Goal: Task Accomplishment & Management: Manage account settings

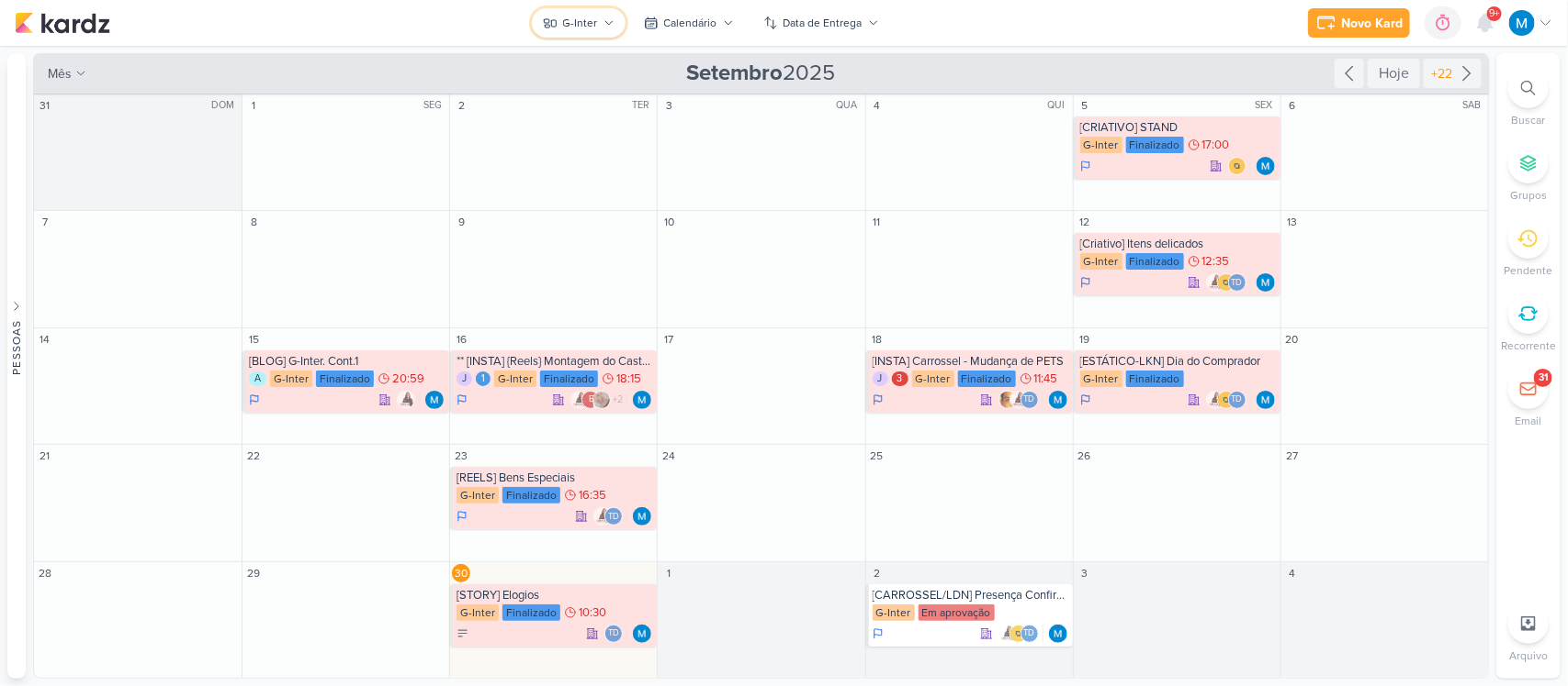
click at [590, 25] on div "G-Inter" at bounding box center [580, 22] width 35 height 17
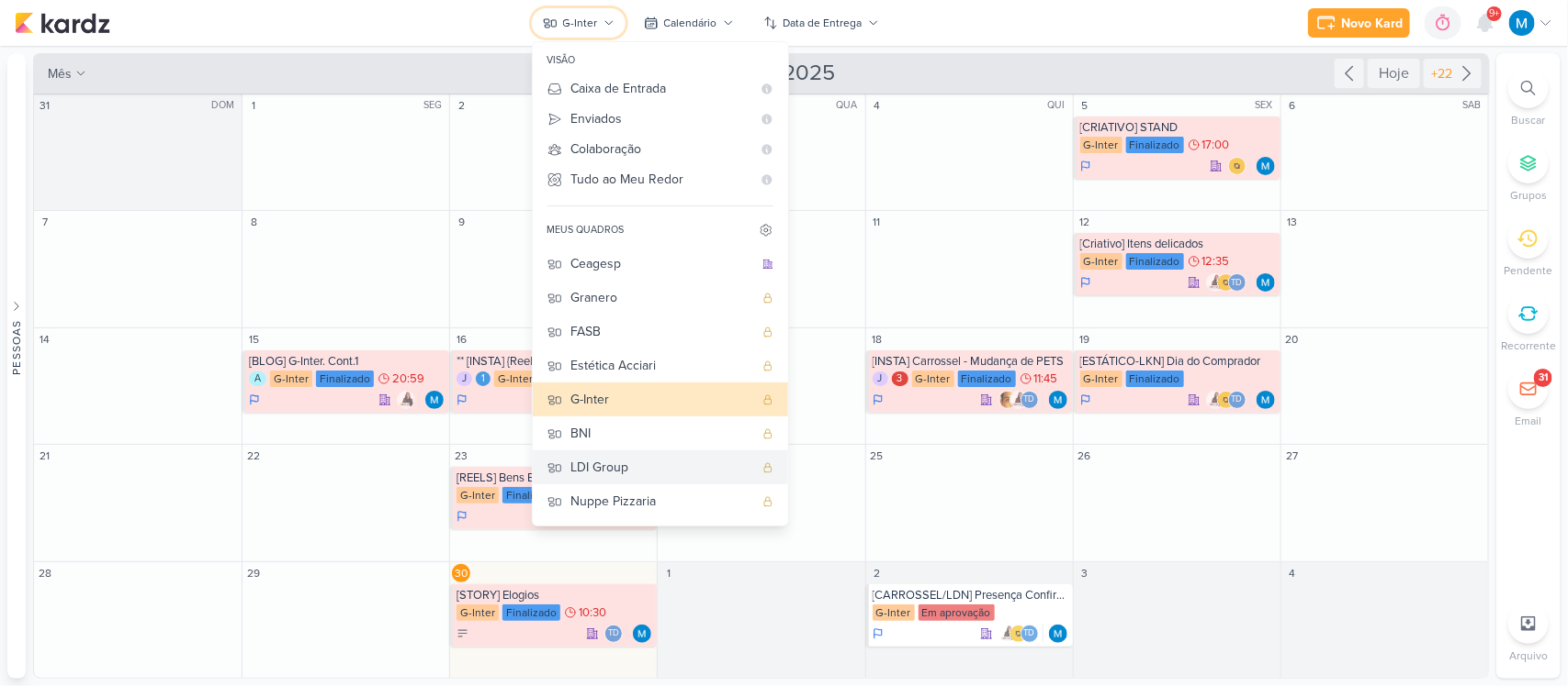
scroll to position [98, 0]
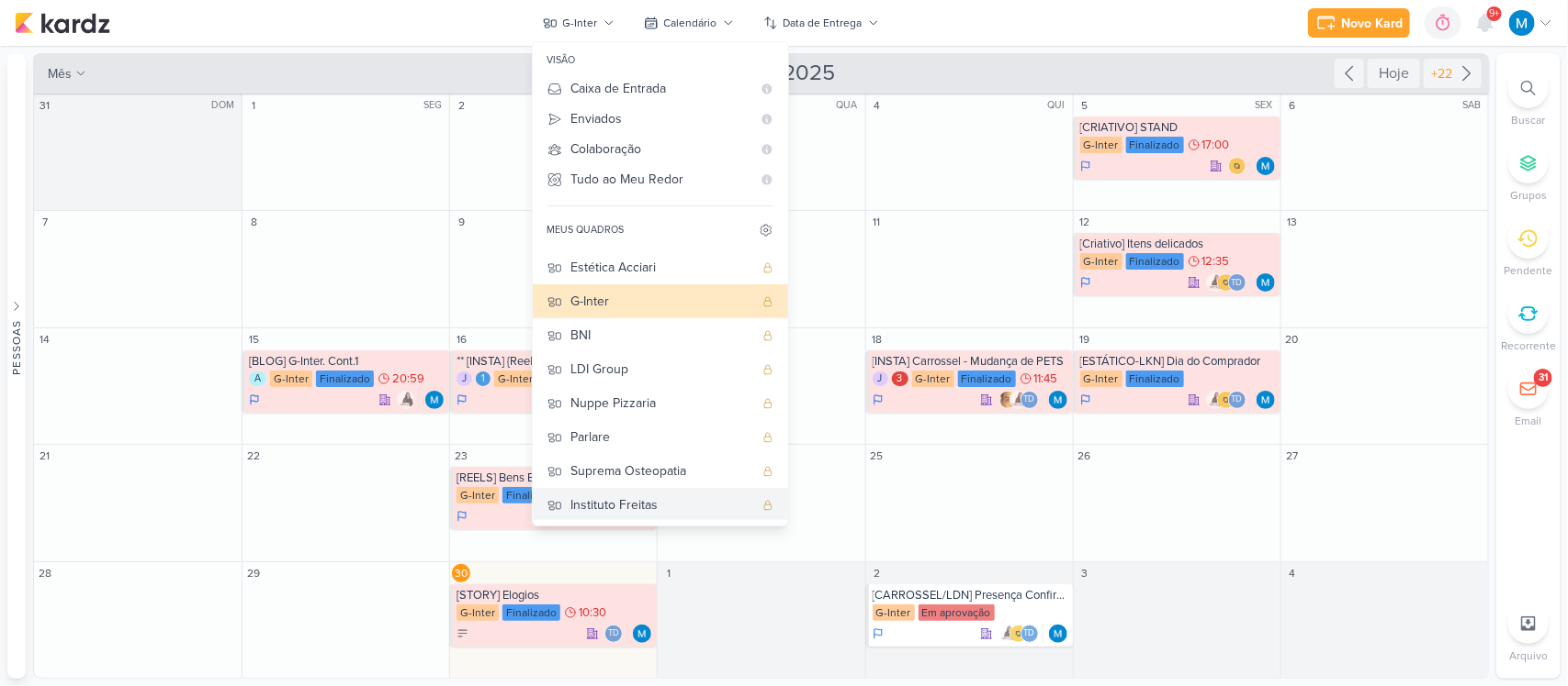
click at [655, 505] on div "Instituto Freitas" at bounding box center [662, 506] width 181 height 19
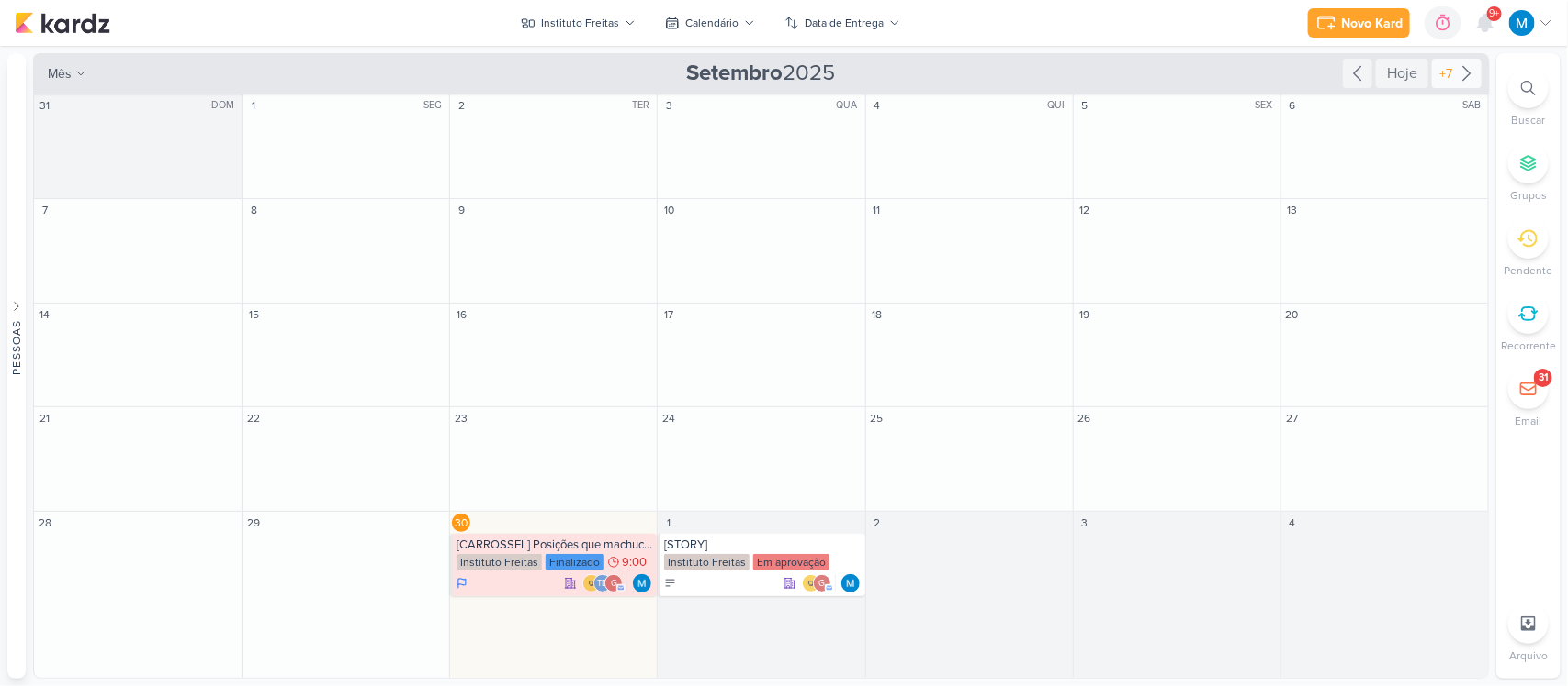
click at [1470, 74] on icon at bounding box center [1467, 74] width 8 height 14
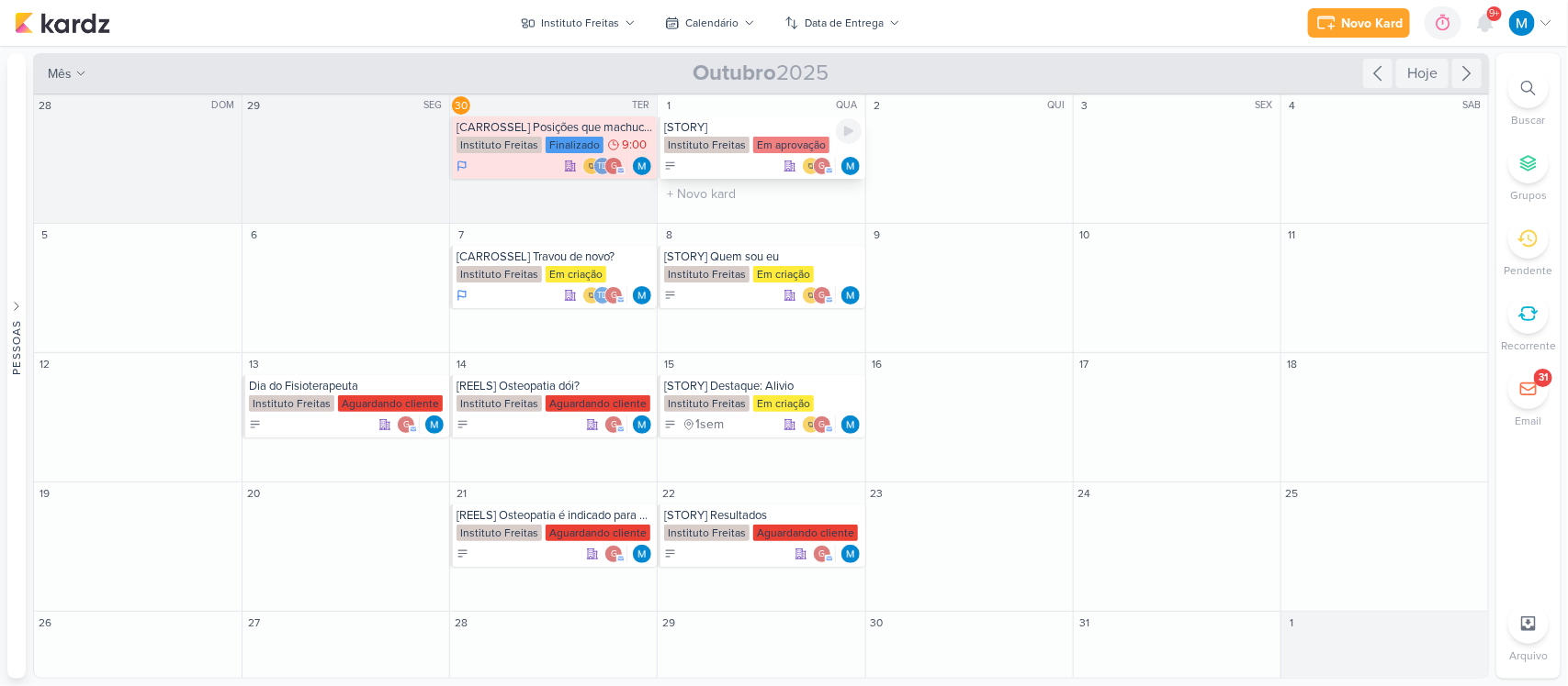
click at [783, 130] on div "[STORY]" at bounding box center [763, 127] width 197 height 15
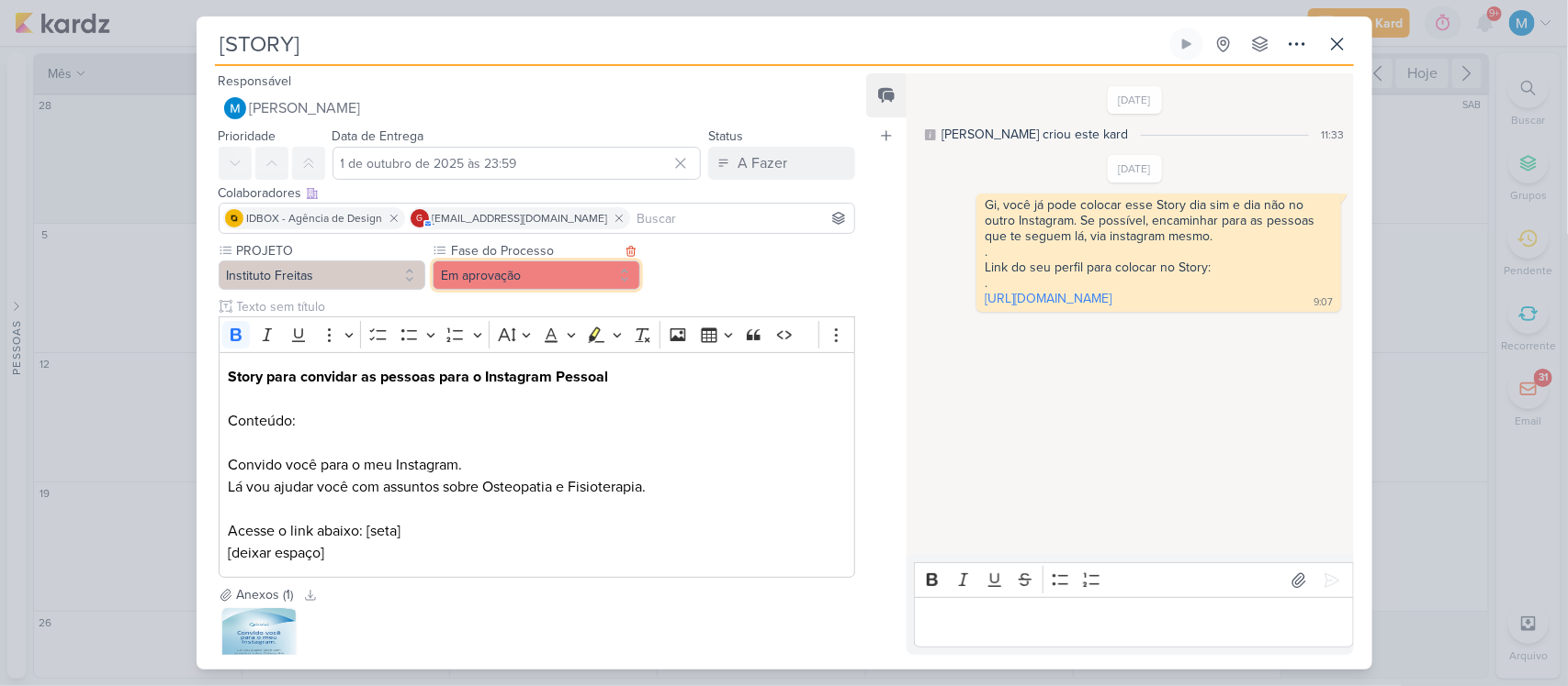
click at [538, 286] on button "Em aprovação" at bounding box center [536, 275] width 208 height 29
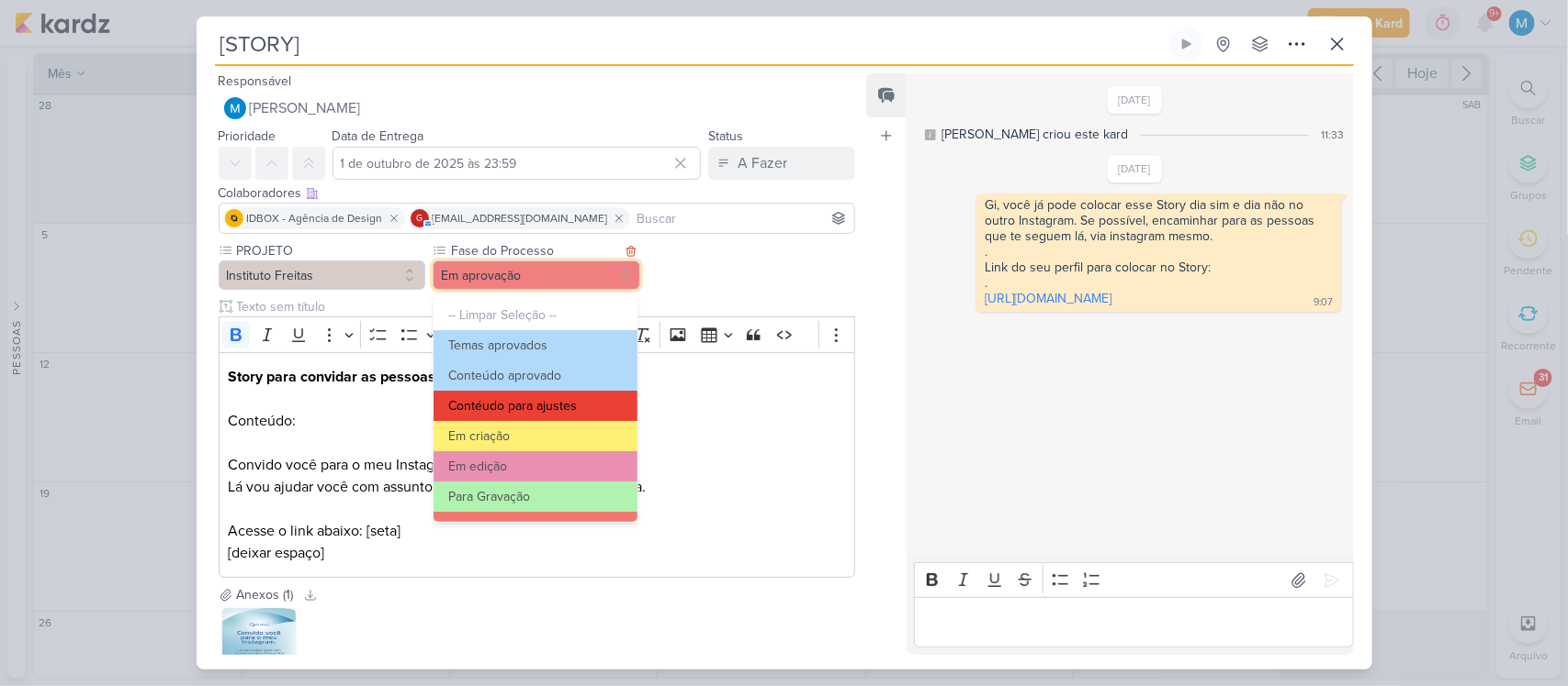
scroll to position [177, 0]
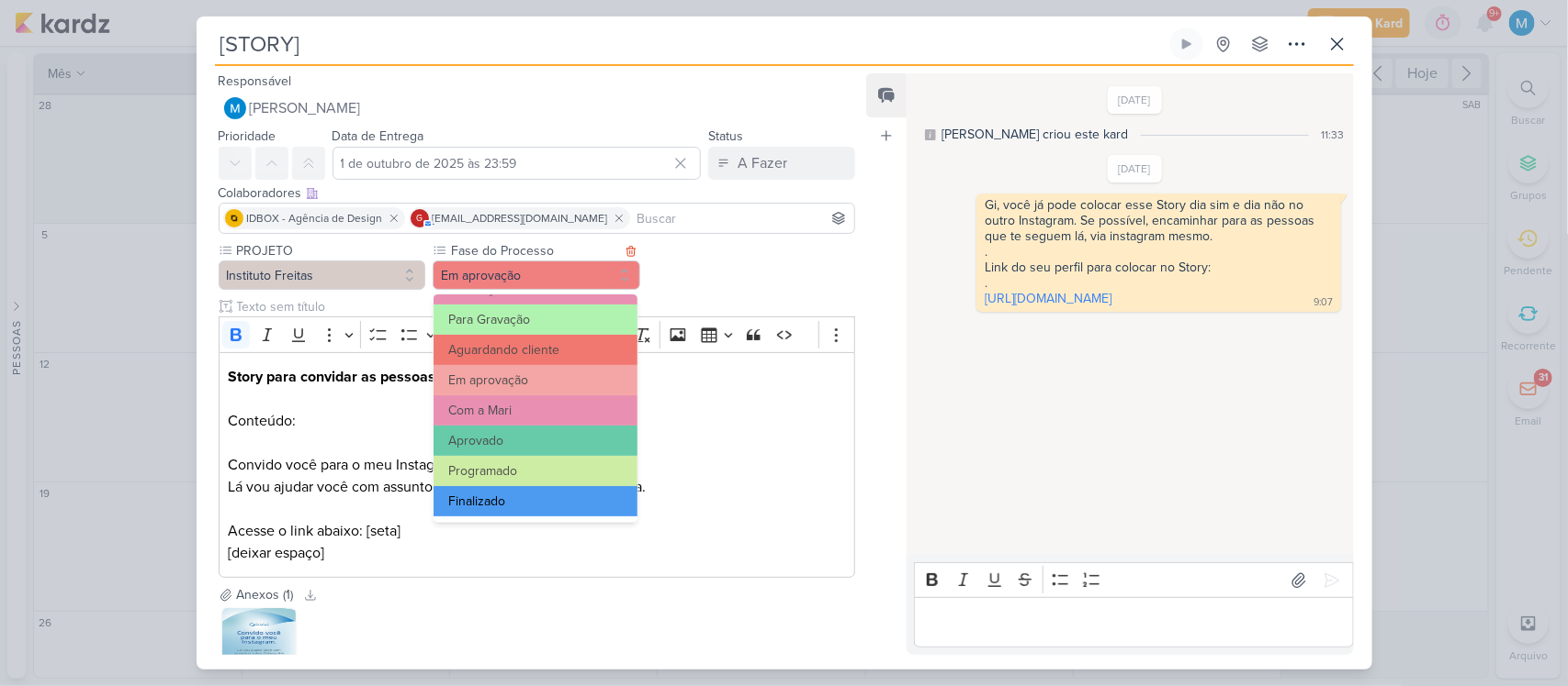
click at [501, 505] on button "Finalizado" at bounding box center [535, 501] width 203 height 30
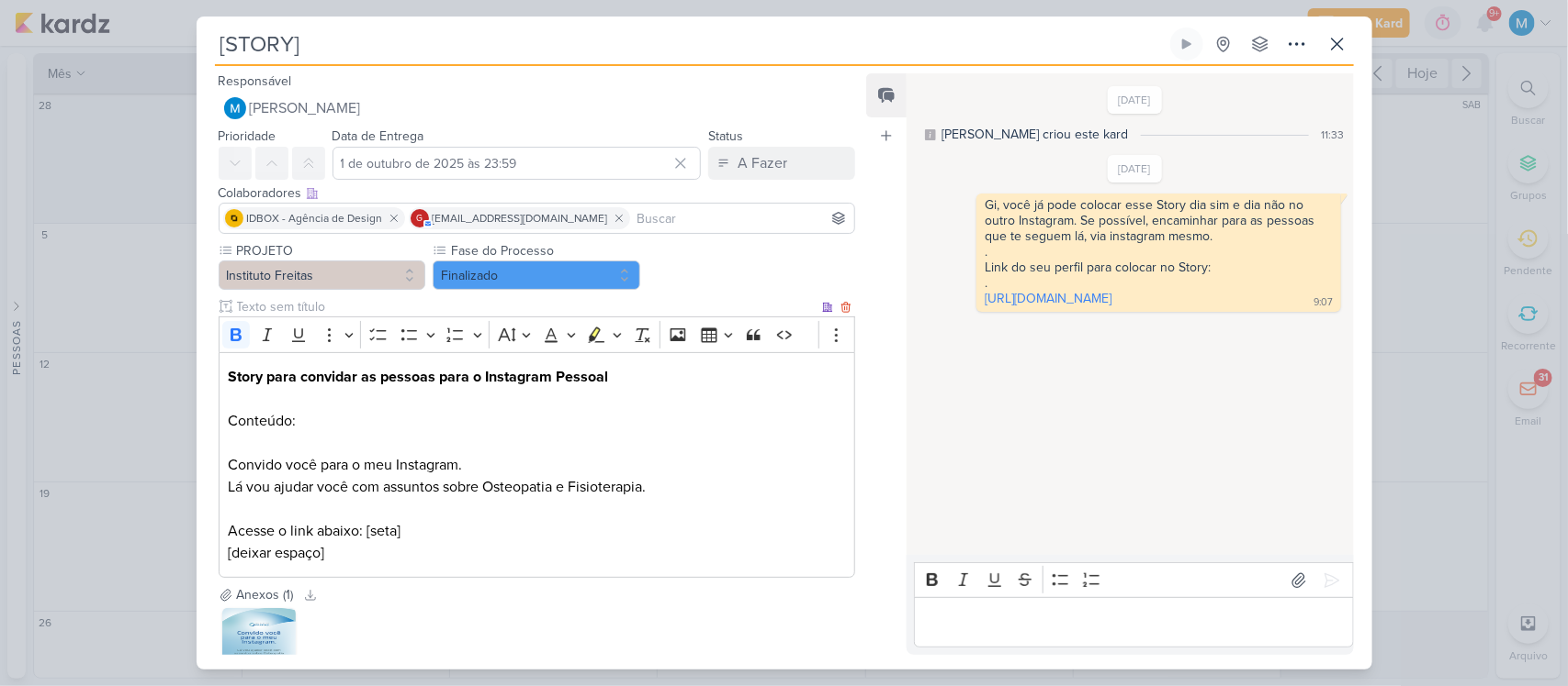
scroll to position [133, 0]
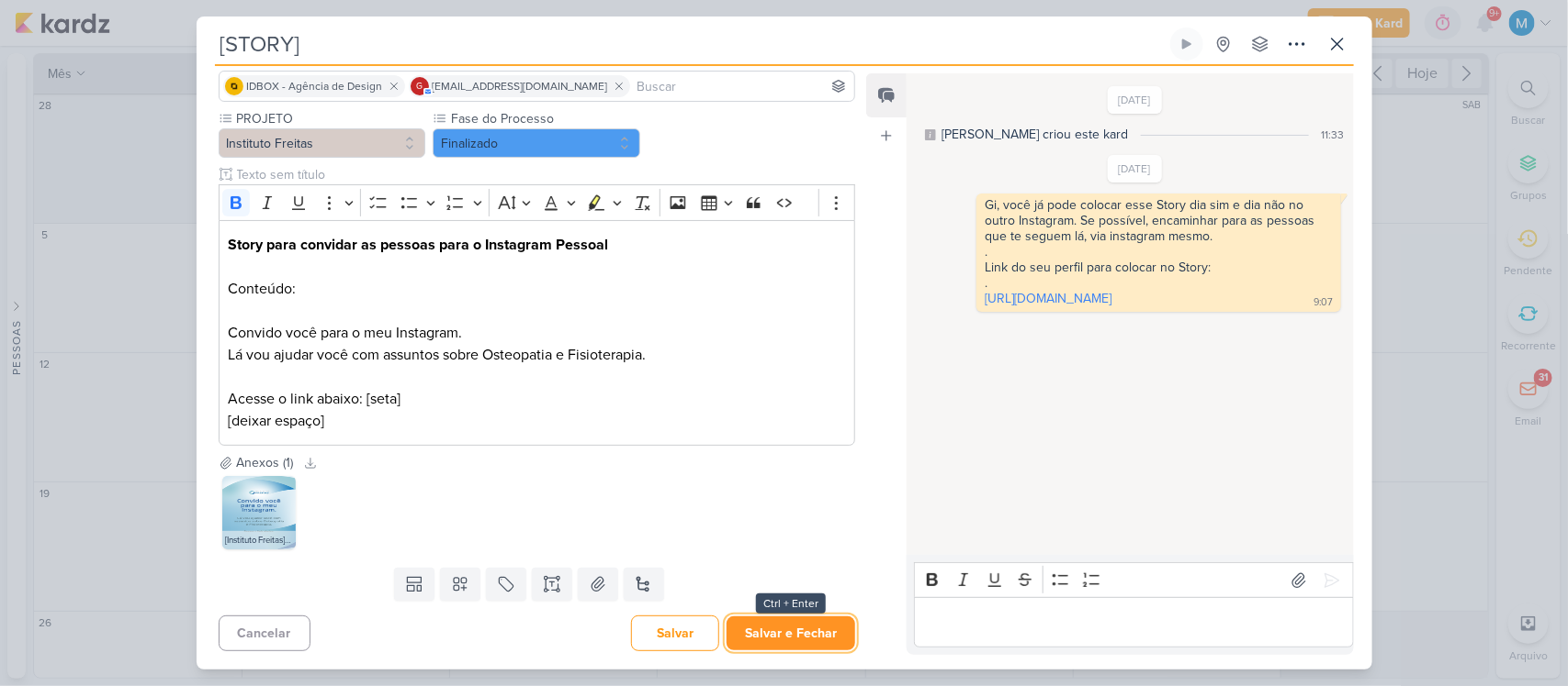
click at [822, 633] on button "Salvar e Fechar" at bounding box center [791, 633] width 129 height 34
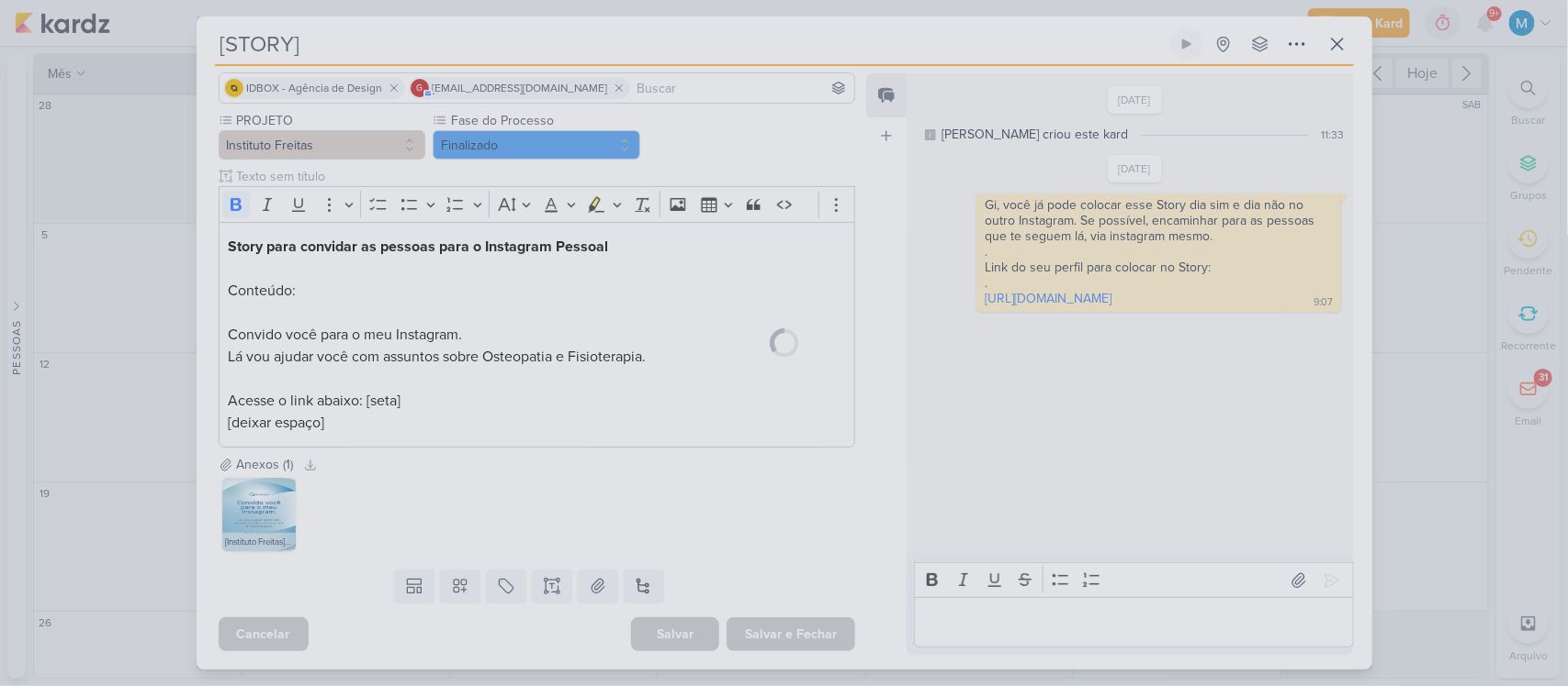
scroll to position [131, 0]
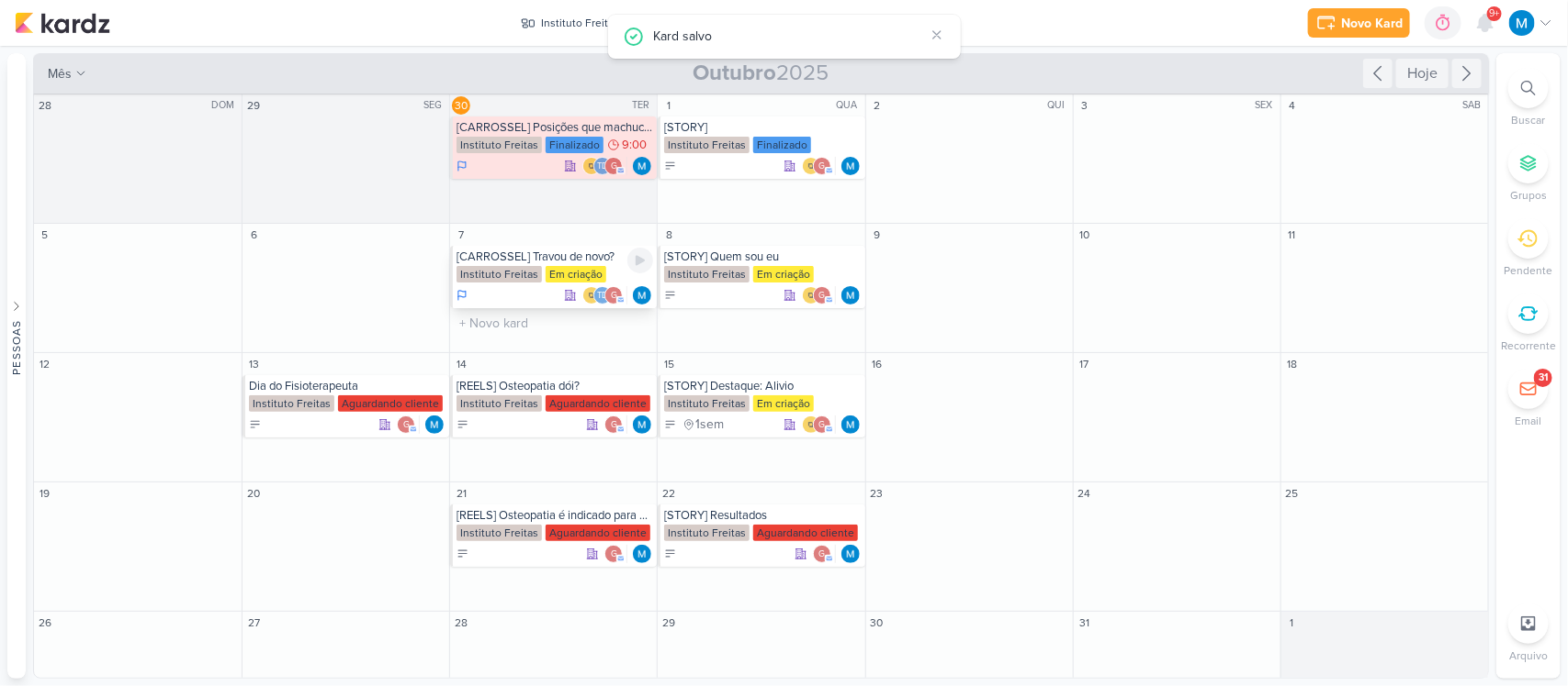
click at [589, 259] on div "[CARROSSEL] Travou de novo?" at bounding box center [555, 256] width 197 height 15
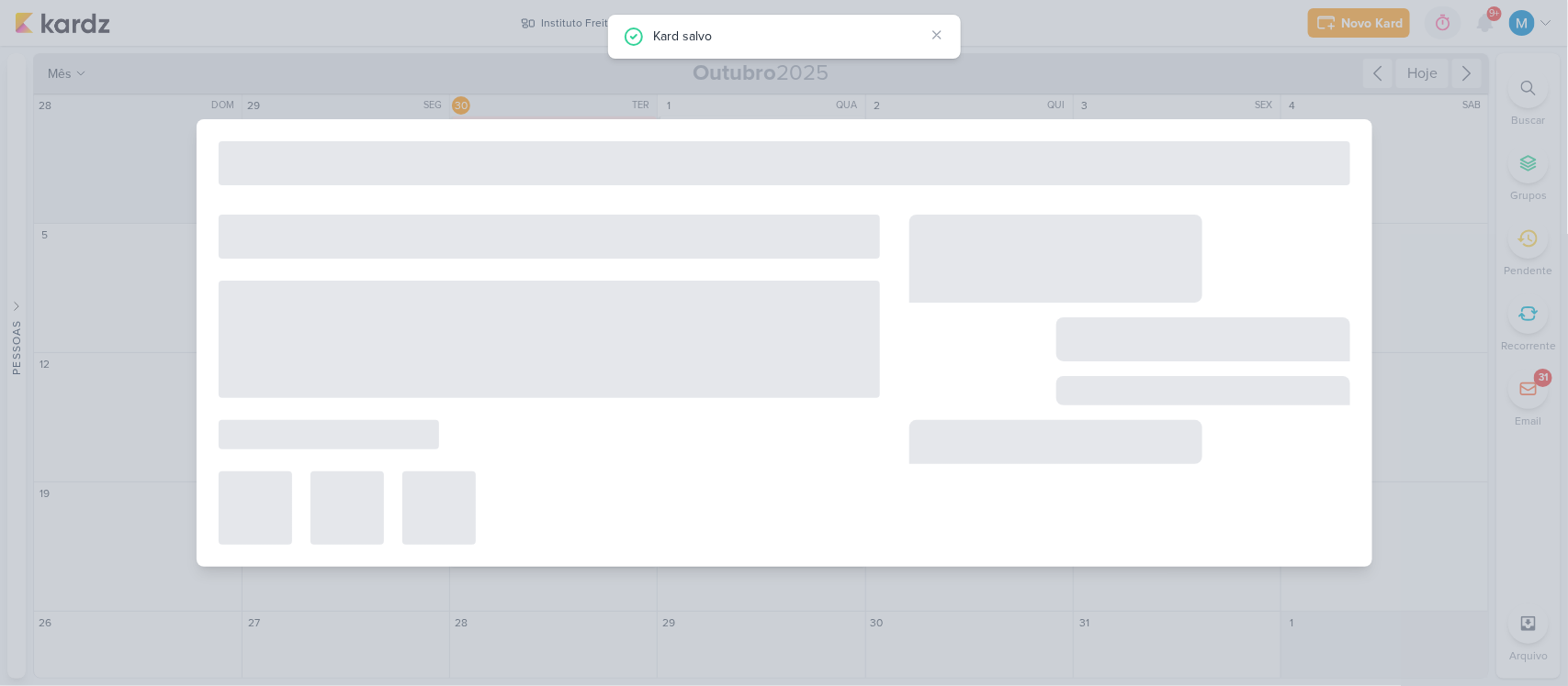
type input "[CARROSSEL] Travou de novo?"
type input "[DATE] 23:59"
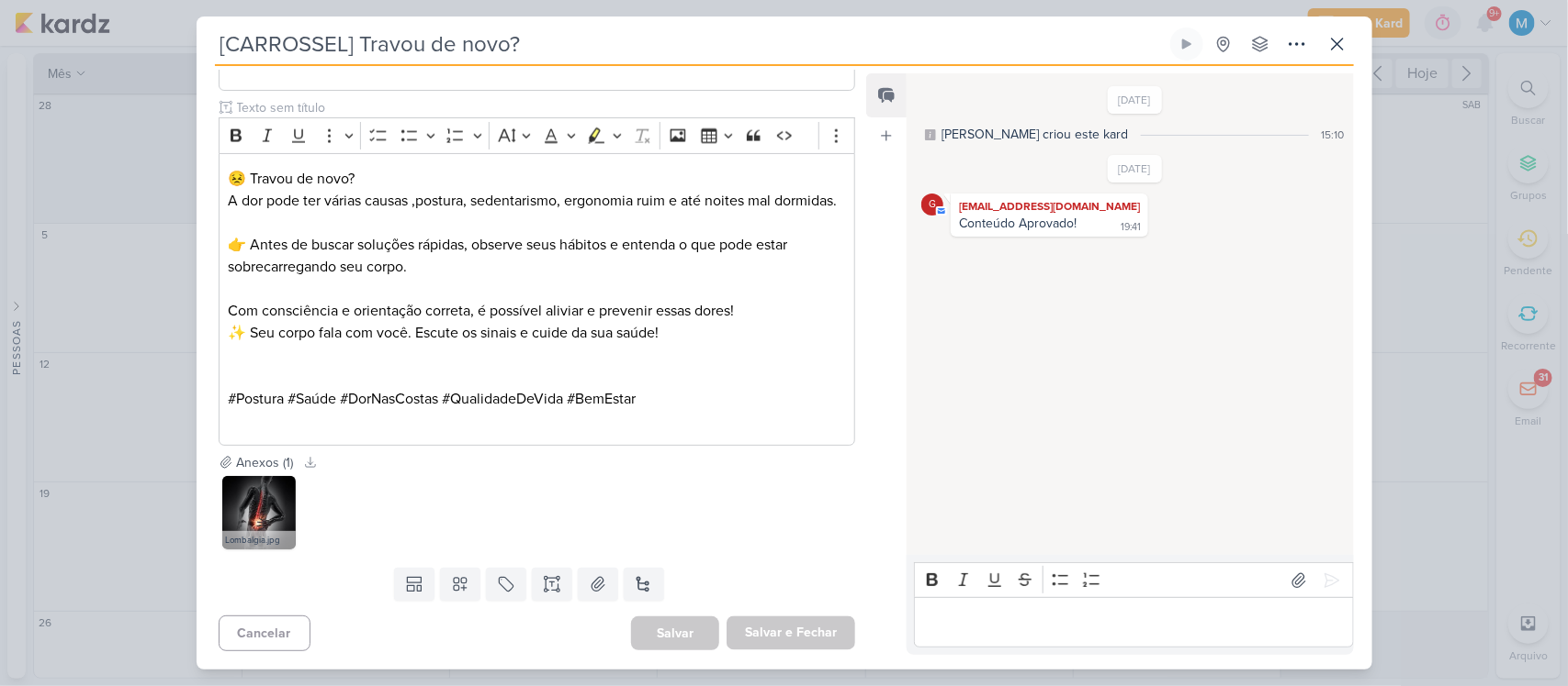
scroll to position [1324, 0]
click at [1338, 37] on icon at bounding box center [1337, 44] width 22 height 22
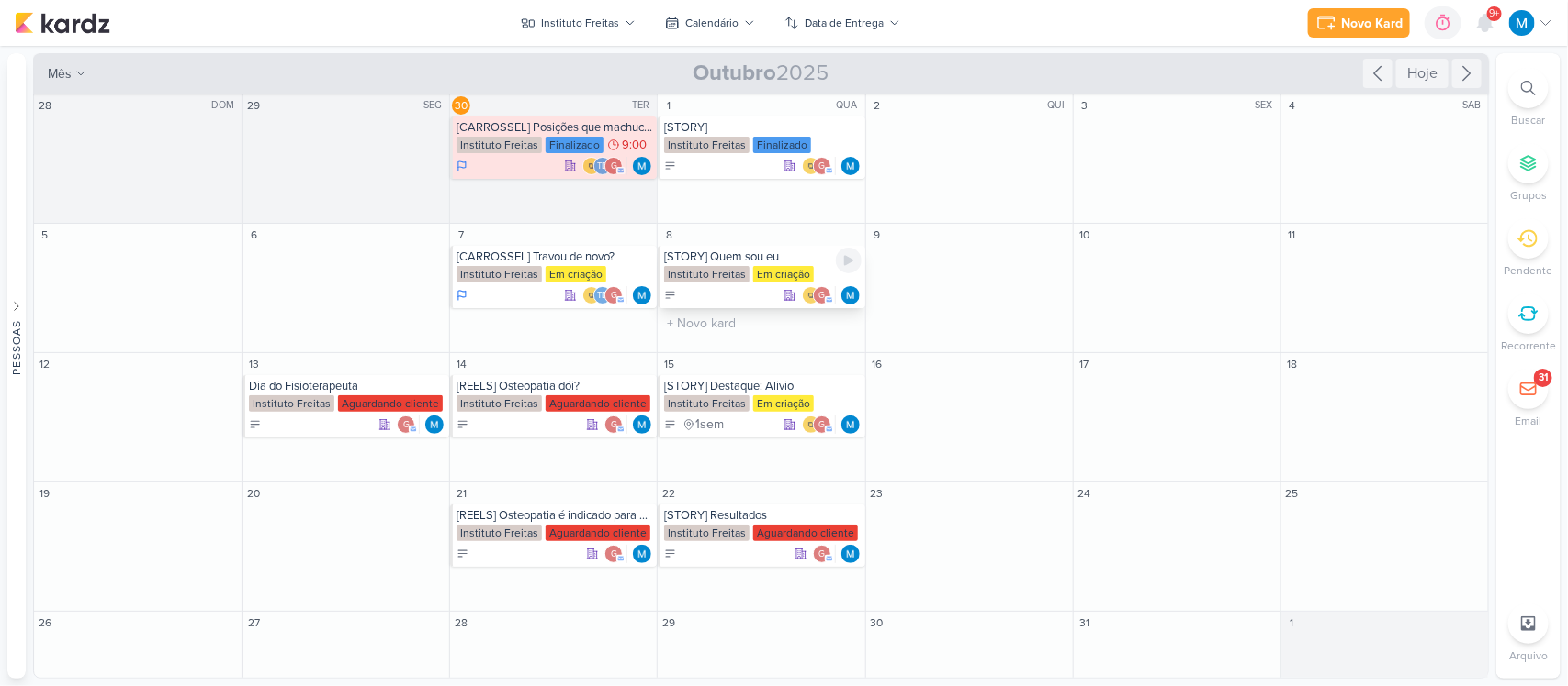
click at [763, 249] on div "[STORY] Quem sou eu" at bounding box center [763, 256] width 197 height 15
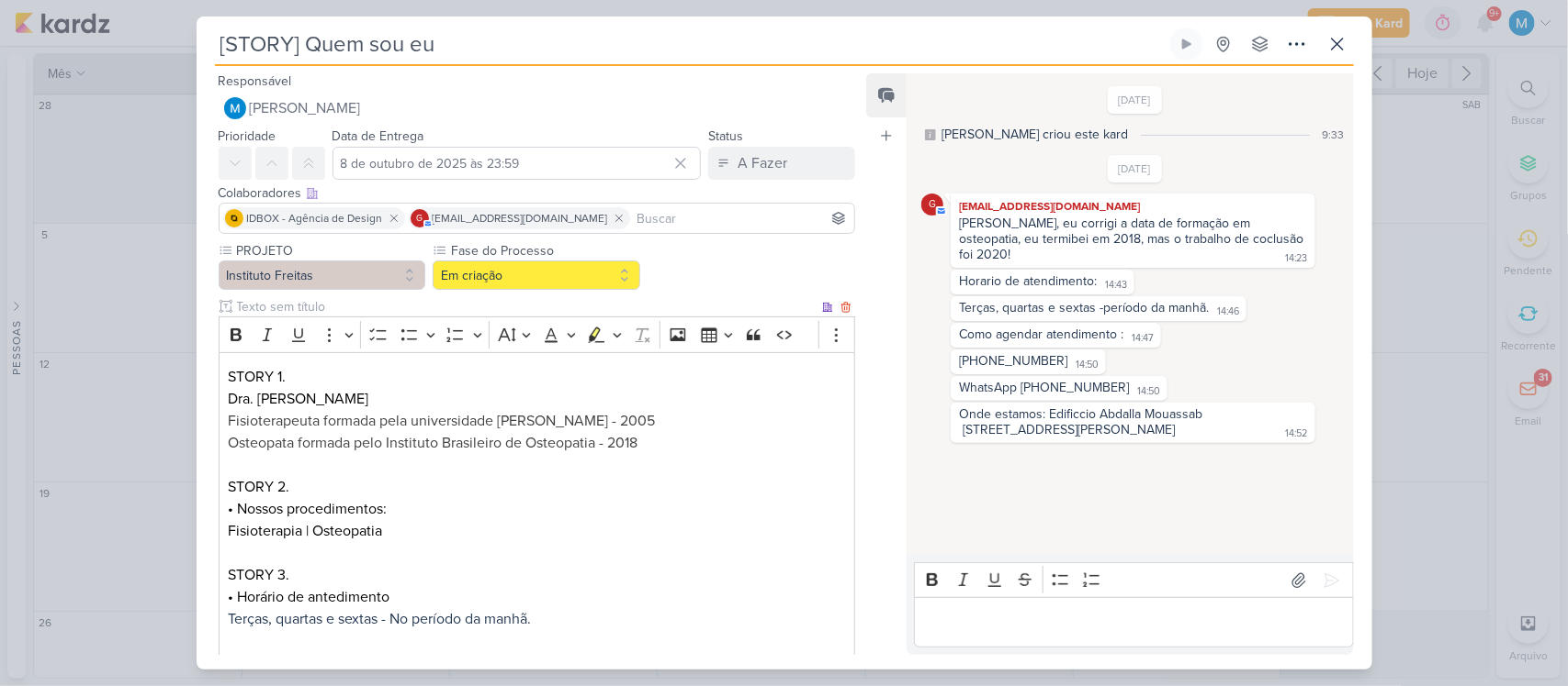
scroll to position [1, 0]
click at [637, 211] on input at bounding box center [742, 217] width 217 height 22
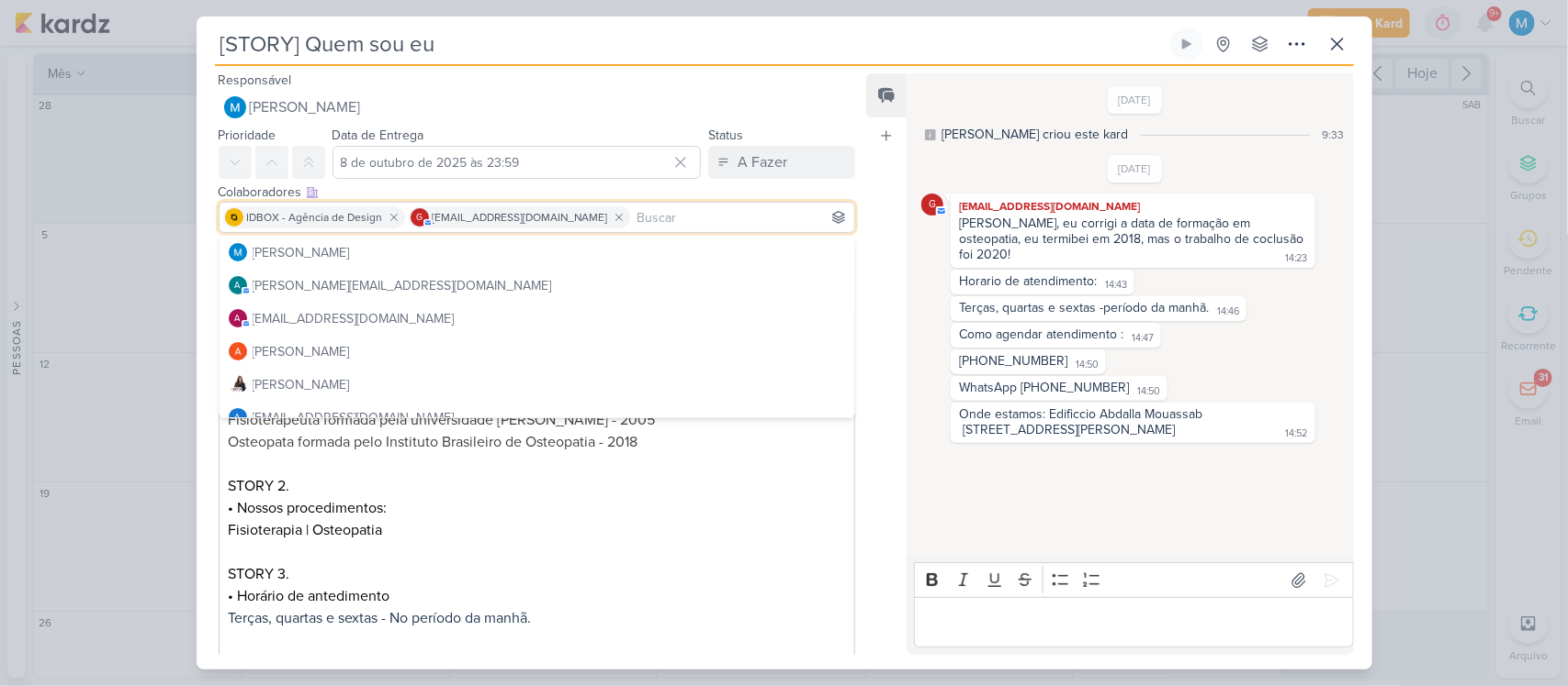
click at [637, 211] on input at bounding box center [742, 217] width 217 height 22
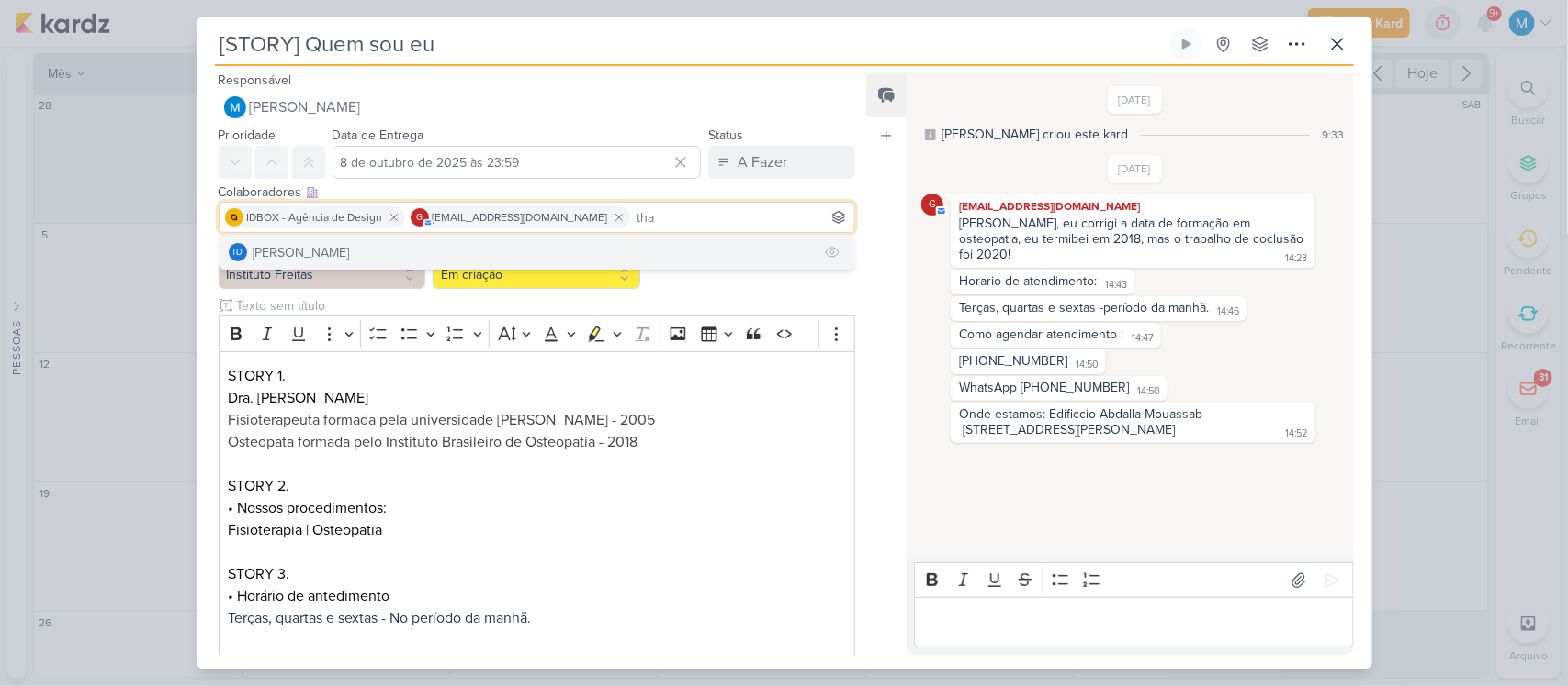
type input "tha"
click at [474, 249] on button "Td Thais de carvalho" at bounding box center [537, 252] width 636 height 33
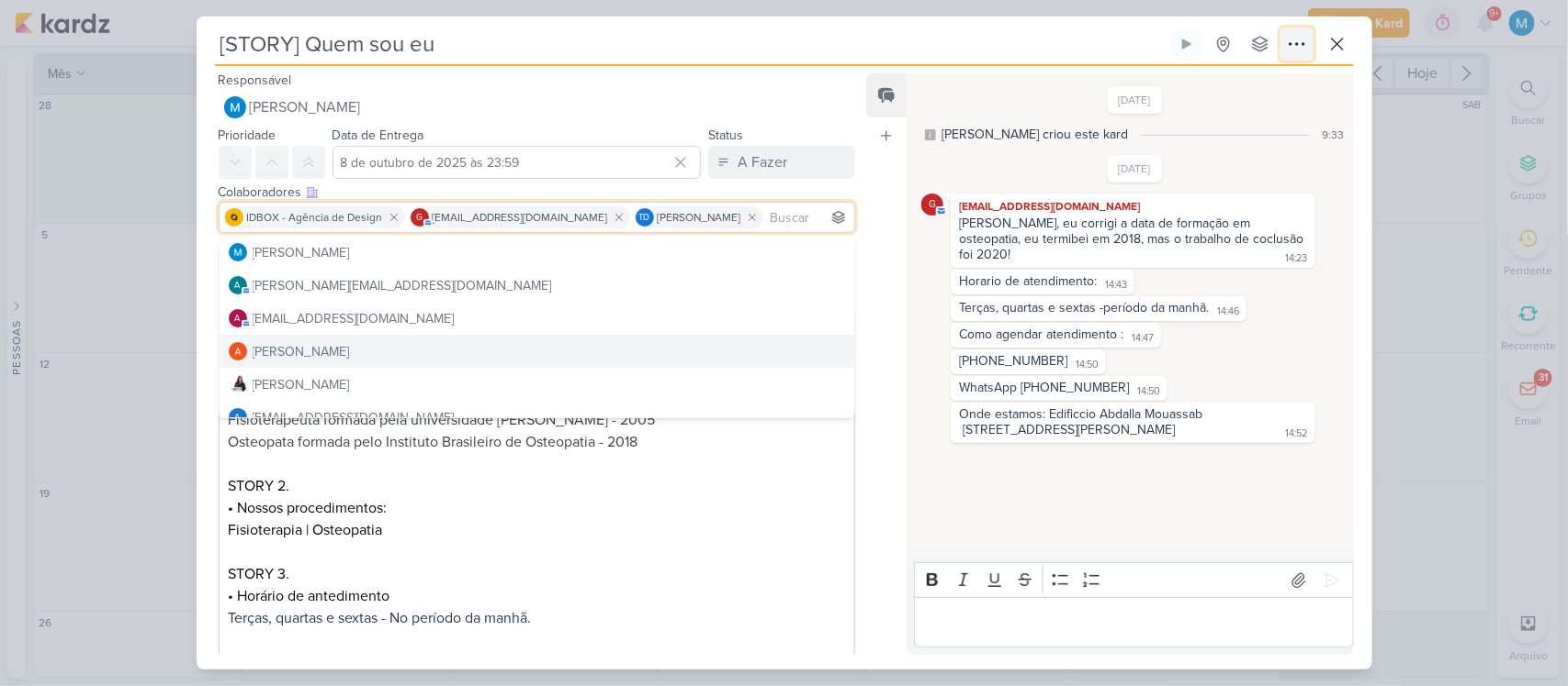
click at [1293, 43] on icon at bounding box center [1297, 44] width 22 height 22
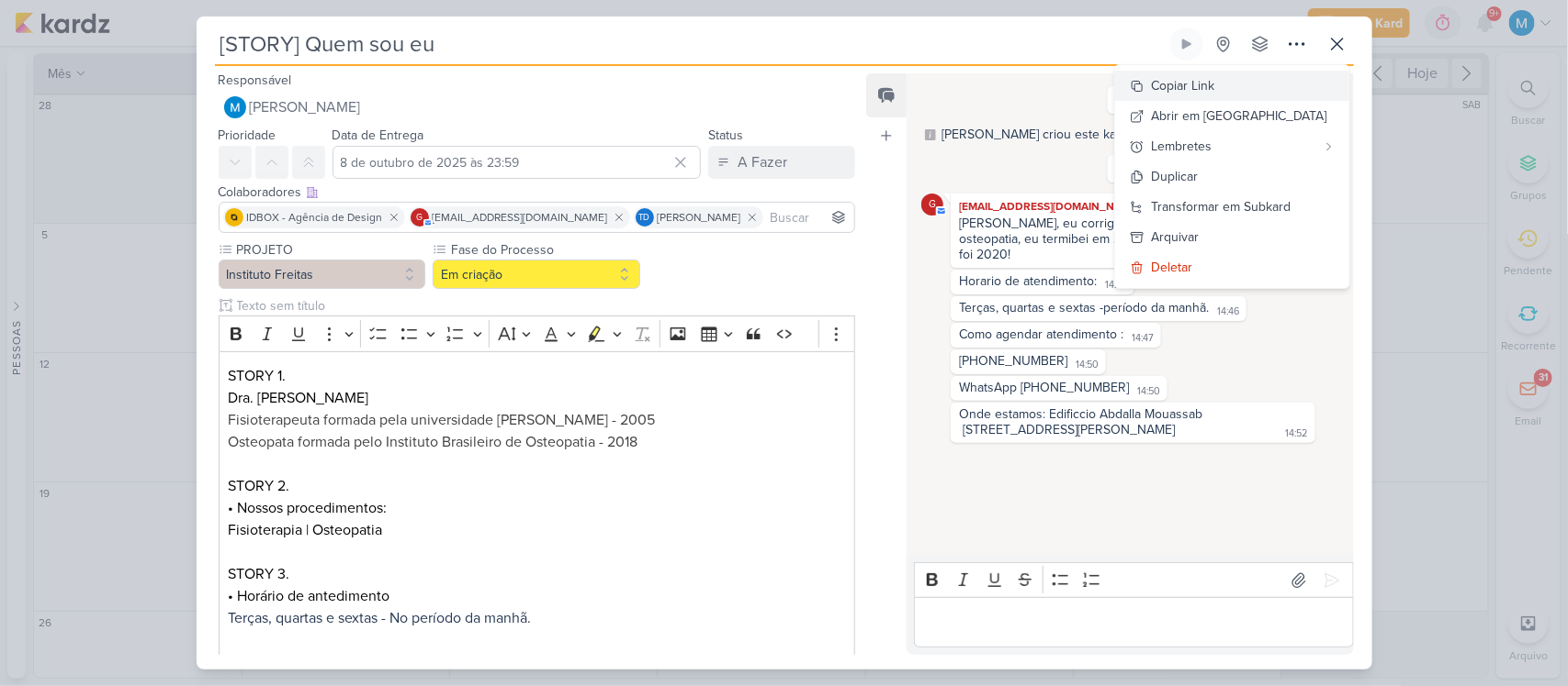
click at [1215, 89] on div "Copiar Link" at bounding box center [1183, 86] width 63 height 19
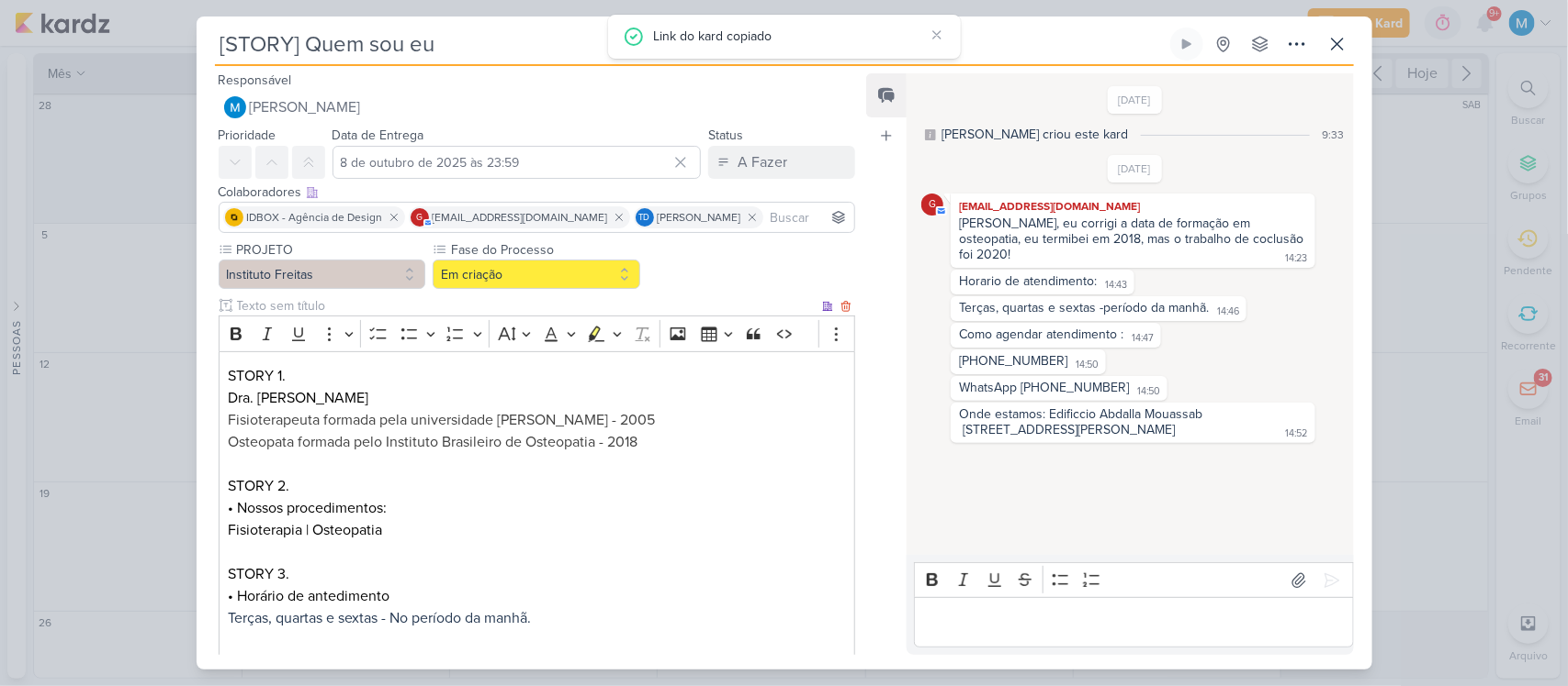
scroll to position [333, 0]
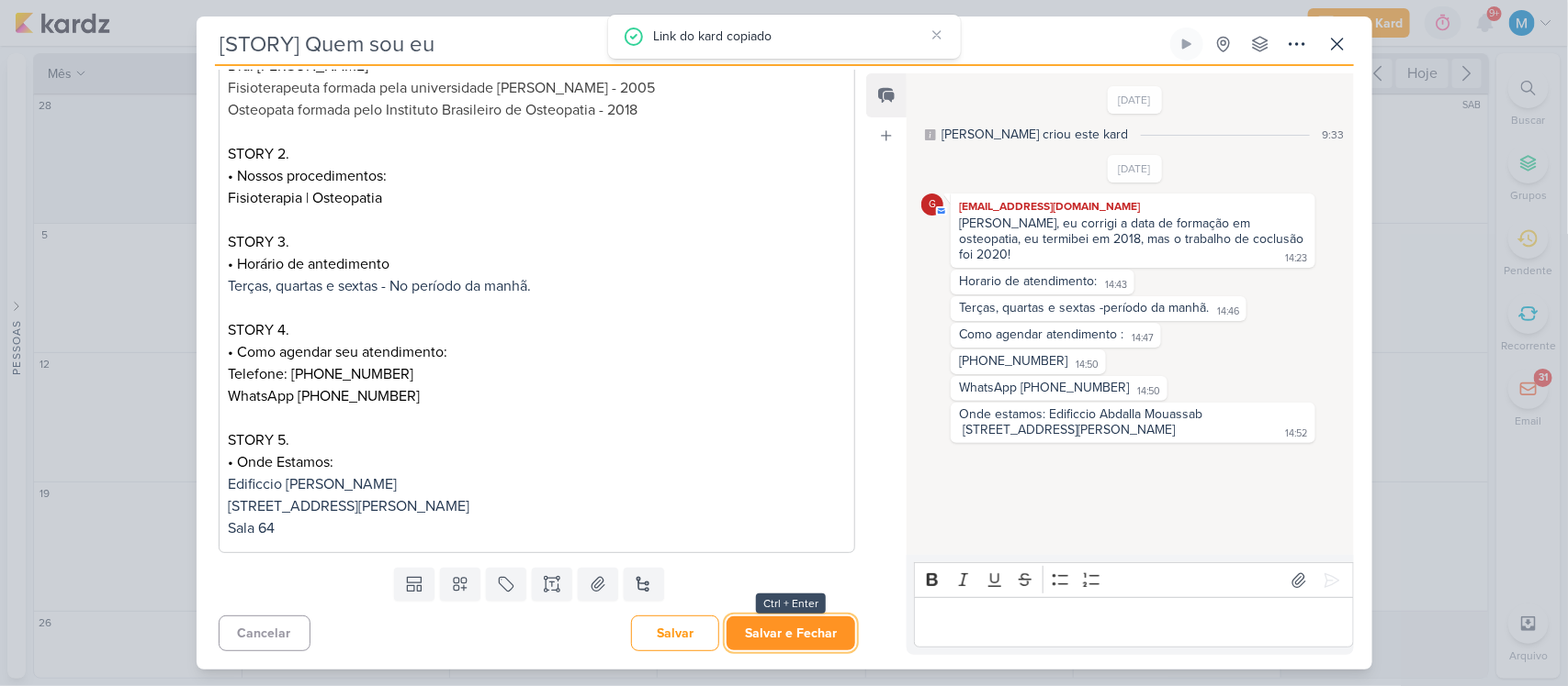
click at [796, 624] on button "Salvar e Fechar" at bounding box center [791, 633] width 129 height 34
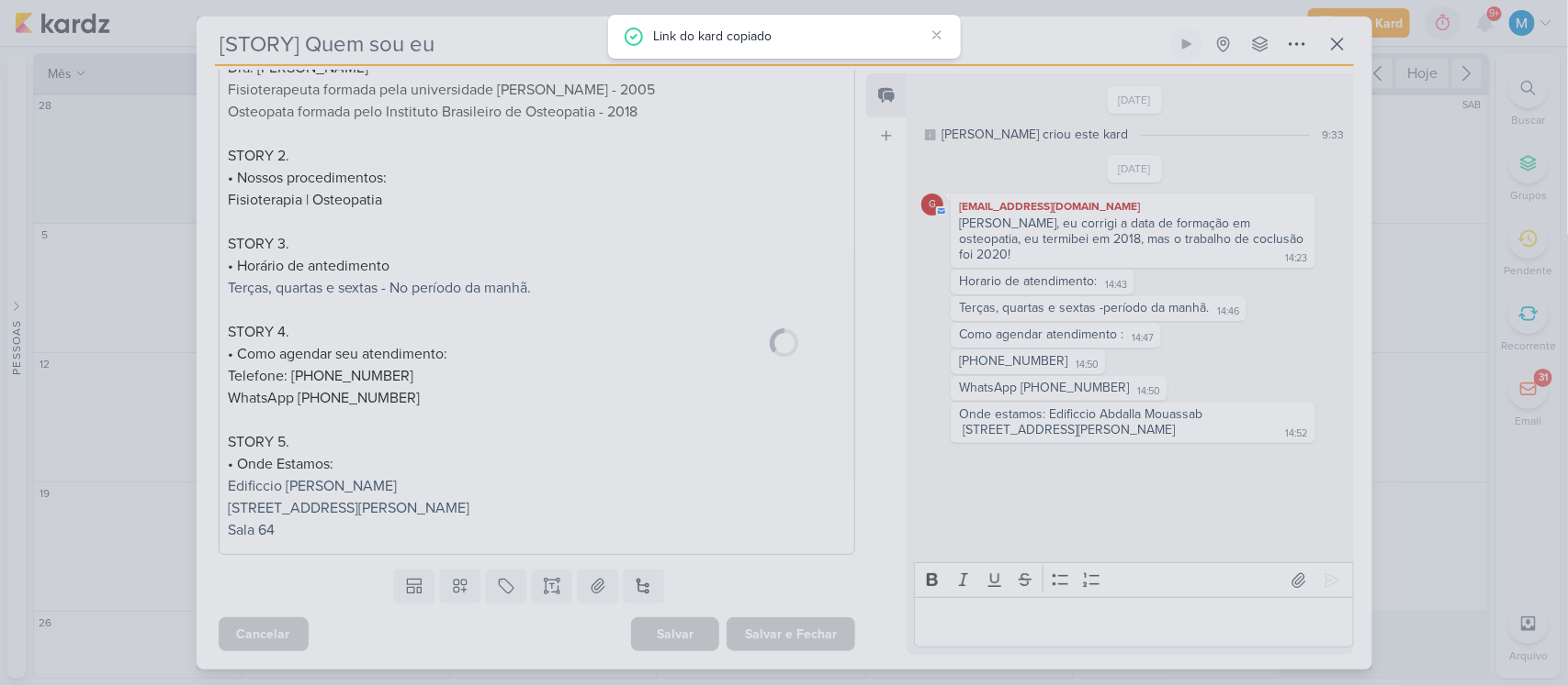
scroll to position [331, 0]
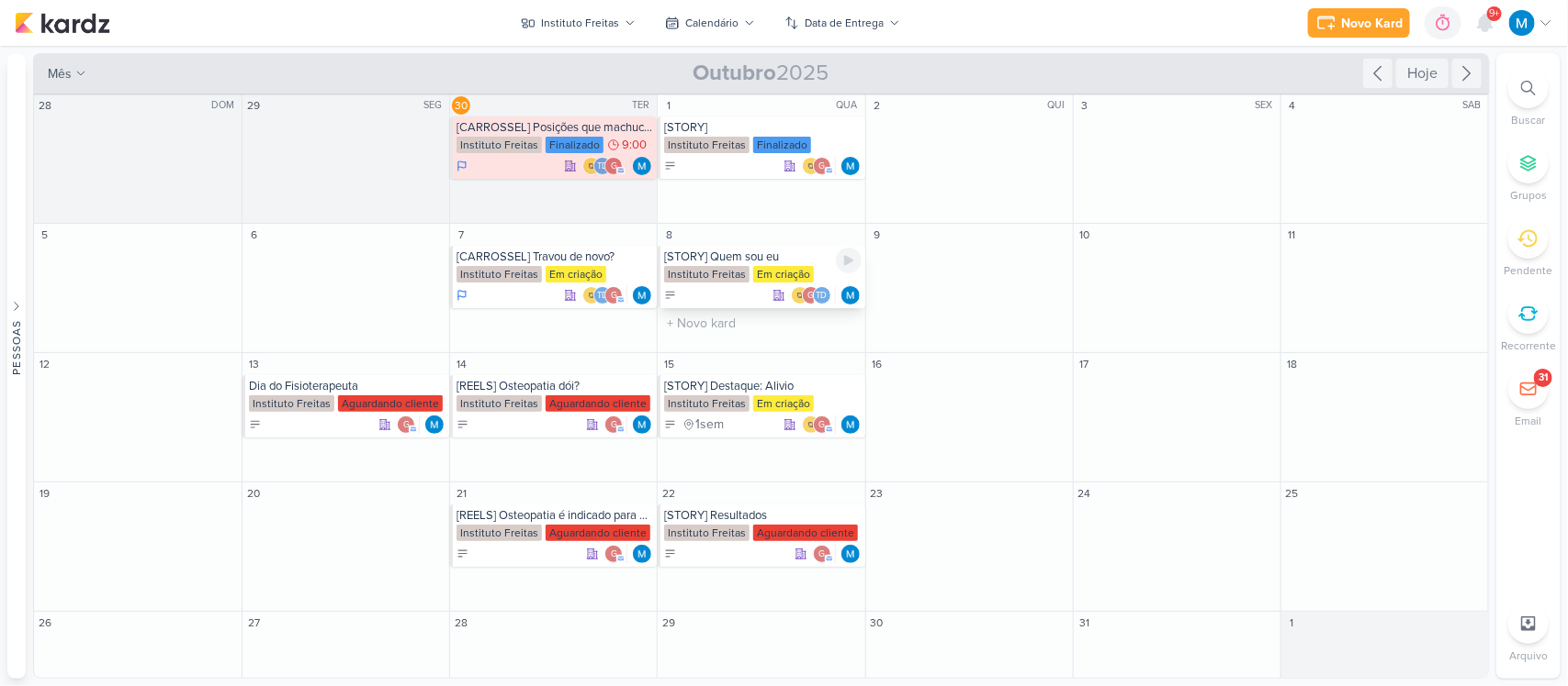
click at [737, 257] on div "[STORY] Quem sou eu" at bounding box center [763, 256] width 197 height 15
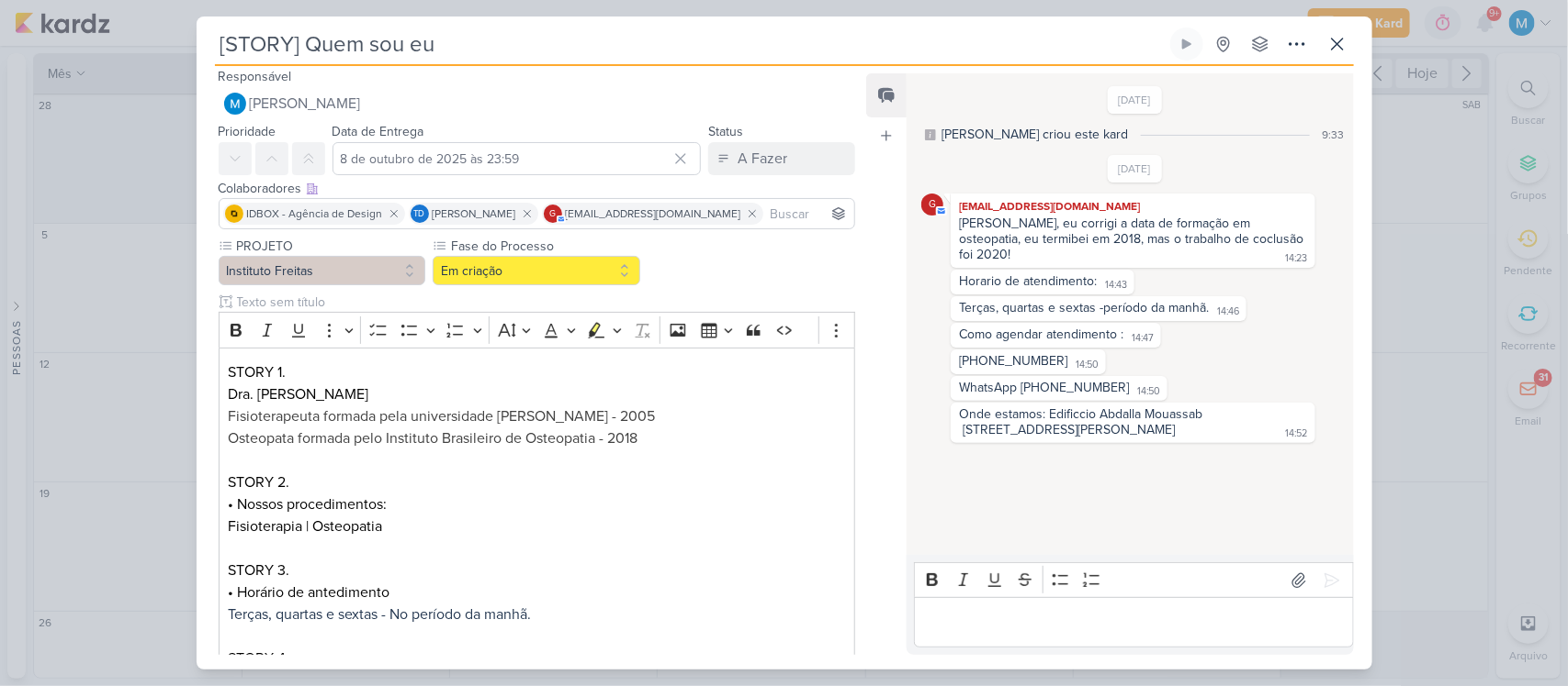
scroll to position [5, 0]
click at [1302, 46] on icon at bounding box center [1297, 44] width 22 height 22
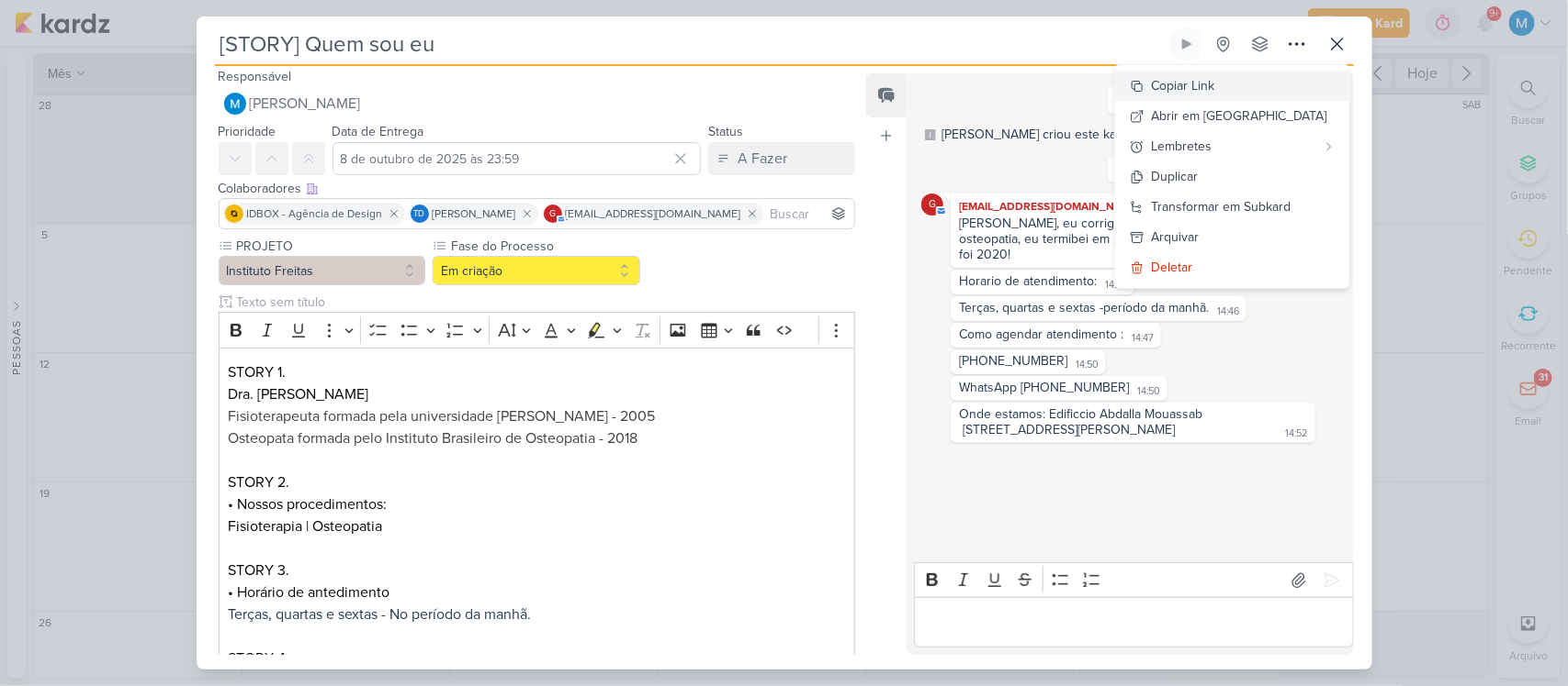
click at [1250, 73] on button "Copiar Link" at bounding box center [1232, 86] width 234 height 30
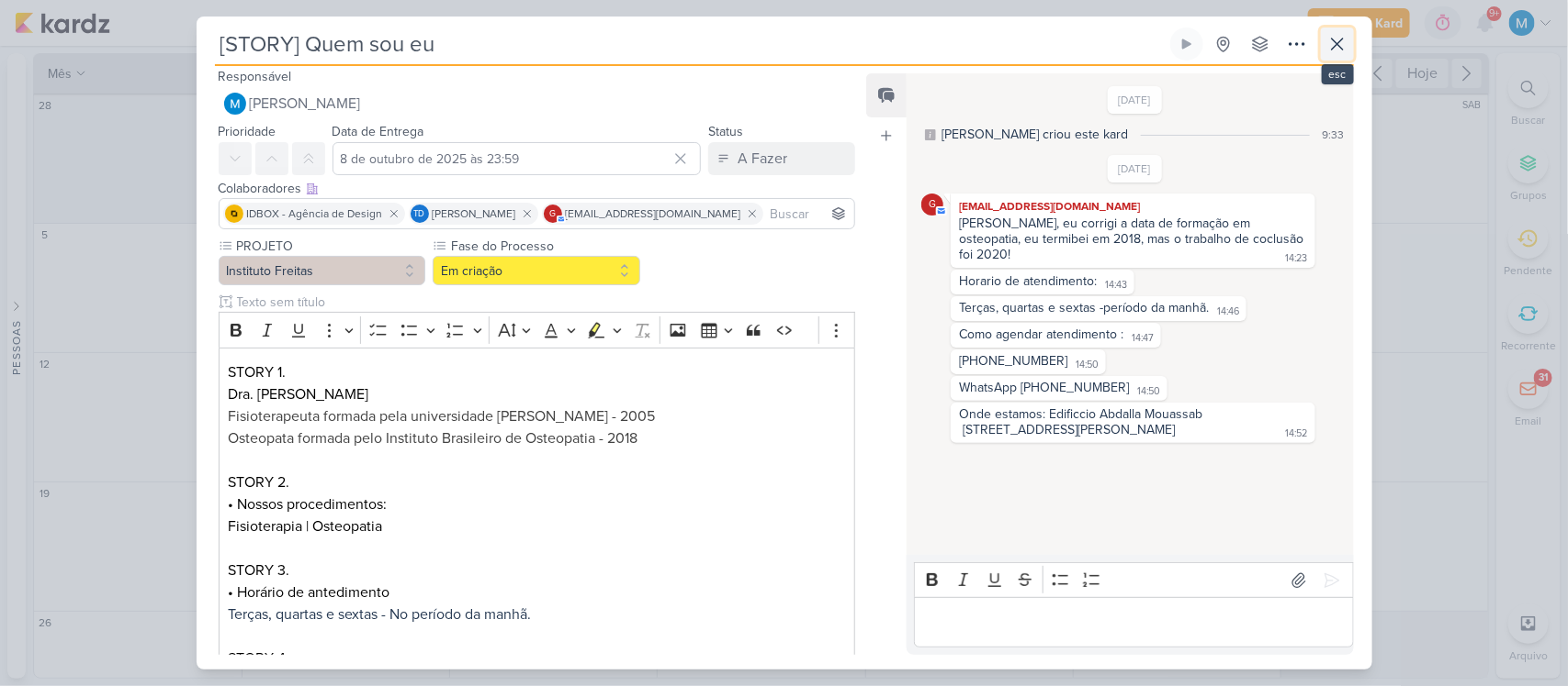
click at [1339, 46] on icon at bounding box center [1337, 44] width 22 height 22
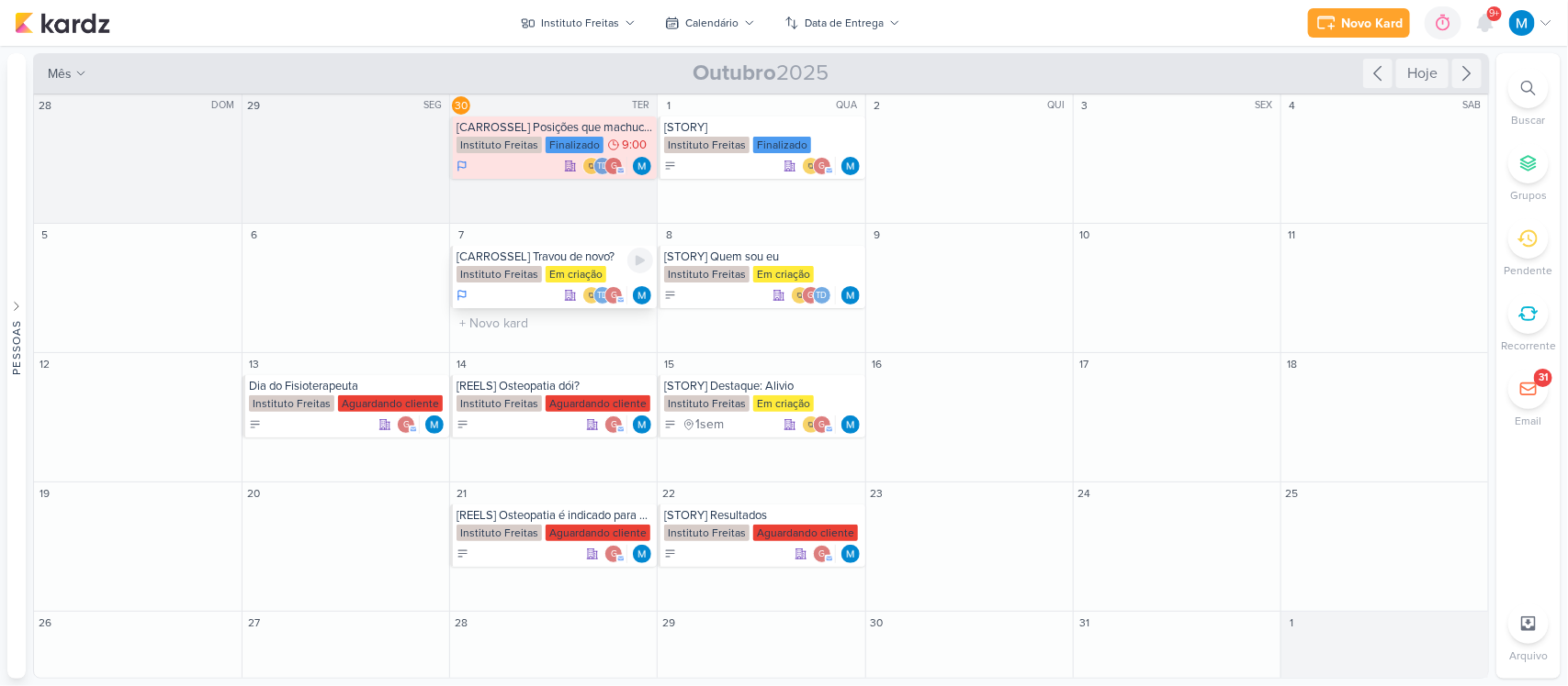
click at [589, 261] on div "[CARROSSEL] Travou de novo?" at bounding box center [555, 256] width 197 height 15
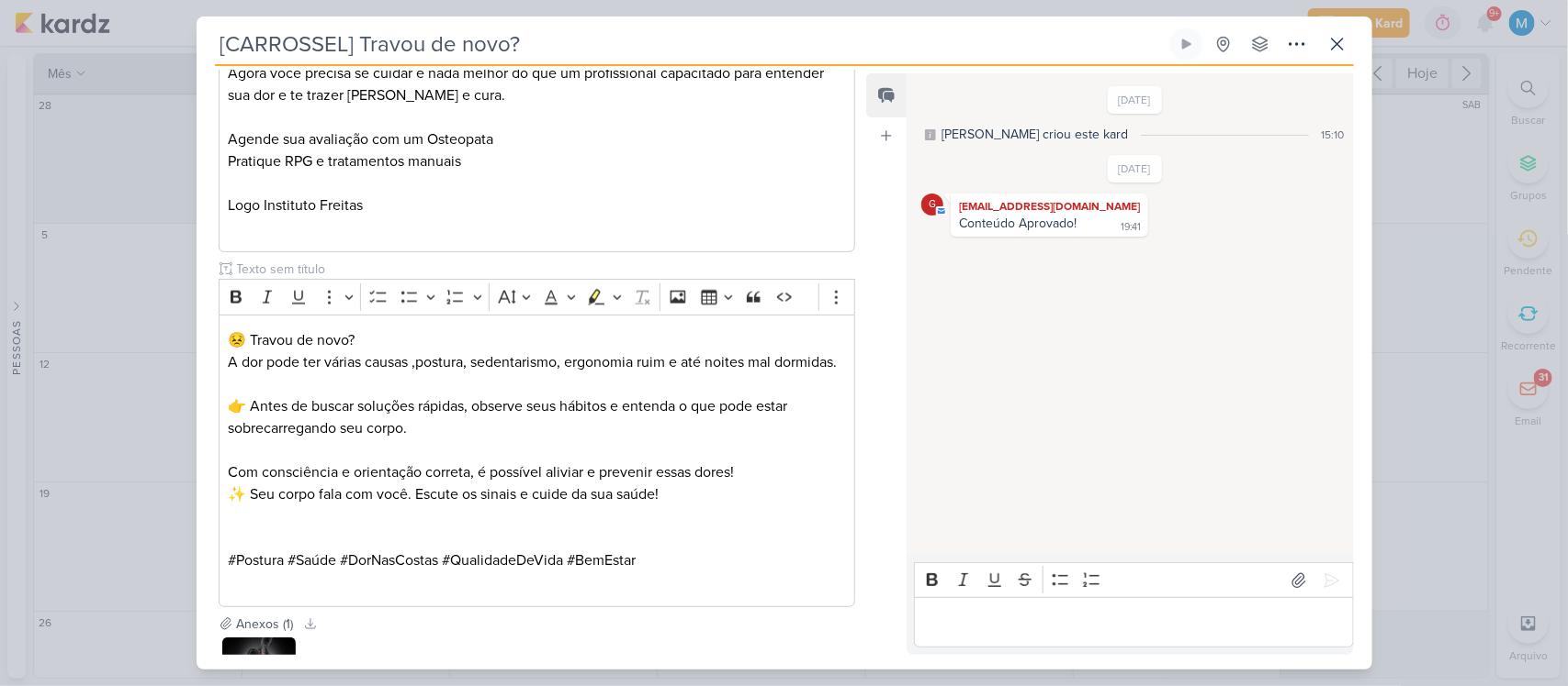
scroll to position [1324, 0]
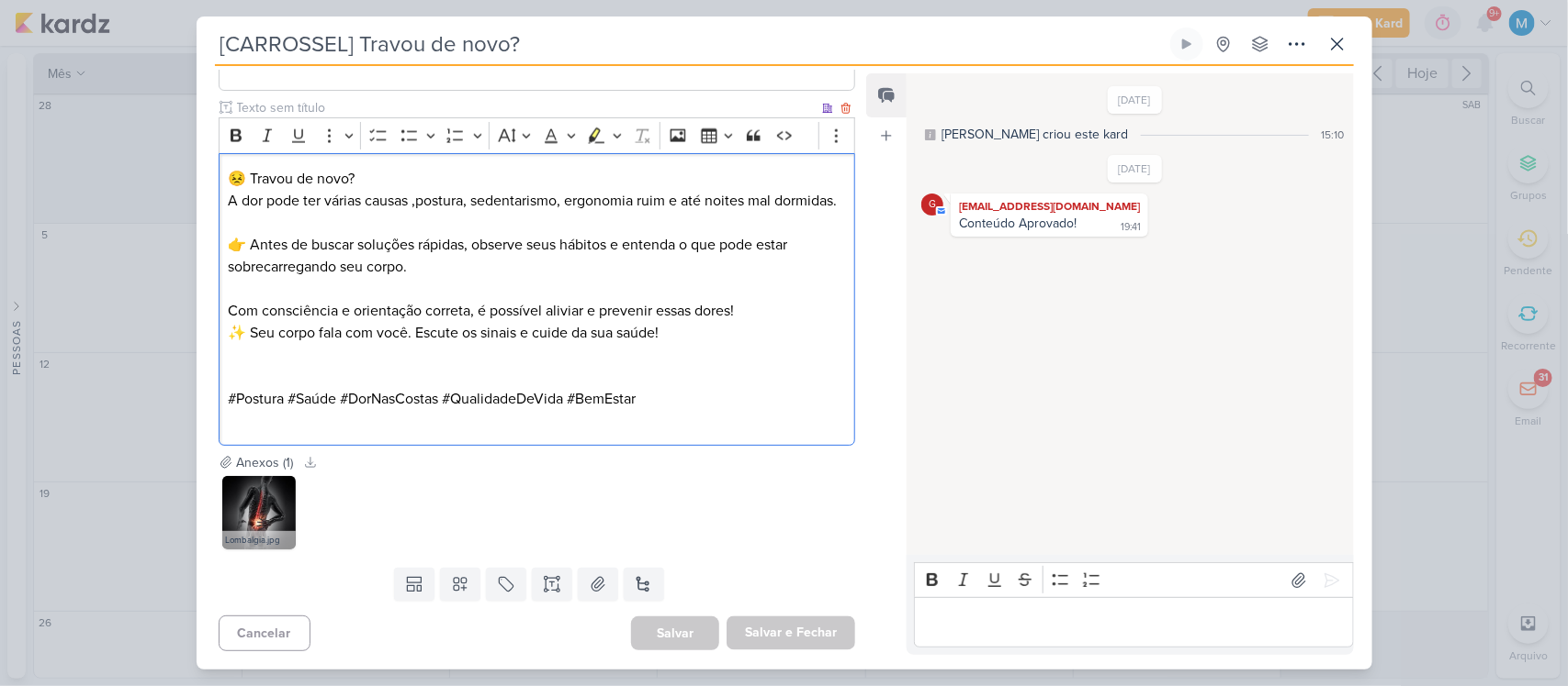
click at [409, 184] on p "😣 Travou de novo? A dor pode ter várias causas ,postura, sedentarismo, ergonomi…" at bounding box center [536, 189] width 617 height 44
click at [671, 176] on p "😣 Travou de novo? A dor pode ter várias causas, postura, sedentarismo, ergonomi…" at bounding box center [536, 189] width 617 height 44
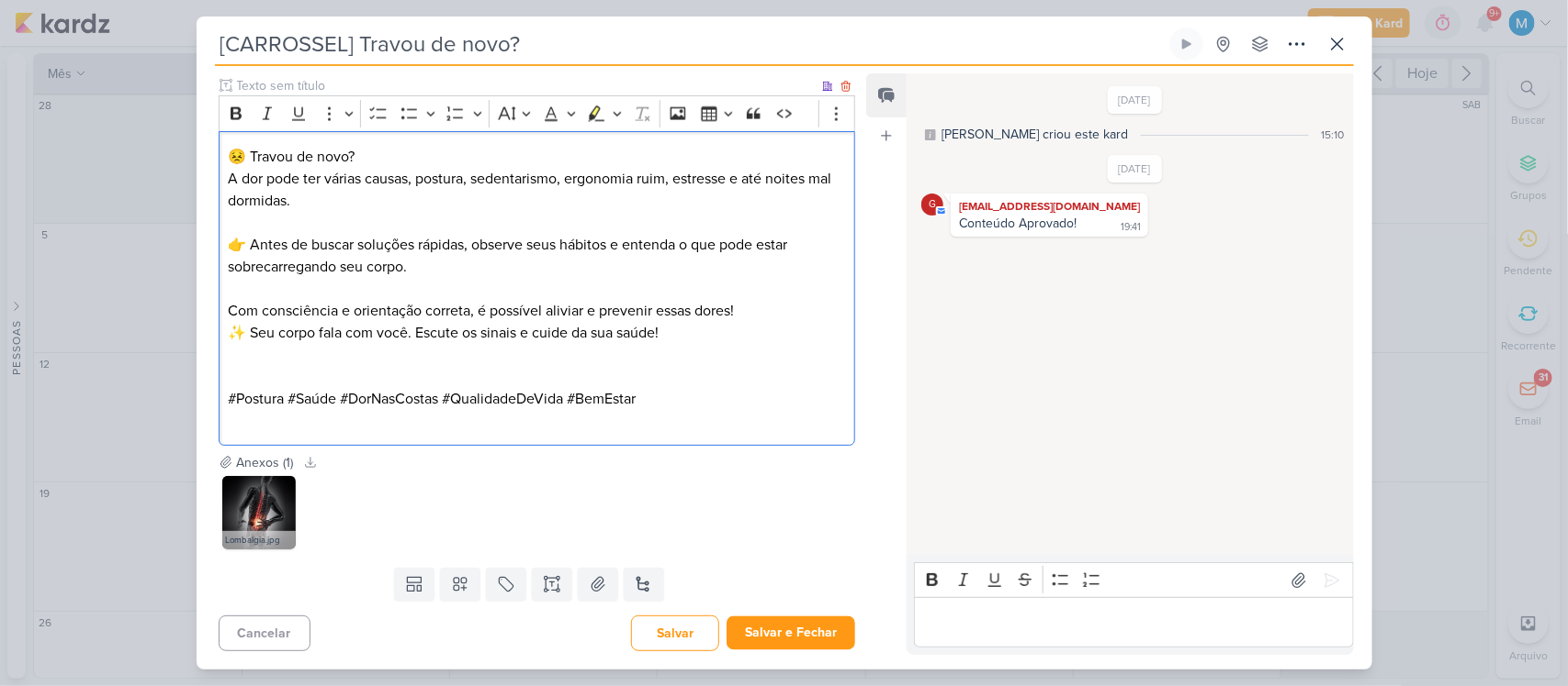
click at [451, 377] on p "Editor editing area: main" at bounding box center [536, 377] width 617 height 22
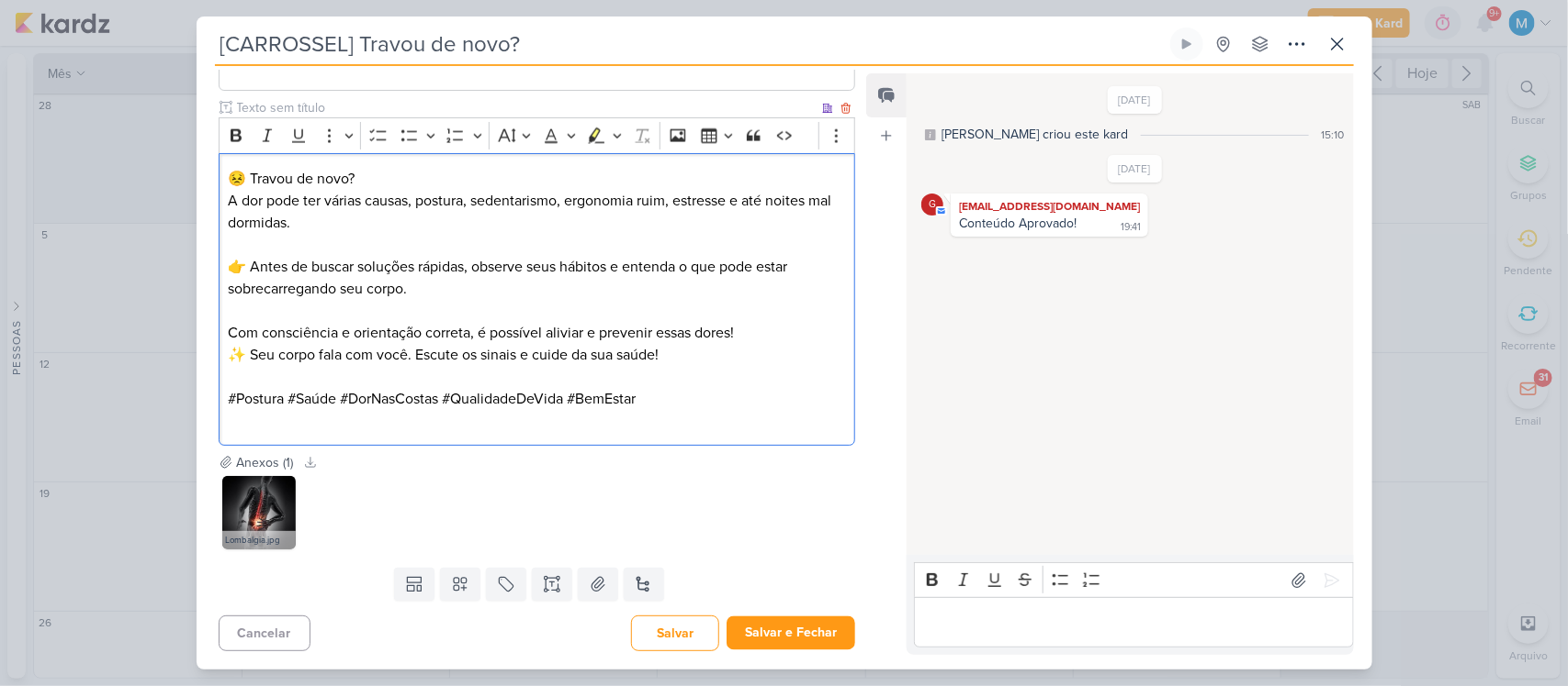
scroll to position [1303, 0]
drag, startPoint x: 572, startPoint y: 354, endPoint x: 688, endPoint y: 370, distance: 117.1
click at [688, 370] on div "😣 Travou de novo? A dor pode ter várias causas, postura, sedentarismo, ergonomi…" at bounding box center [537, 299] width 638 height 292
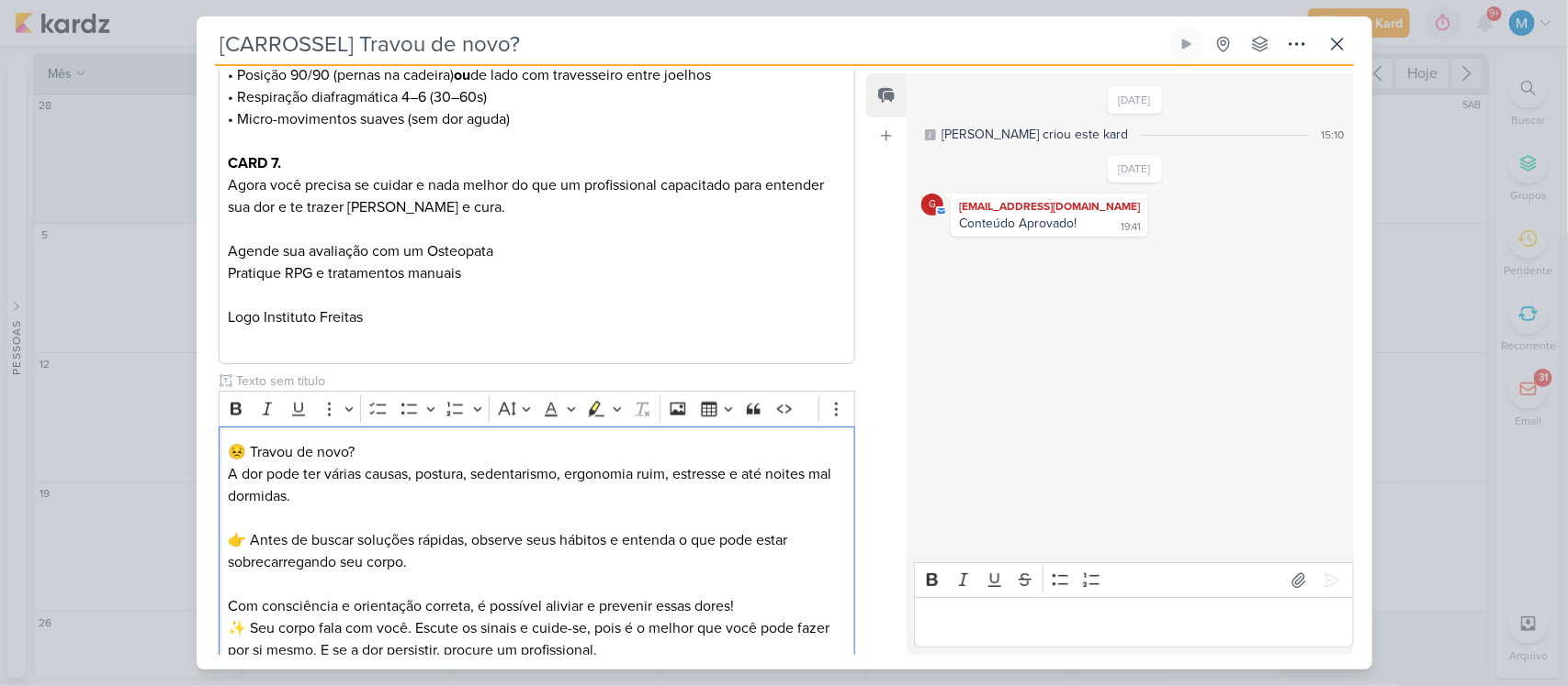
scroll to position [1324, 0]
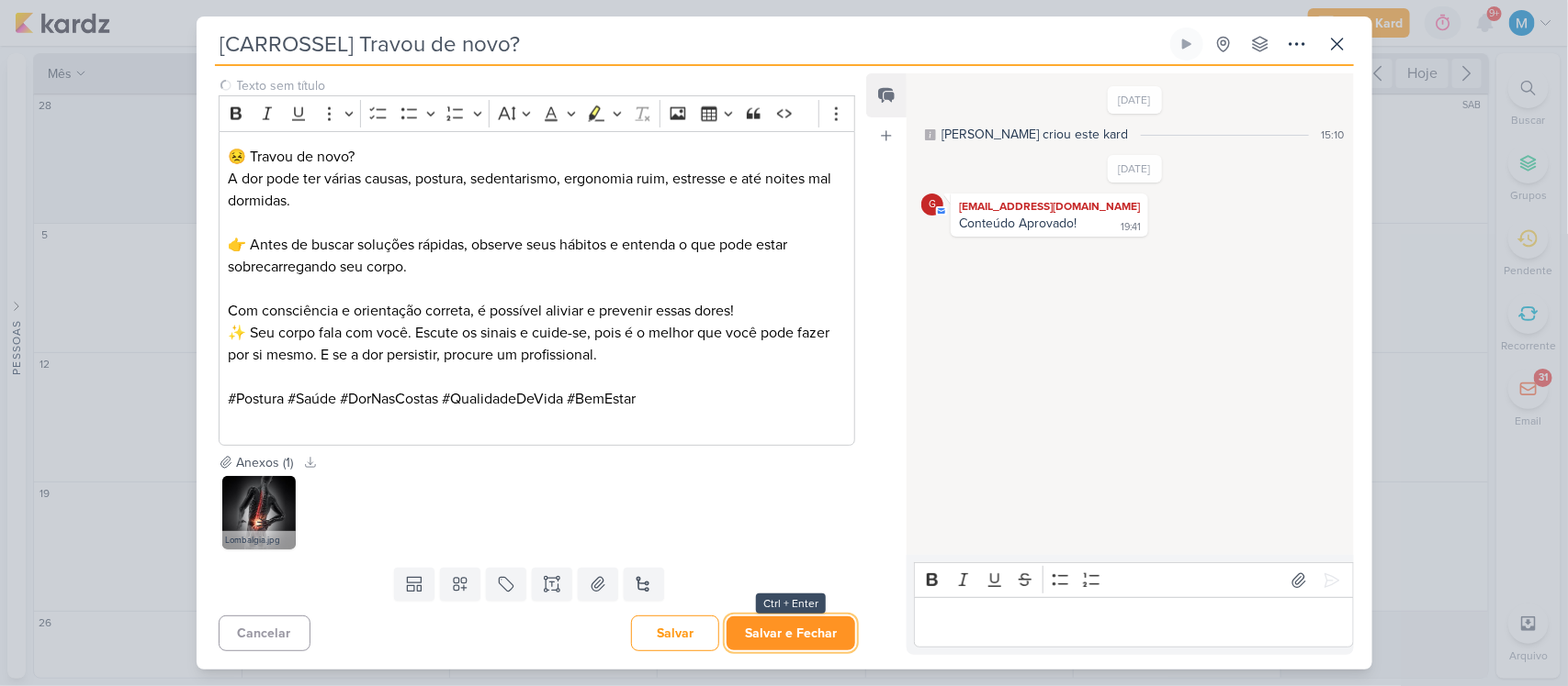
click at [831, 626] on button "Salvar e Fechar" at bounding box center [791, 633] width 129 height 34
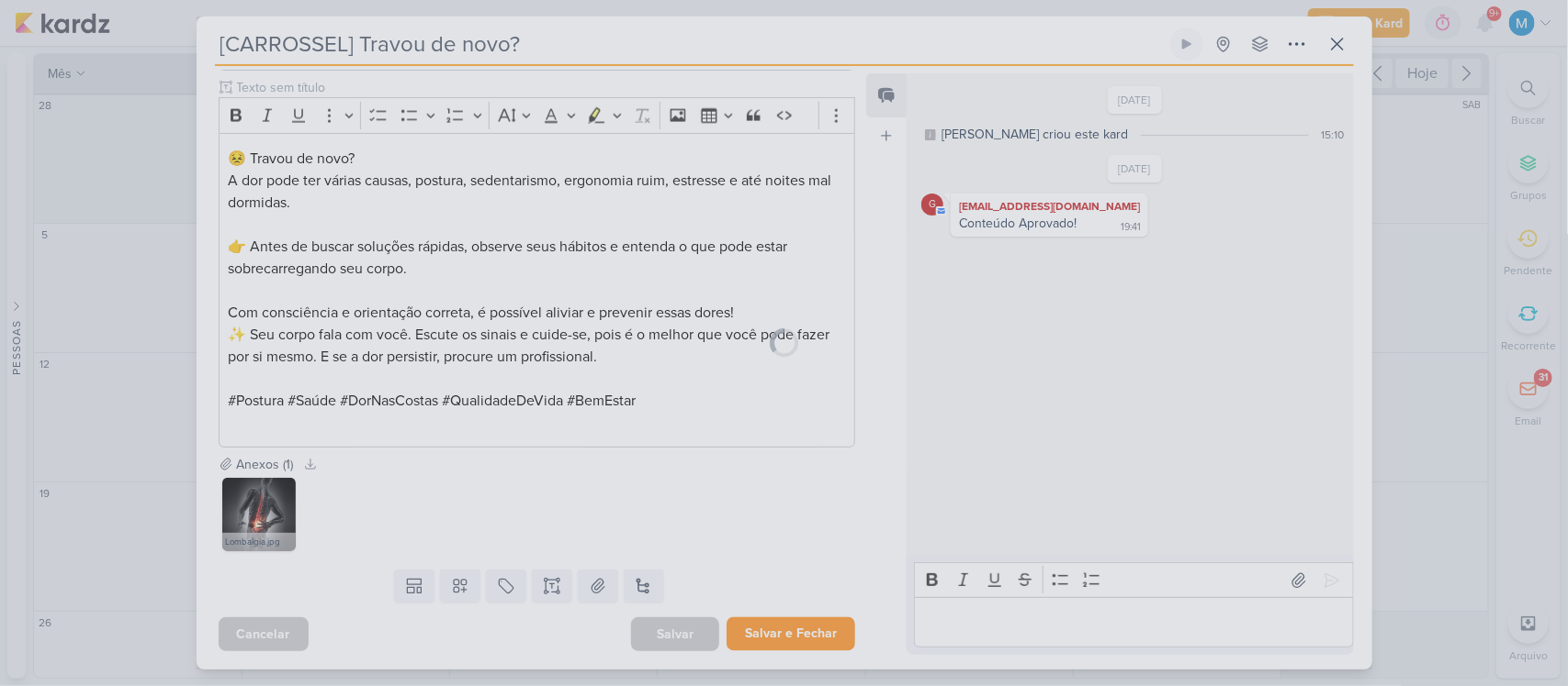
scroll to position [1322, 0]
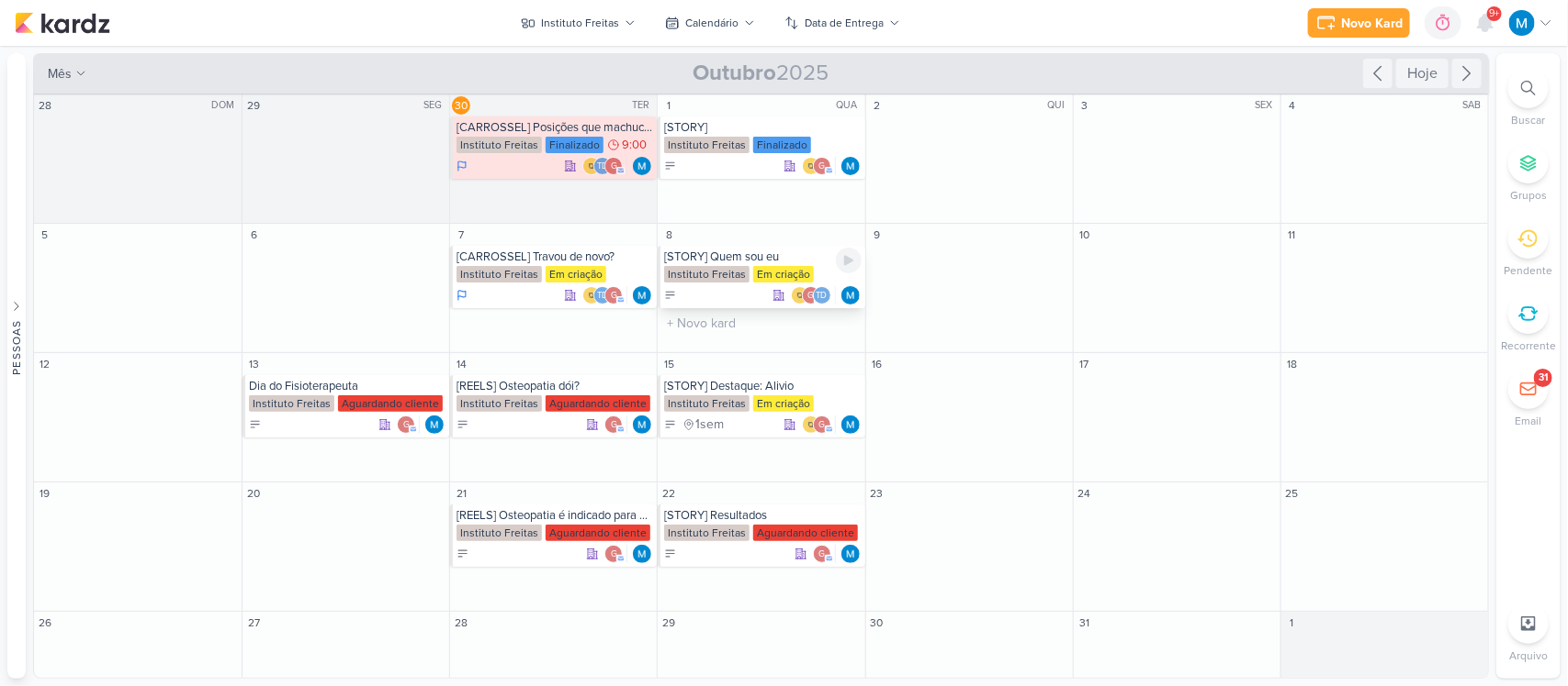
click at [714, 252] on div "[STORY] Quem sou eu" at bounding box center [763, 256] width 197 height 15
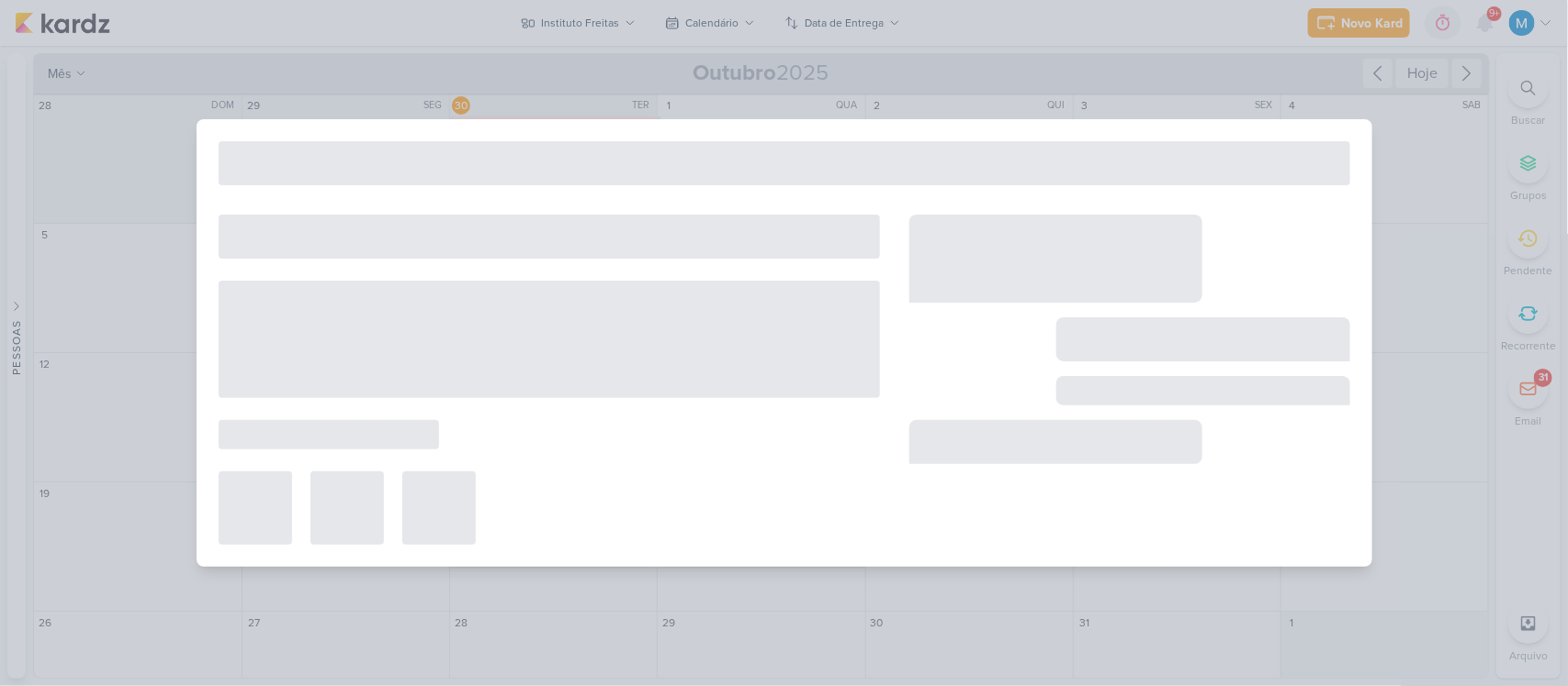
type input "[STORY] Quem sou eu"
type input "8 de outubro de 2025 às 23:59"
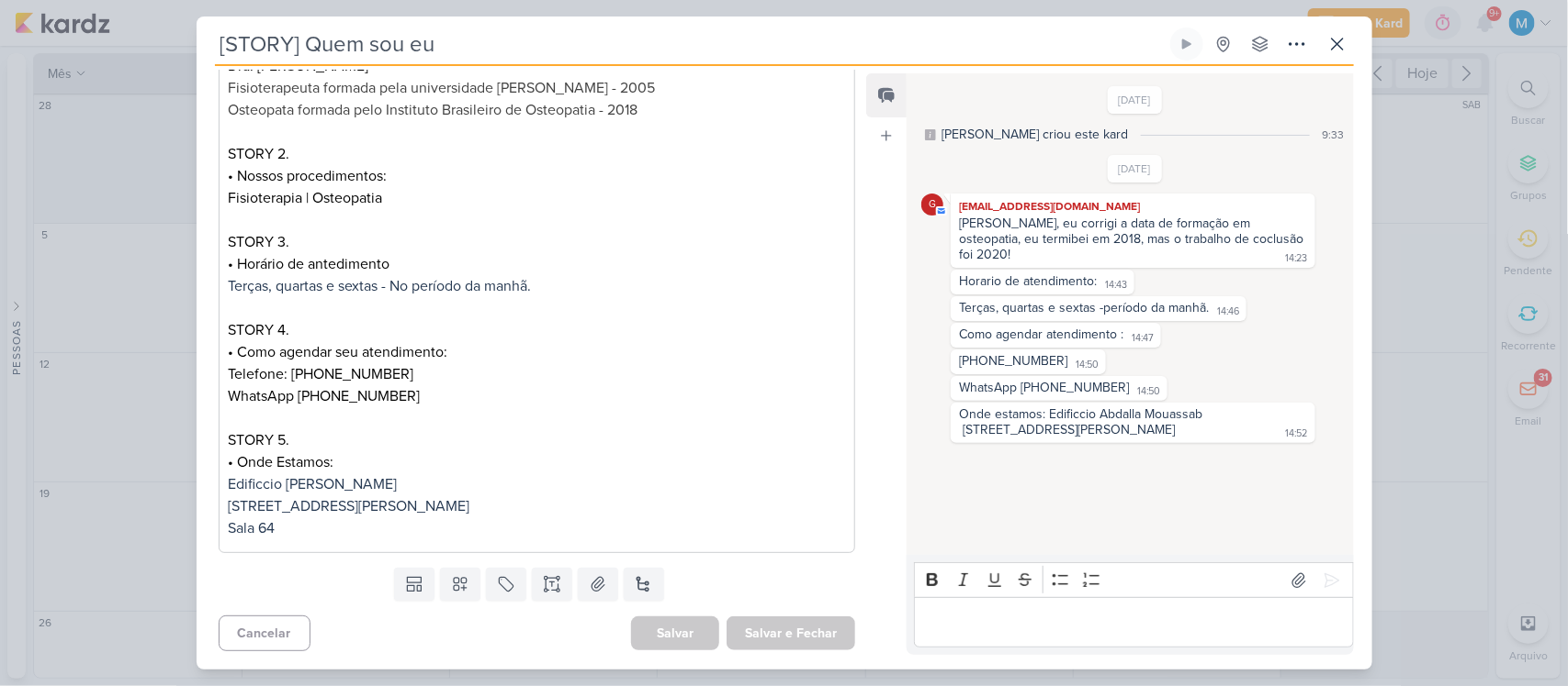
scroll to position [0, 0]
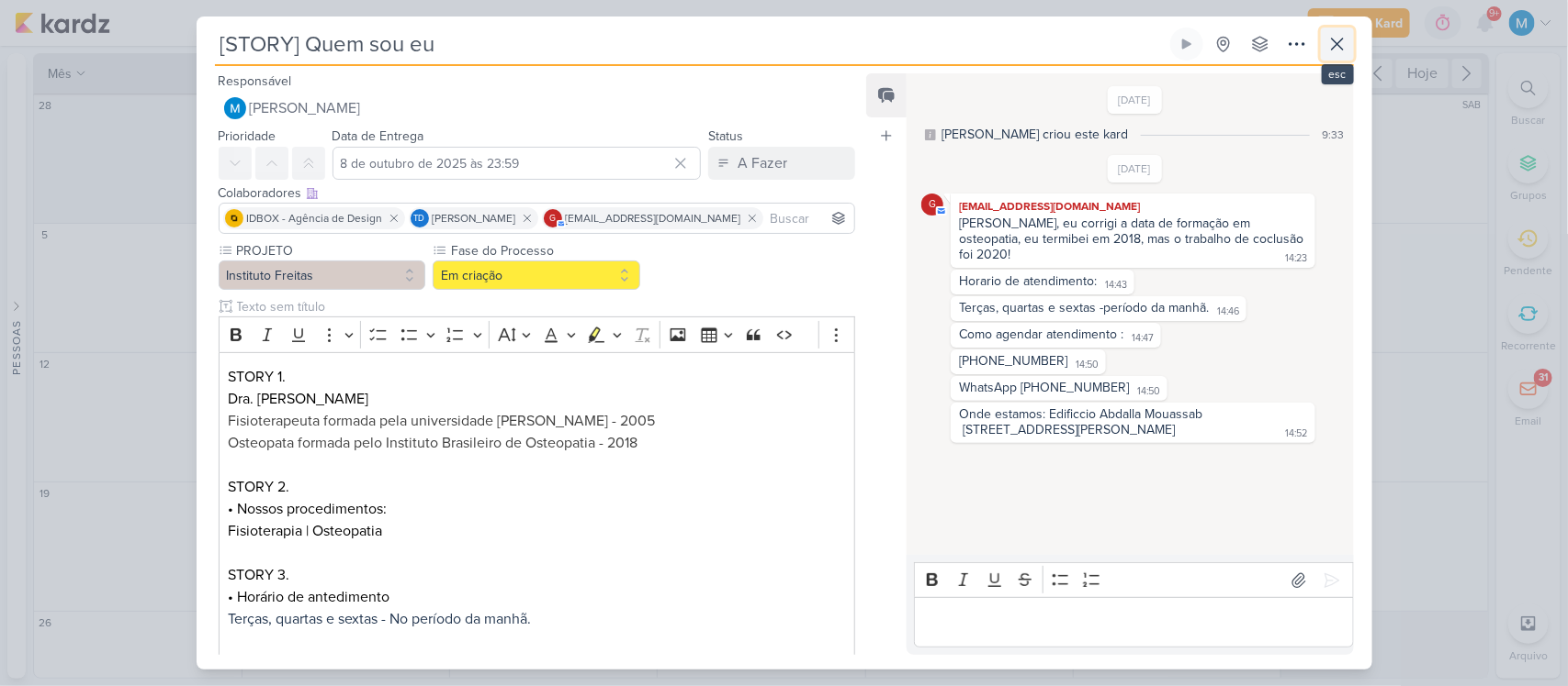
click at [1334, 41] on icon at bounding box center [1337, 44] width 11 height 11
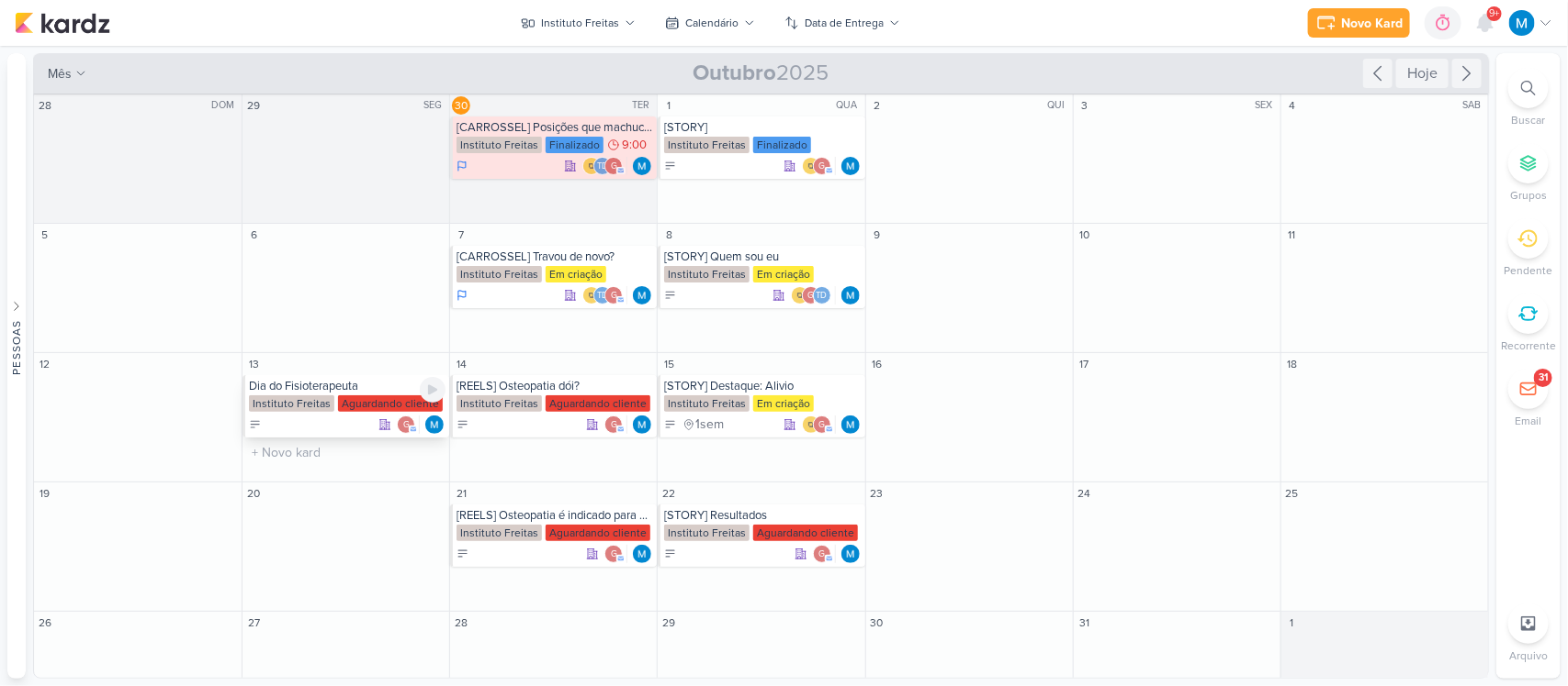
click at [315, 387] on div "Dia do Fisioterapeuta" at bounding box center [347, 386] width 197 height 15
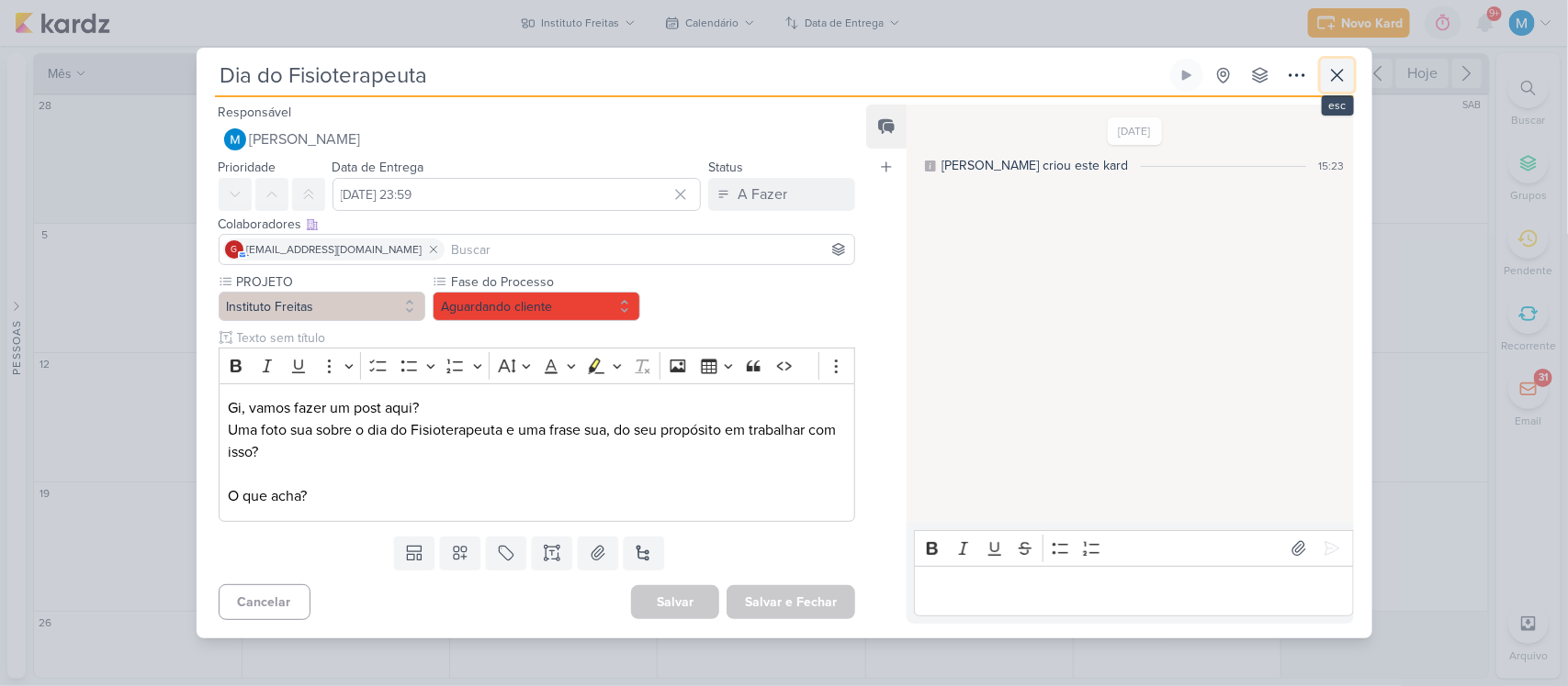
click at [1338, 76] on icon at bounding box center [1337, 75] width 11 height 11
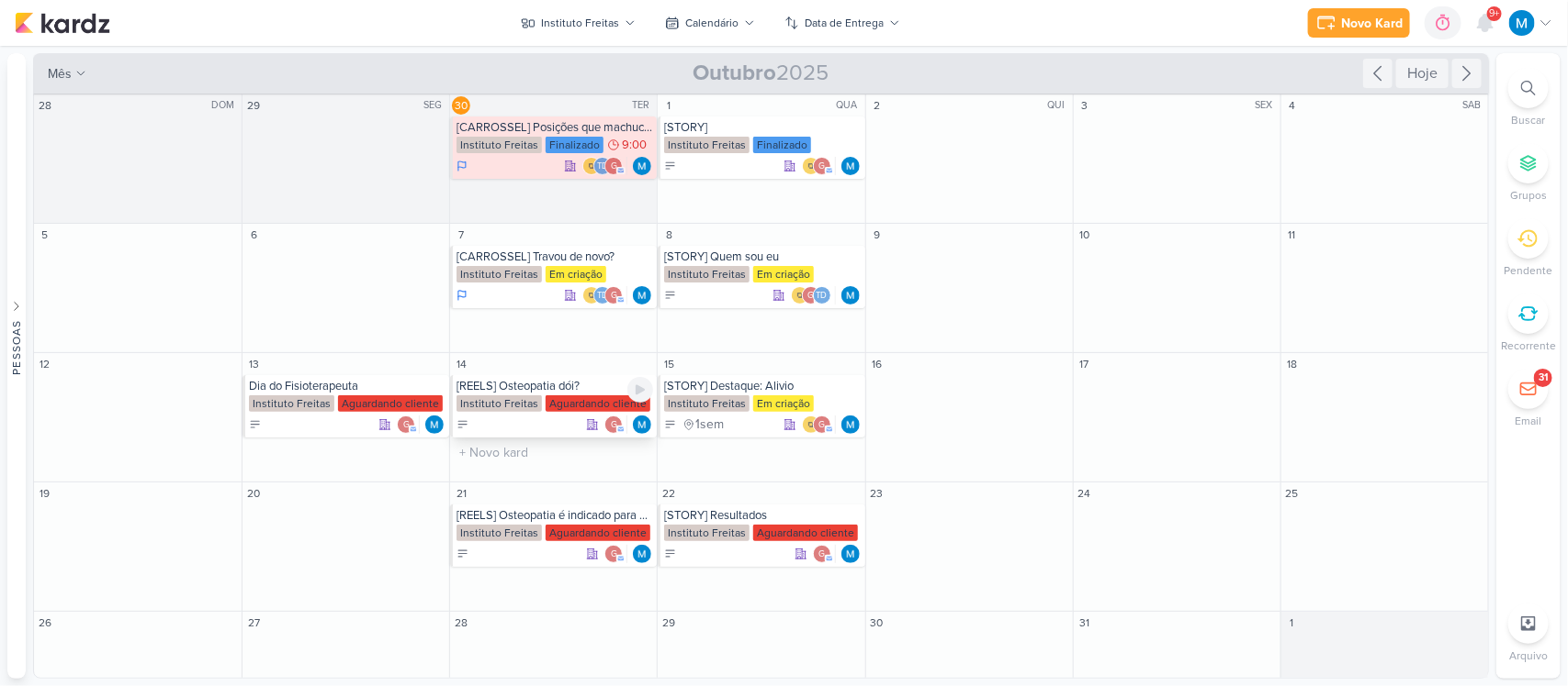
click at [525, 388] on div "[REELS] Osteopatia dói?" at bounding box center [555, 386] width 197 height 15
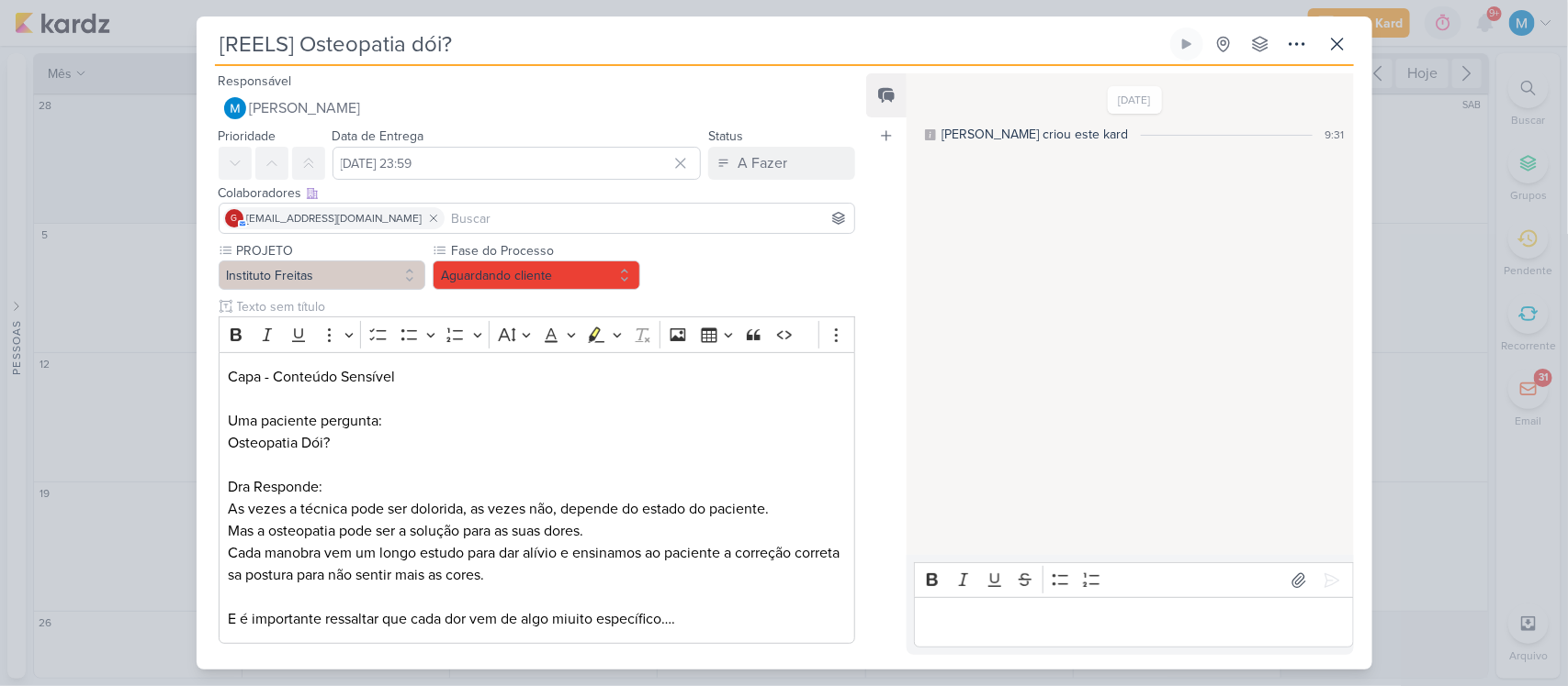
scroll to position [92, 0]
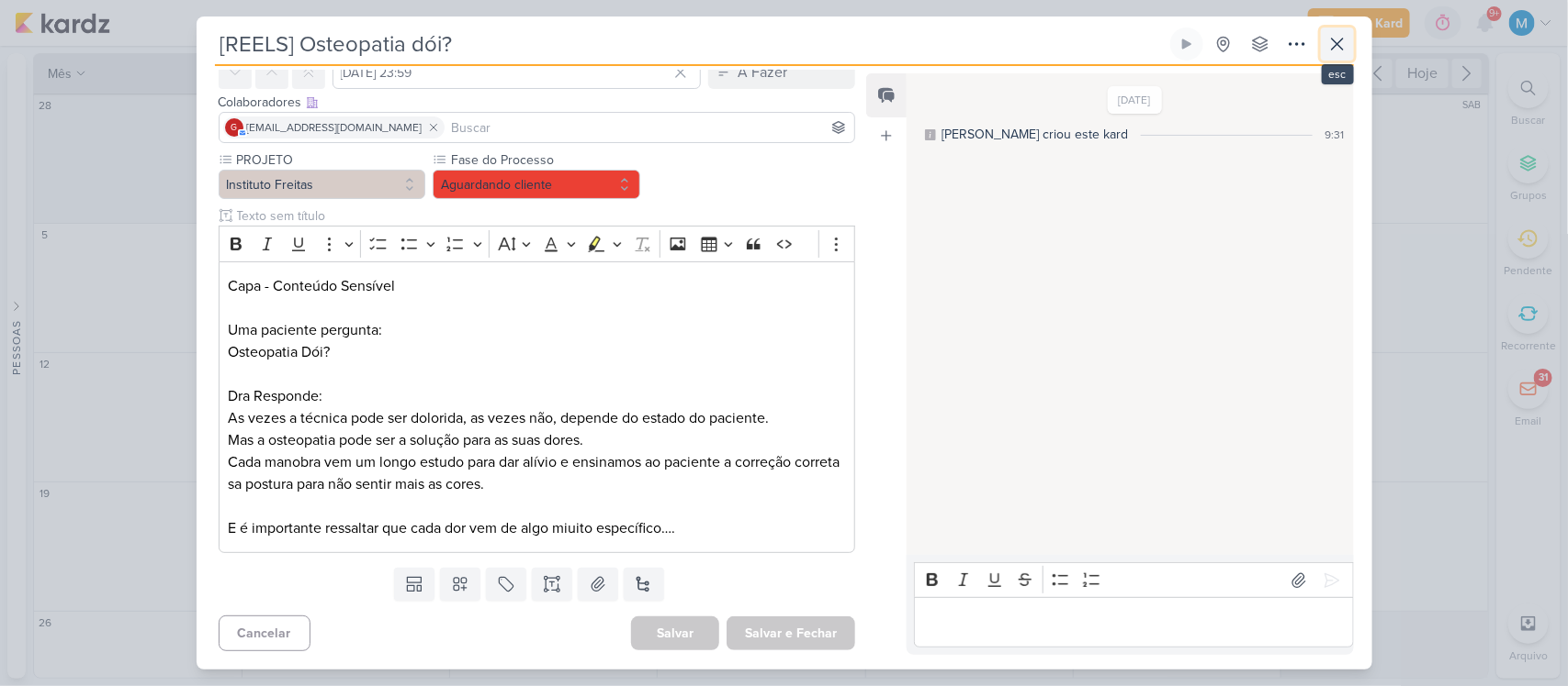
click at [1332, 57] on button at bounding box center [1337, 44] width 33 height 33
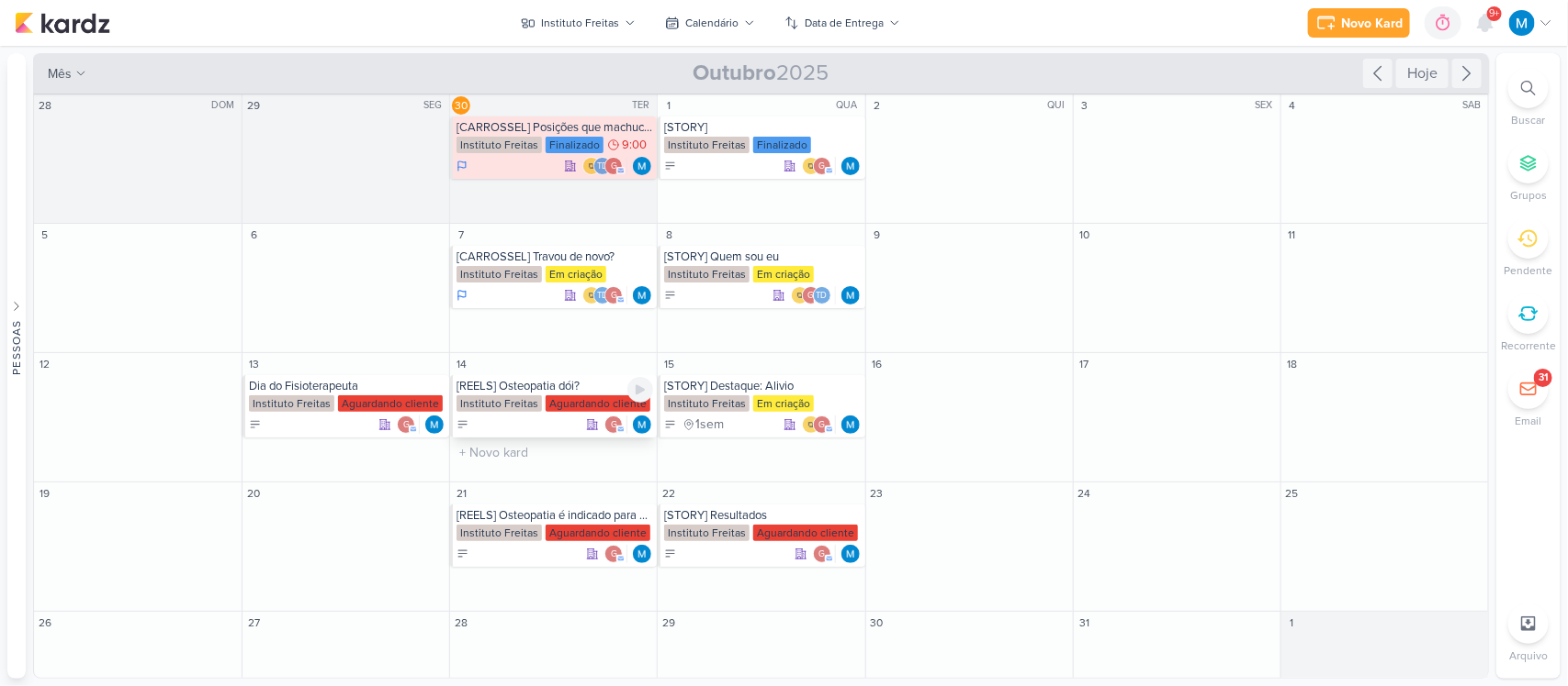
click at [561, 382] on div "[REELS] Osteopatia dói?" at bounding box center [555, 386] width 197 height 15
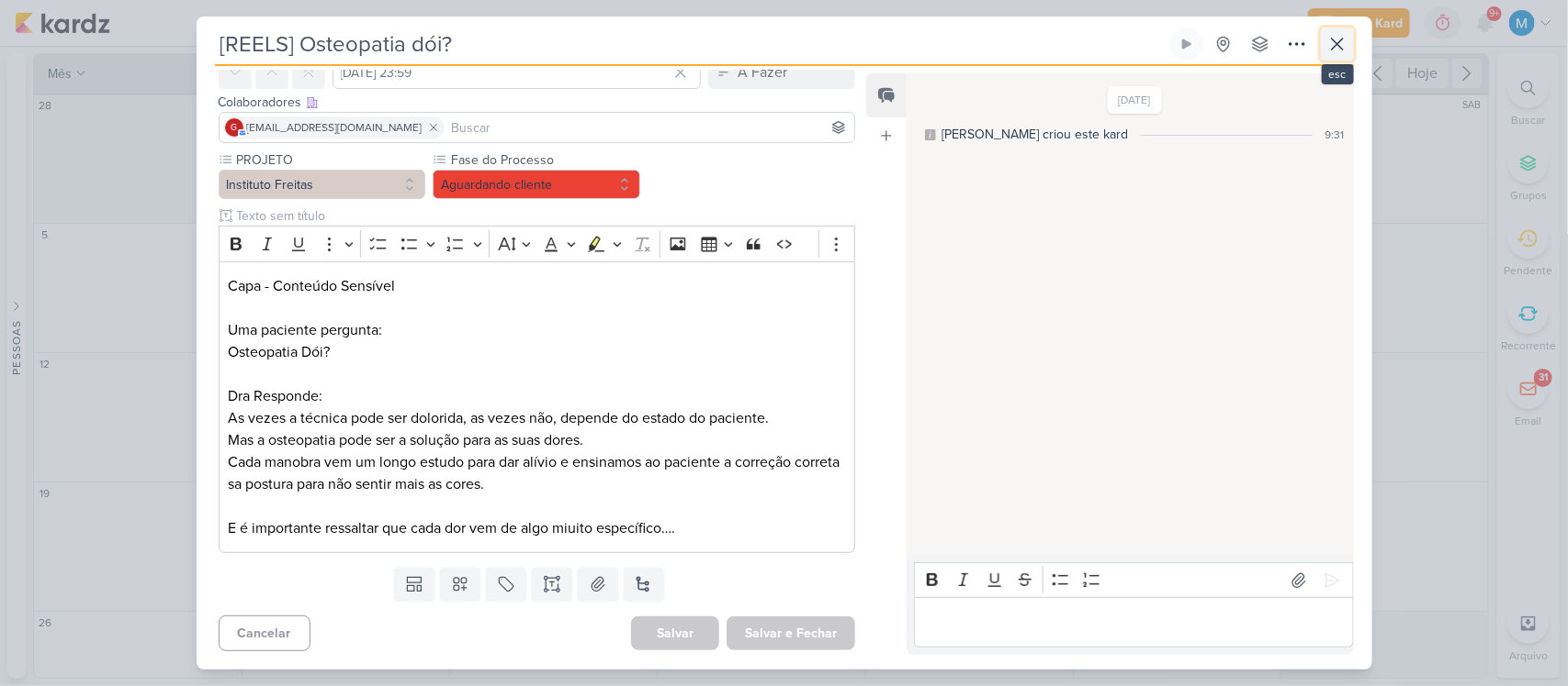
click at [1334, 47] on icon at bounding box center [1337, 44] width 11 height 11
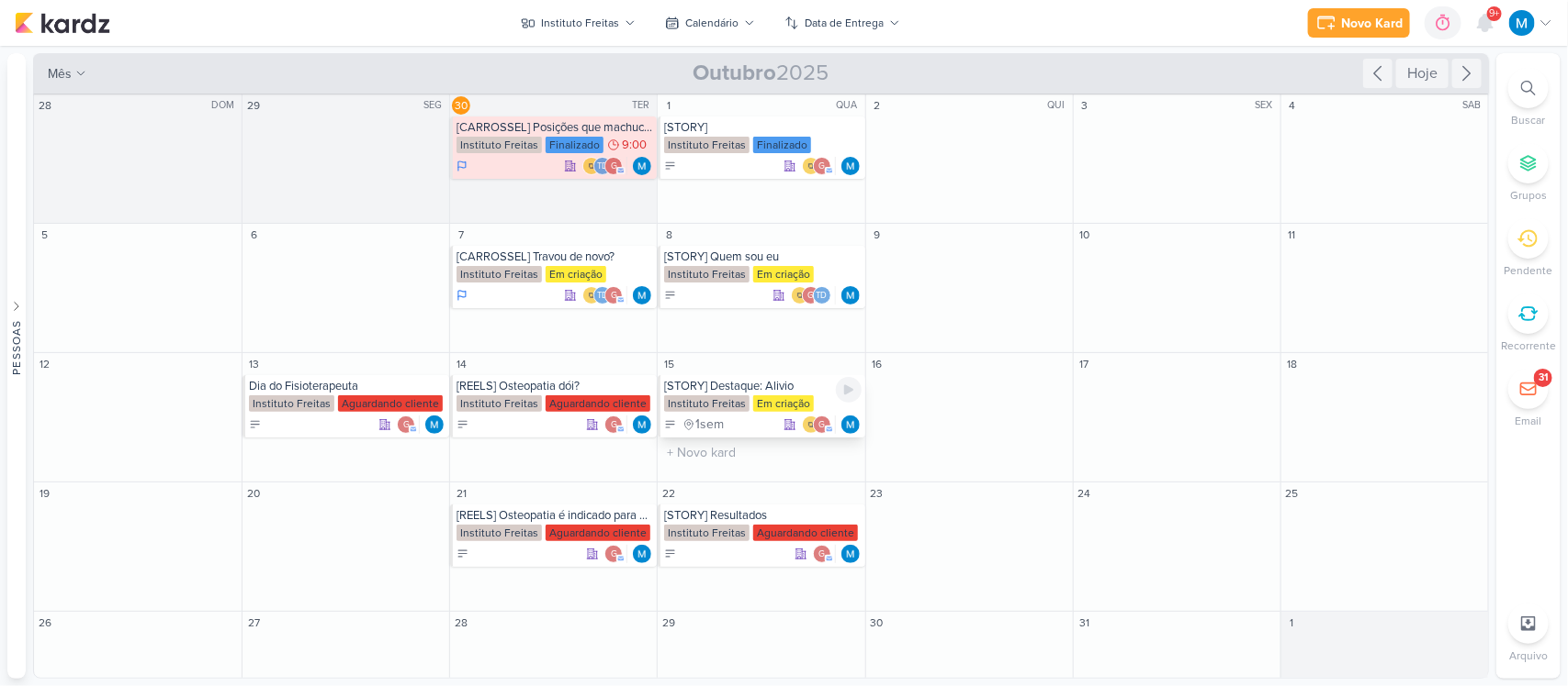
click at [742, 384] on div "[STORY] Destaque: Alivio" at bounding box center [763, 386] width 197 height 15
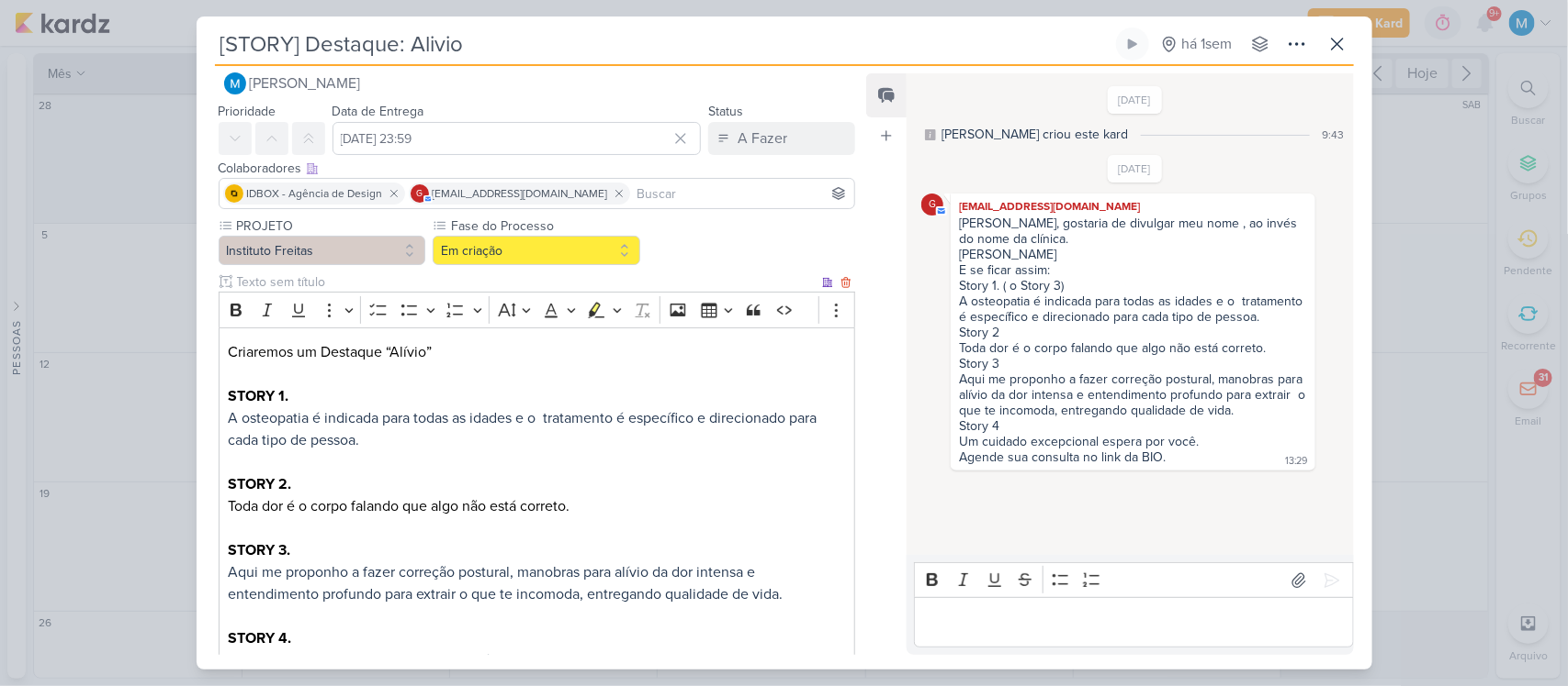
scroll to position [0, 0]
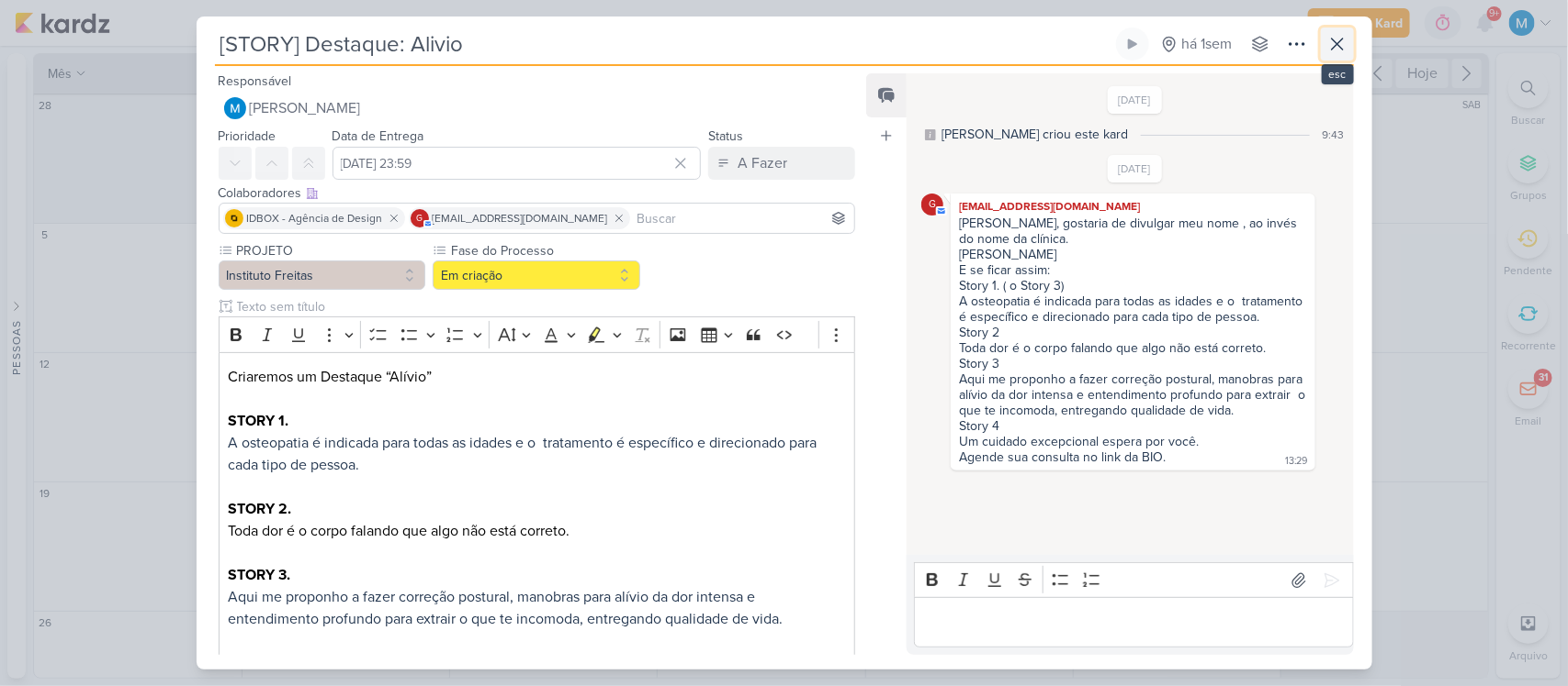
click at [1329, 56] on icon at bounding box center [1337, 44] width 22 height 22
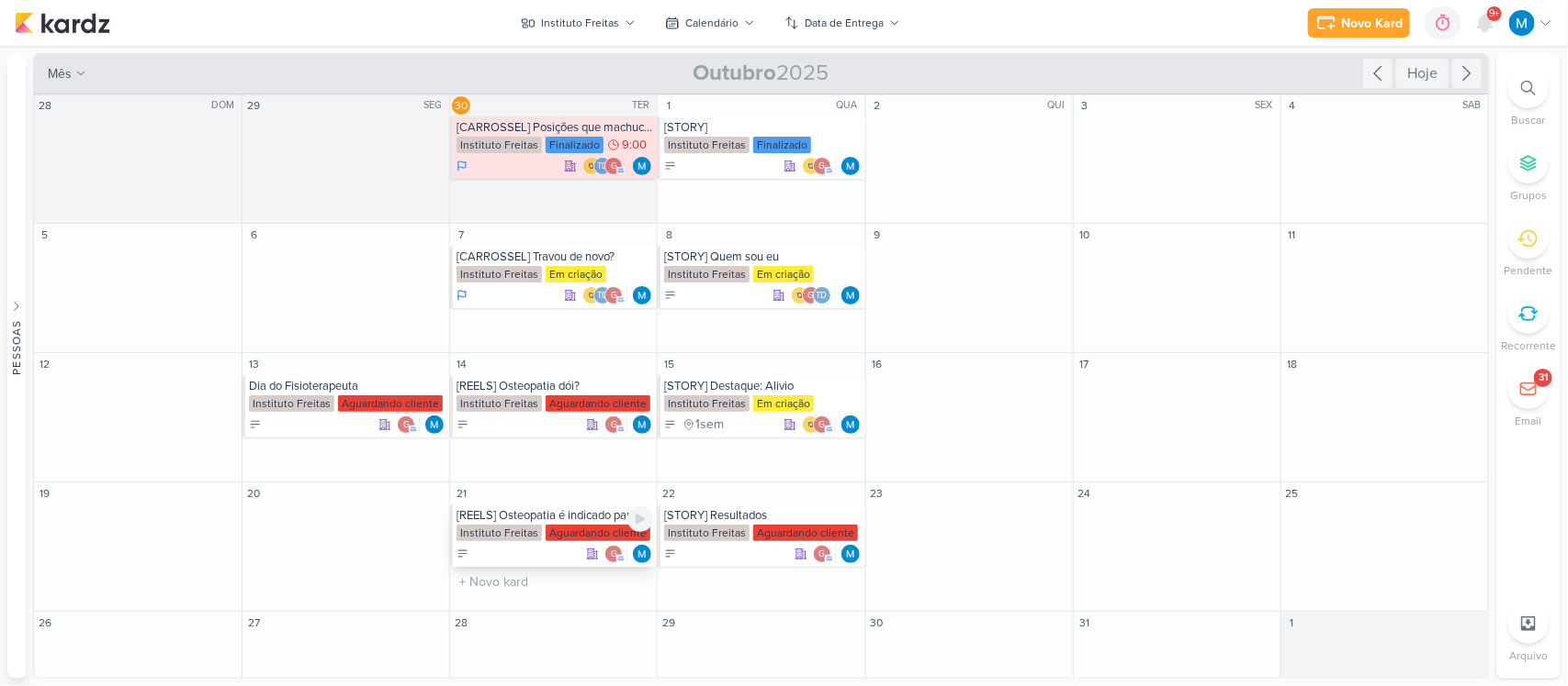
click at [559, 518] on div "[REELS] Osteopatia é indicado para quem..." at bounding box center [555, 515] width 197 height 15
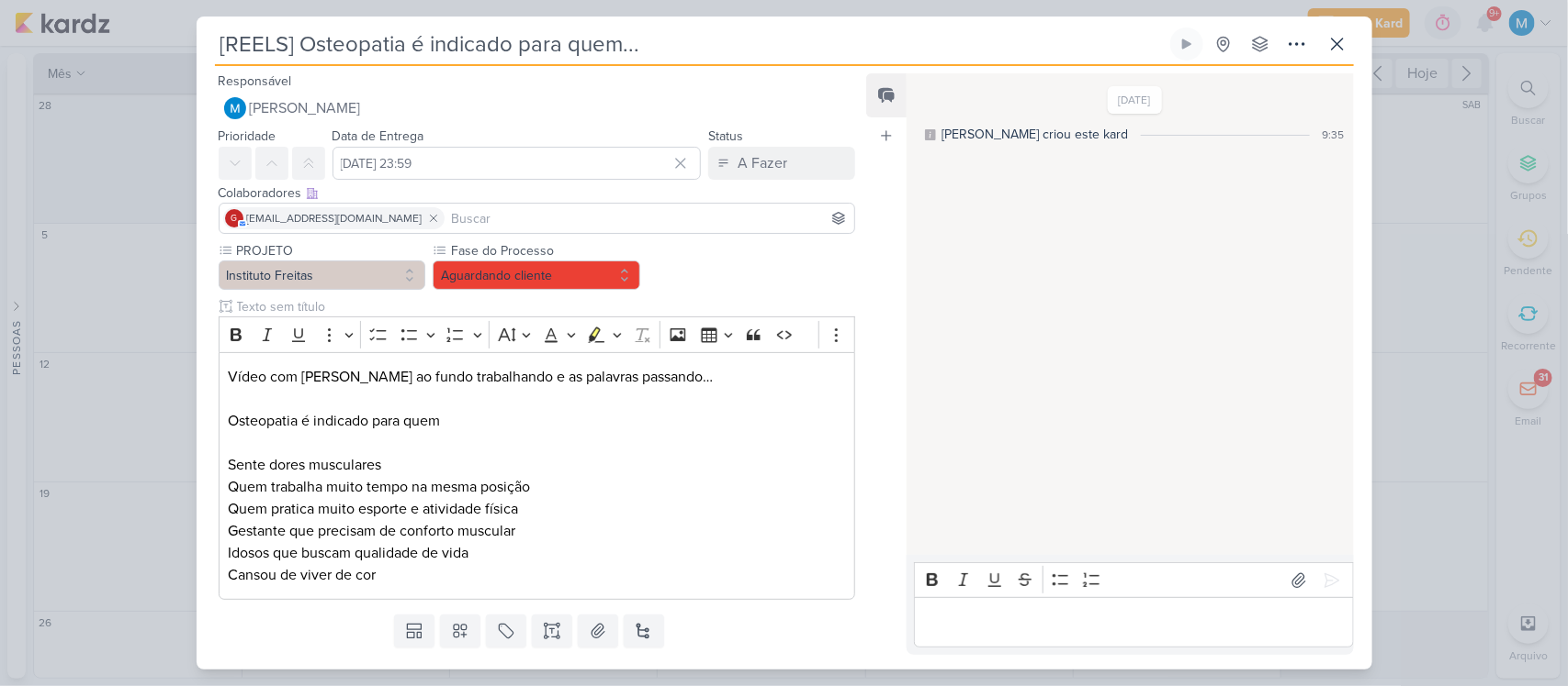
scroll to position [48, 0]
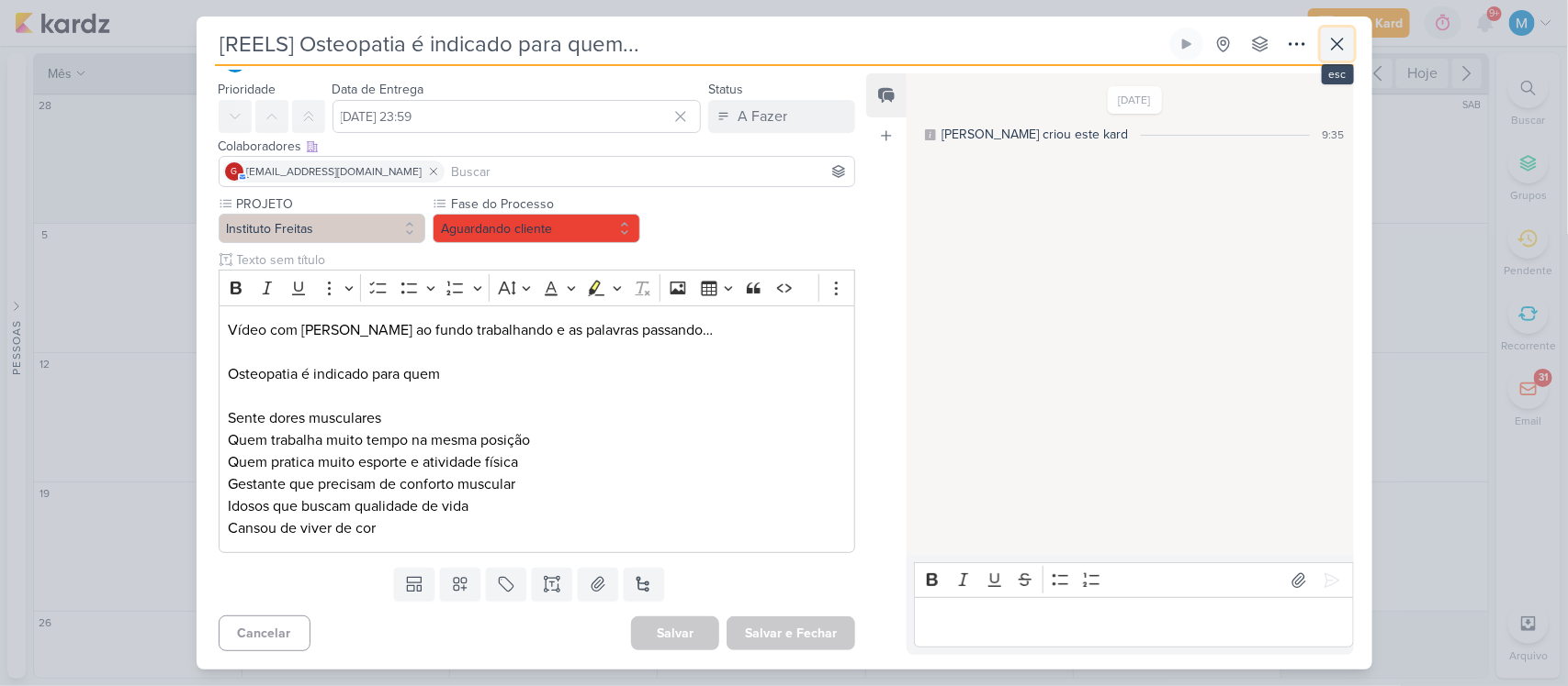
click at [1333, 49] on icon at bounding box center [1337, 44] width 11 height 11
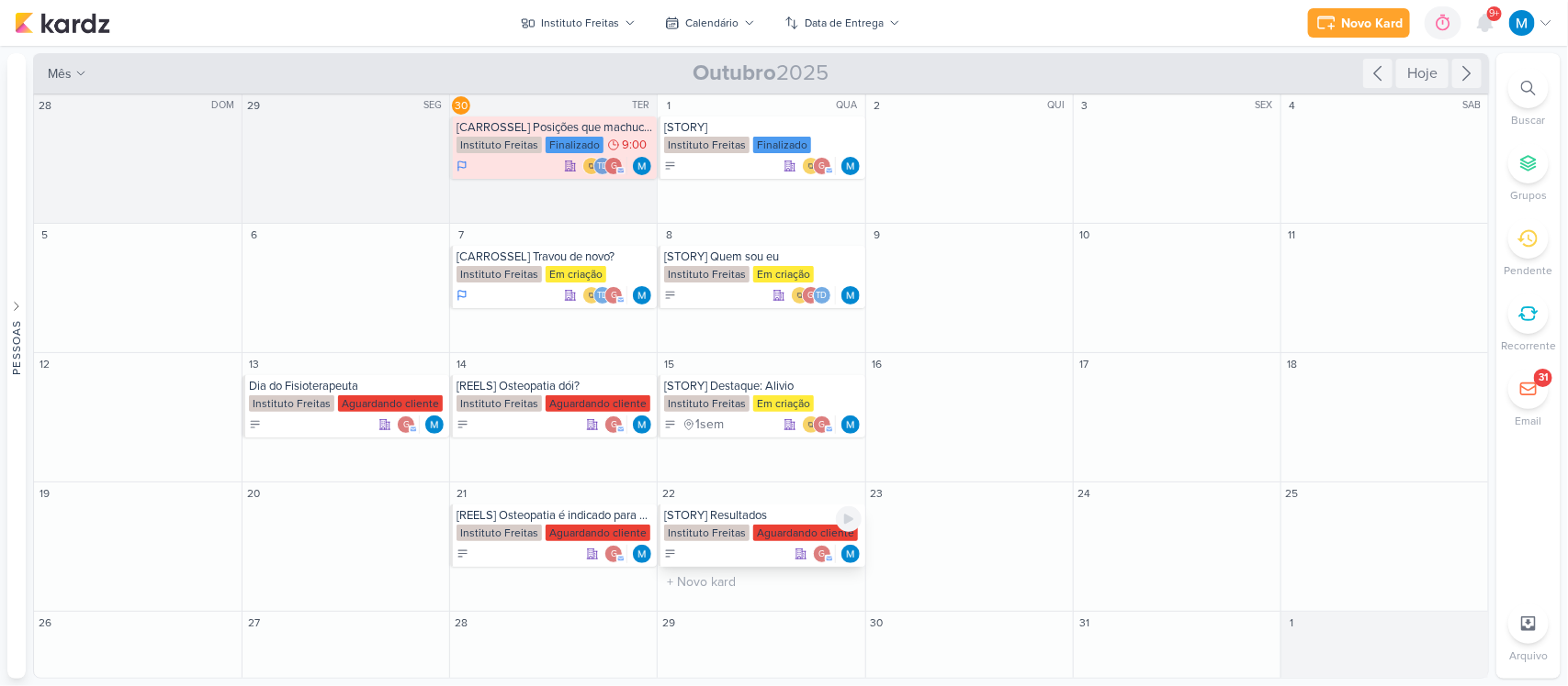
click at [725, 516] on div "[STORY] Resultados" at bounding box center [763, 515] width 197 height 15
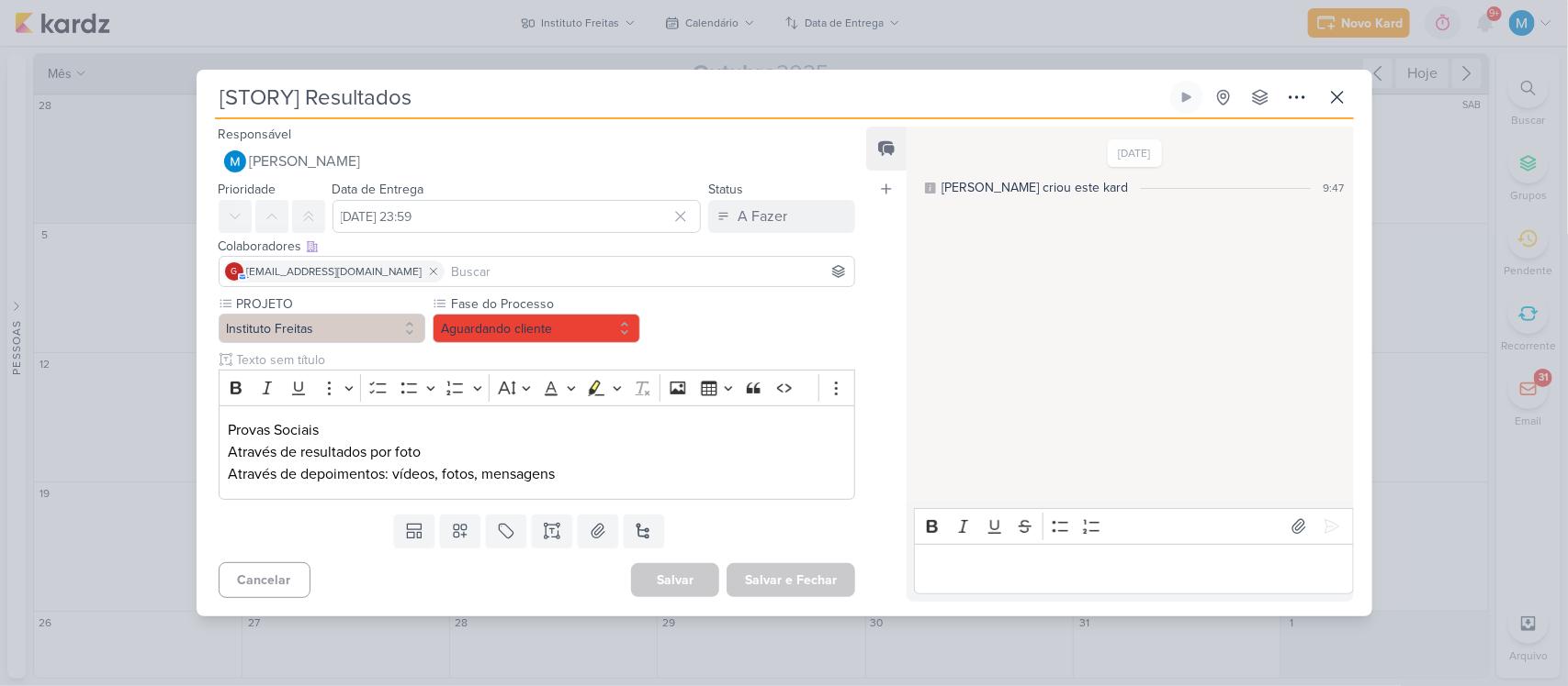
click at [1007, 576] on p "Editor editing area: main" at bounding box center [1133, 569] width 419 height 22
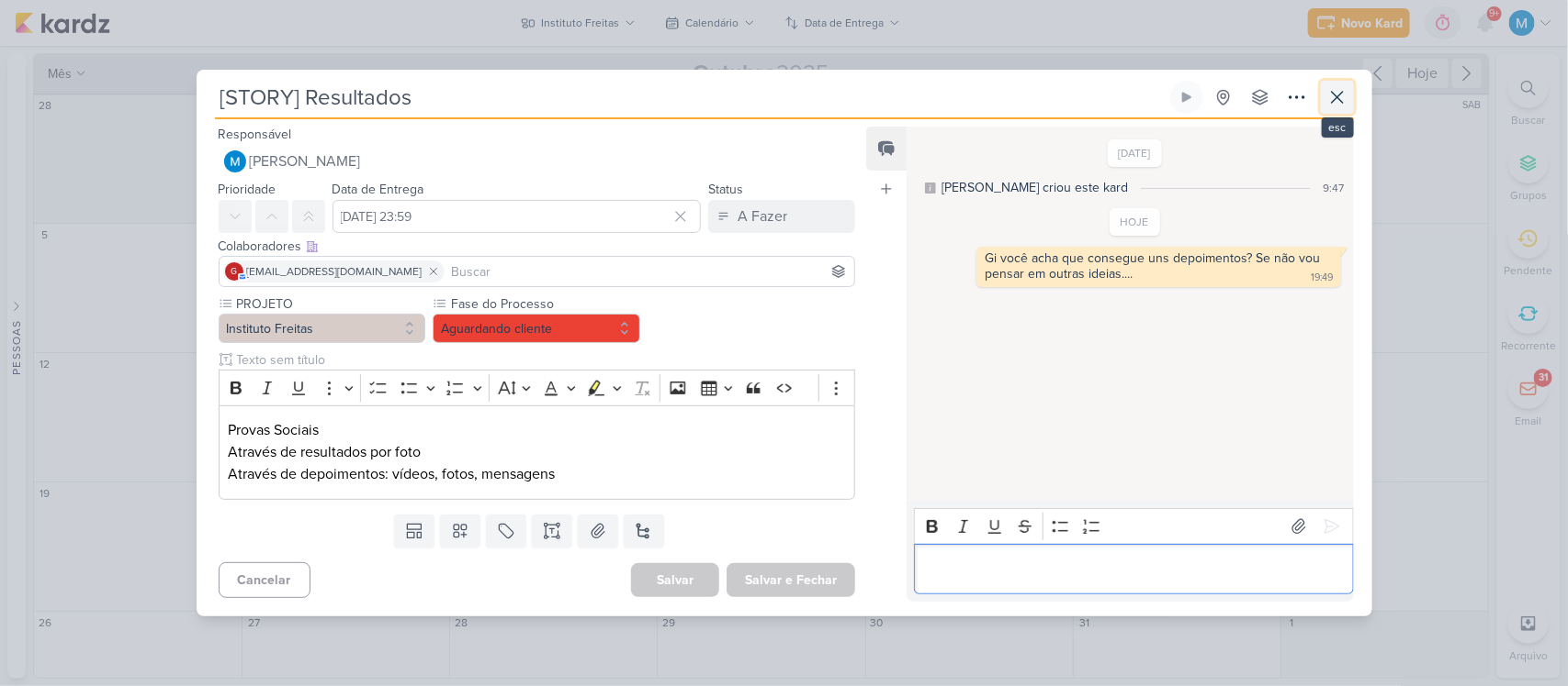
click at [1339, 87] on icon at bounding box center [1337, 97] width 22 height 22
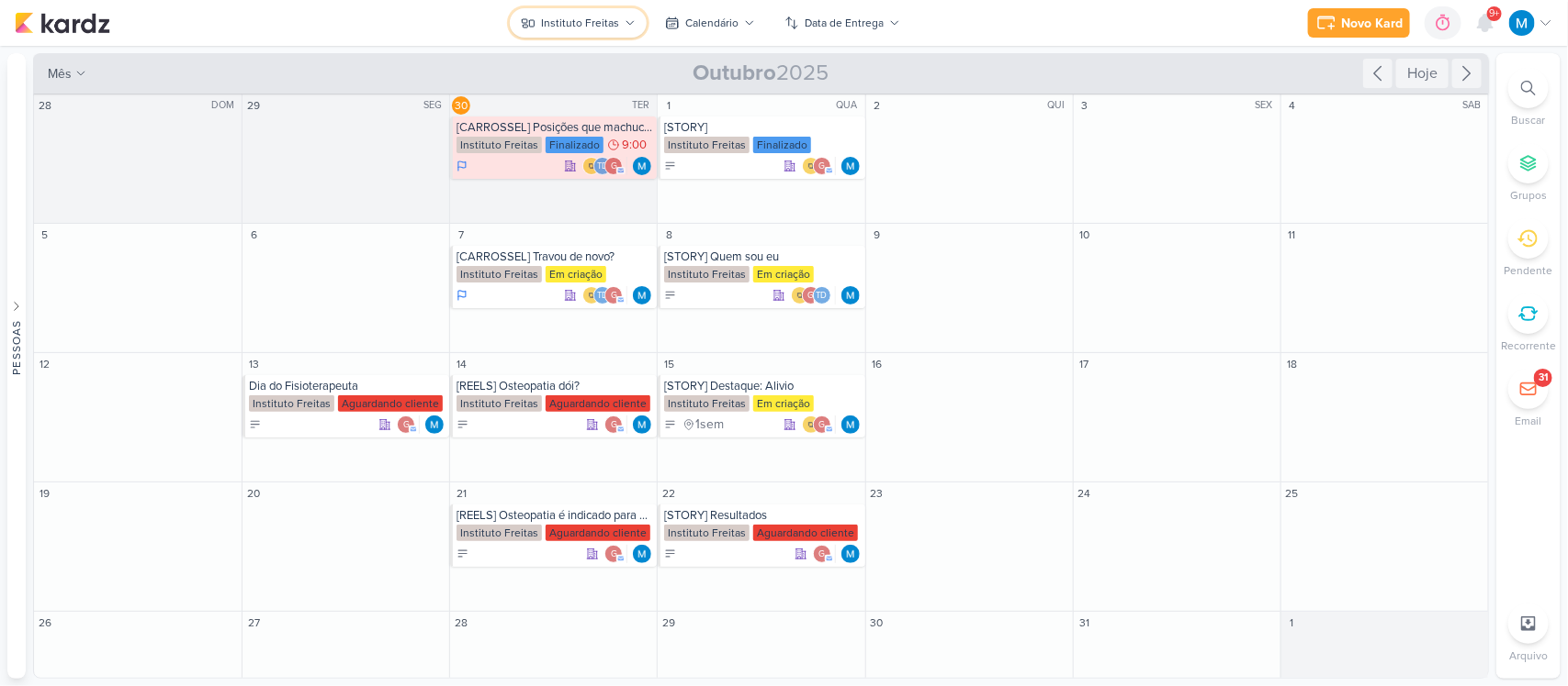
click at [635, 19] on button "Instituto Freitas" at bounding box center [578, 22] width 137 height 29
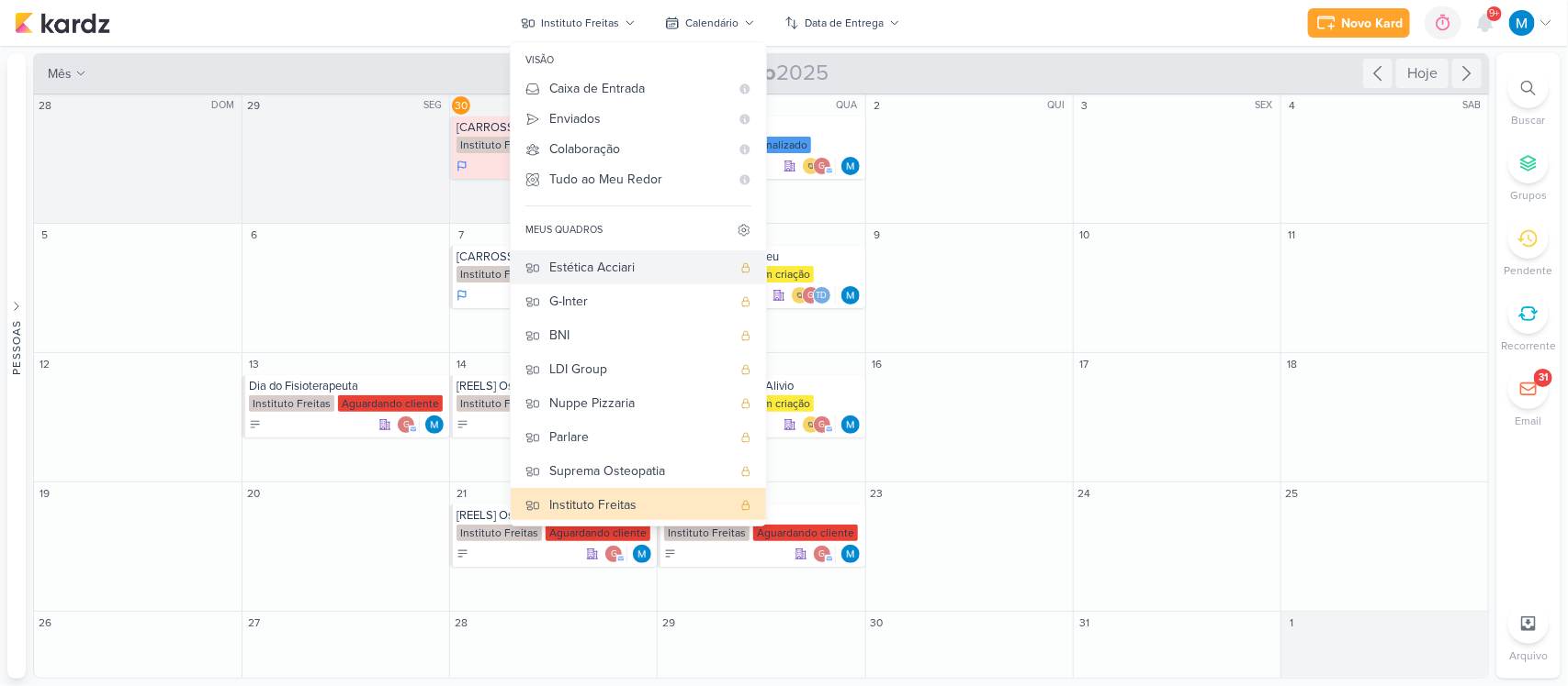
click at [599, 263] on div "Estética Acciari" at bounding box center [640, 268] width 181 height 19
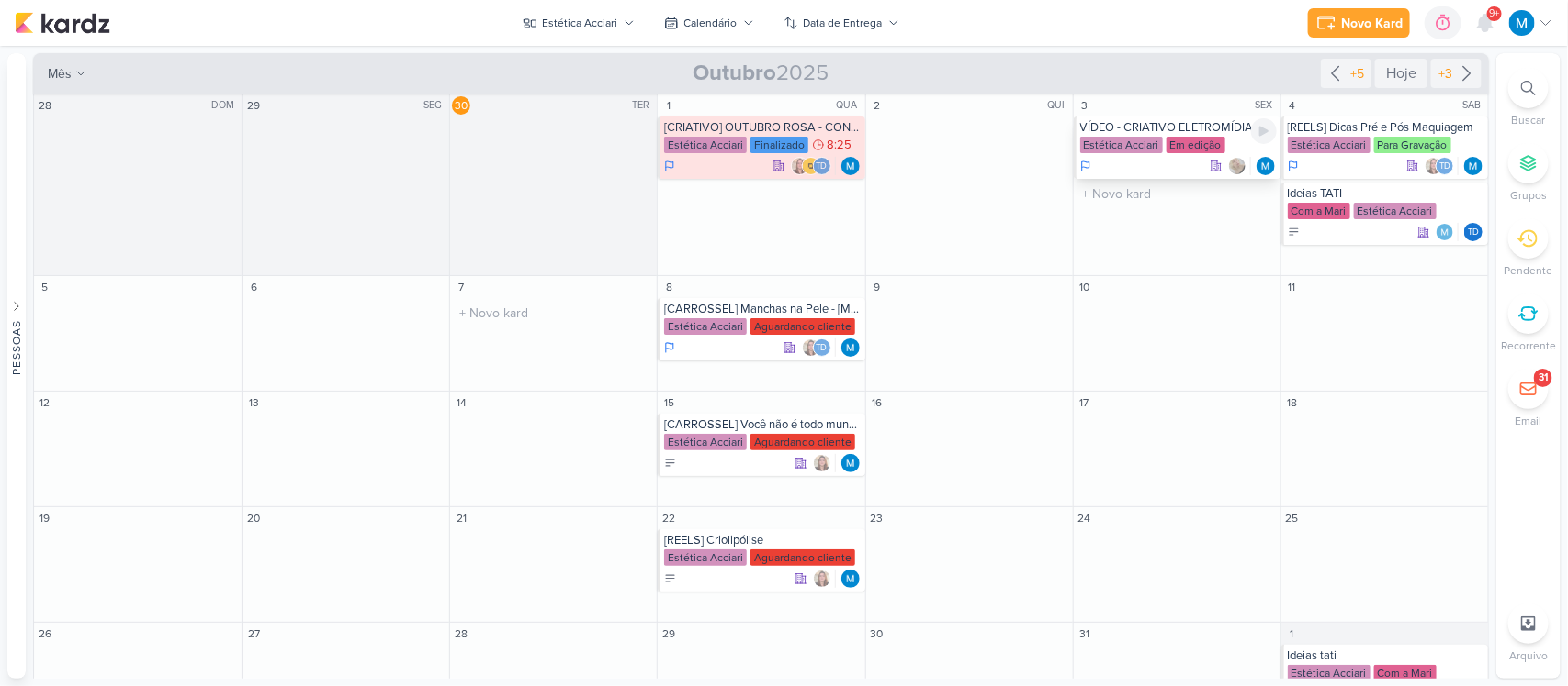
click at [1153, 121] on div "VÍDEO - CRIATIVO ELETROMÍDIA" at bounding box center [1179, 127] width 197 height 15
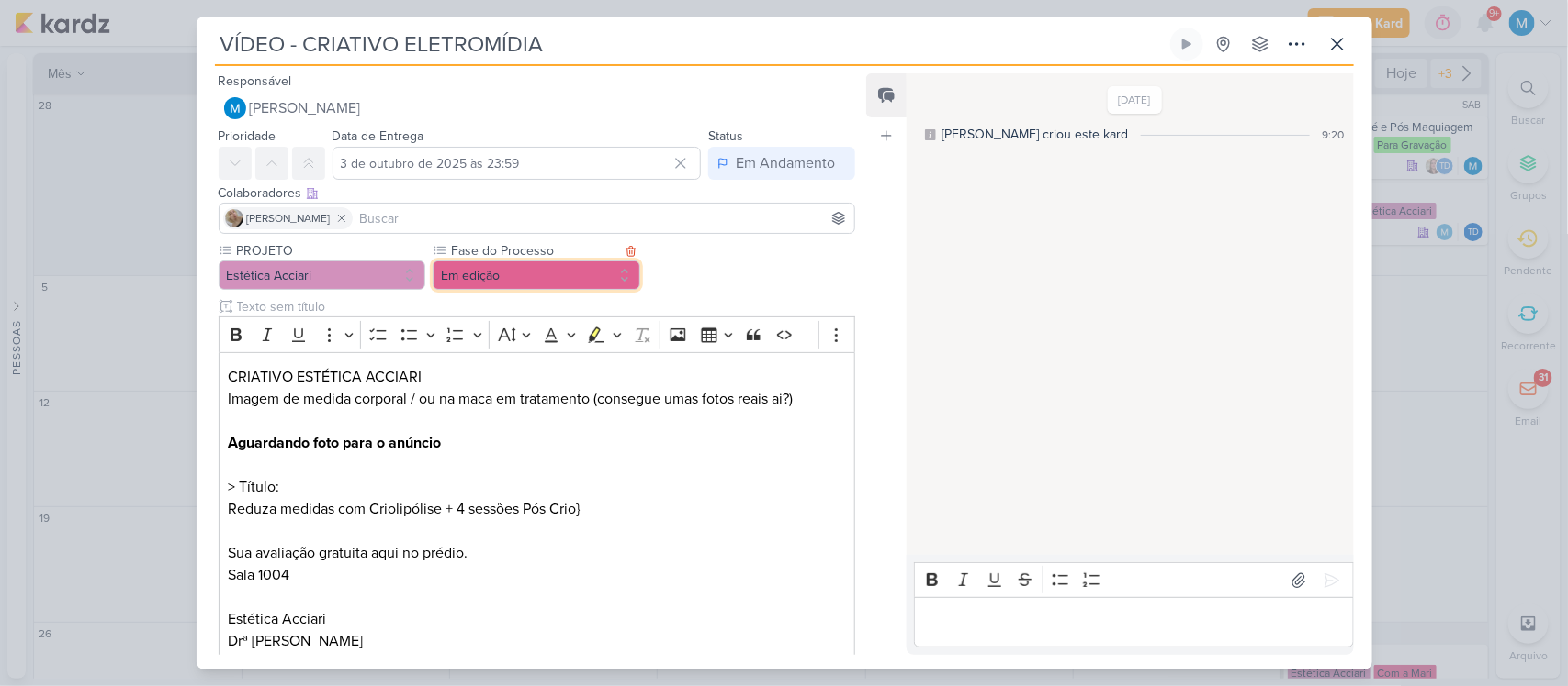
click at [517, 282] on button "Em edição" at bounding box center [536, 275] width 208 height 29
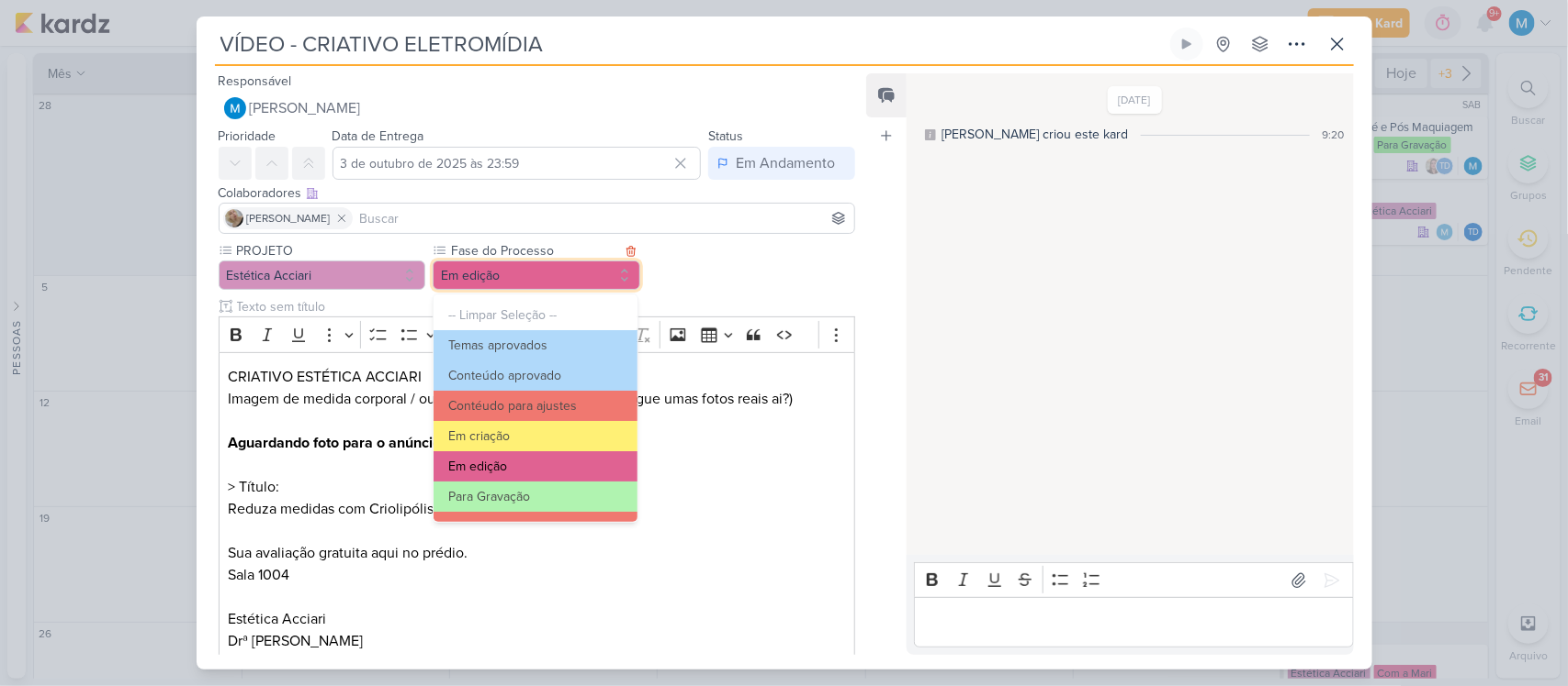
scroll to position [177, 0]
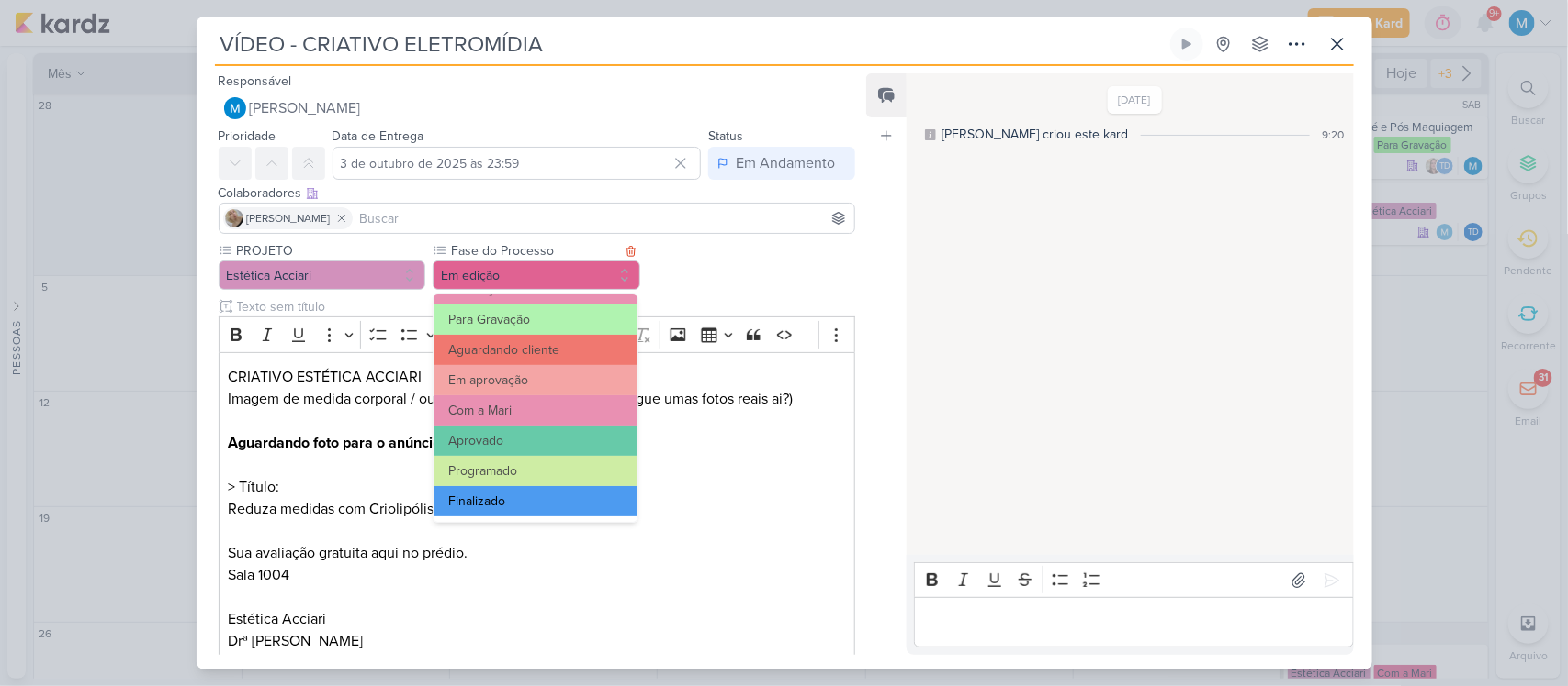
click at [538, 497] on button "Finalizado" at bounding box center [535, 501] width 203 height 30
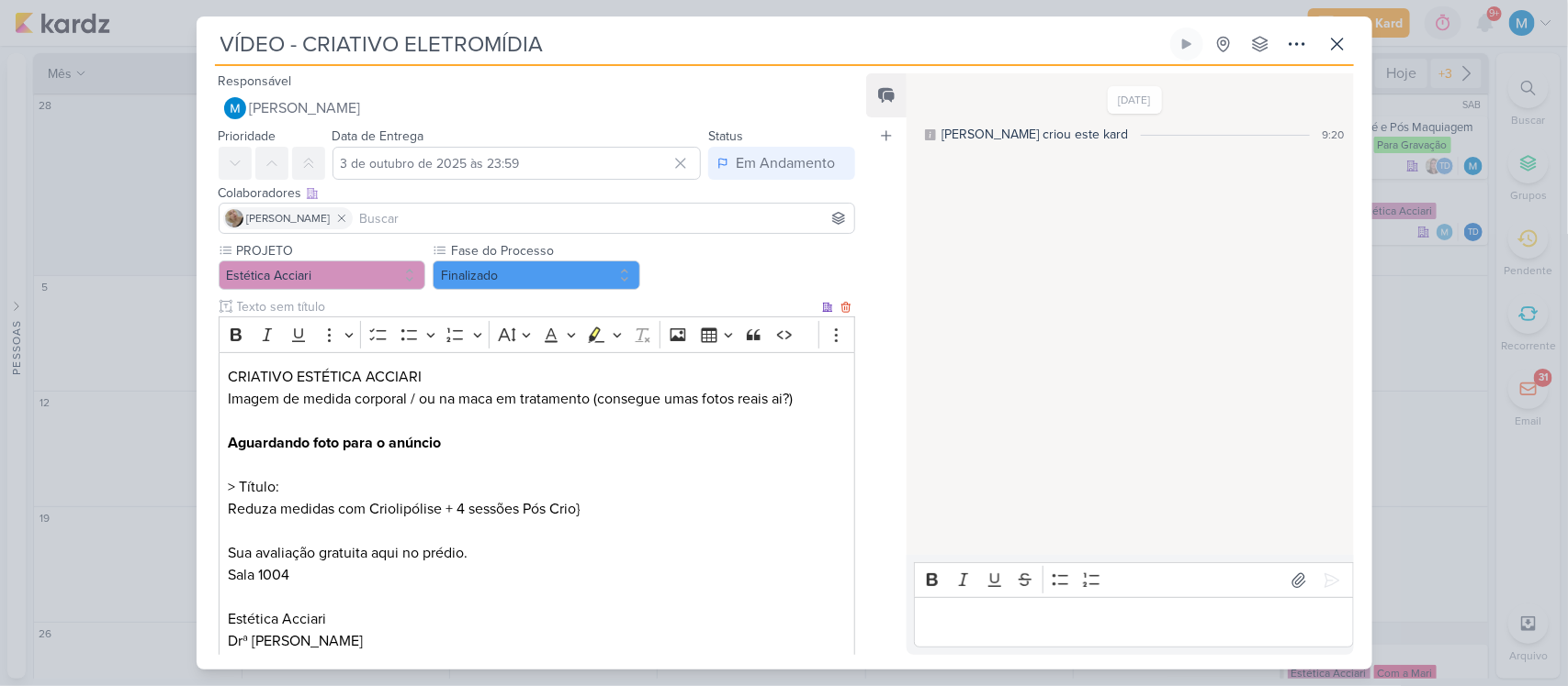
scroll to position [113, 0]
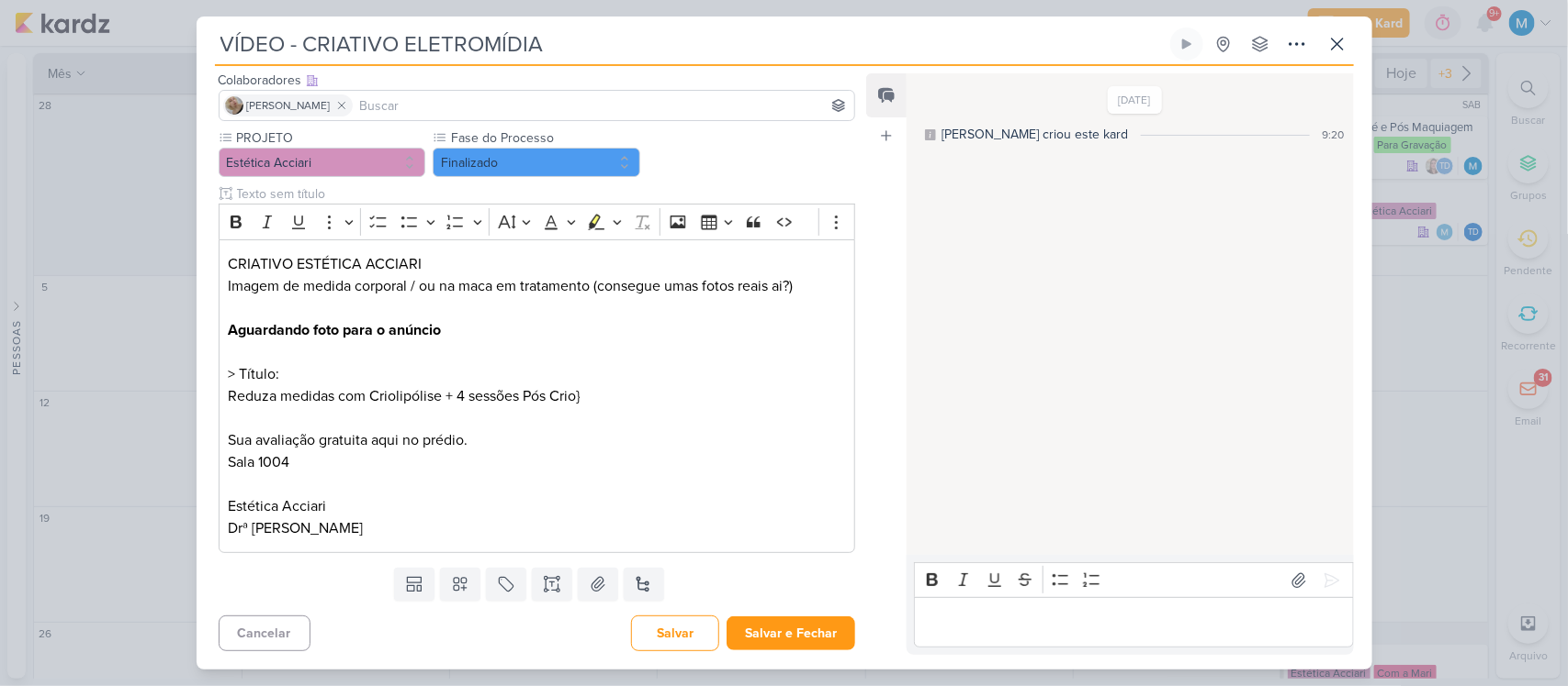
click at [811, 653] on div "Cancelar [GEOGRAPHIC_DATA] Salvar e Fechar Ctrl + Enter" at bounding box center [530, 631] width 667 height 47
click at [813, 636] on button "Salvar e Fechar" at bounding box center [791, 633] width 129 height 34
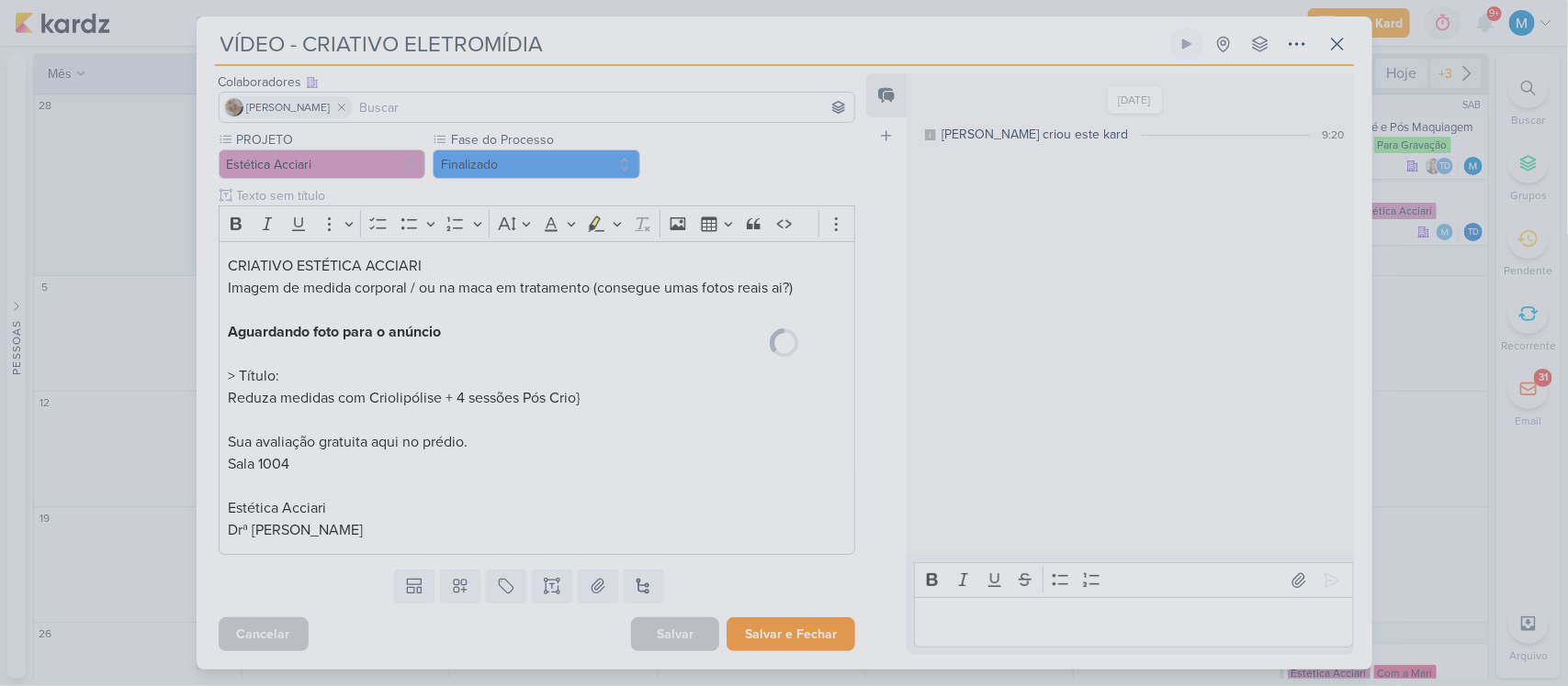
scroll to position [111, 0]
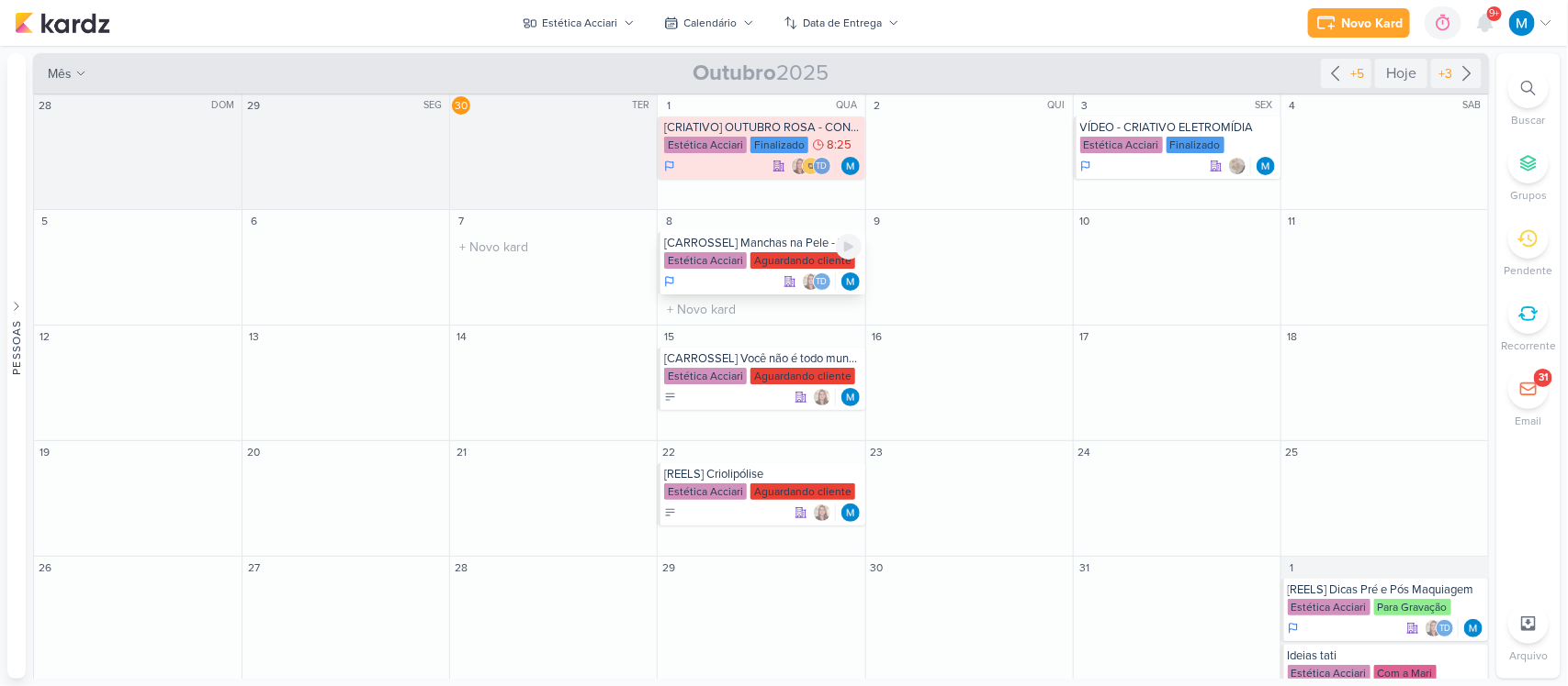
click at [791, 240] on div "[CARROSSEL] Manchas na Pele - [MEDICAL_DATA]" at bounding box center [763, 243] width 197 height 15
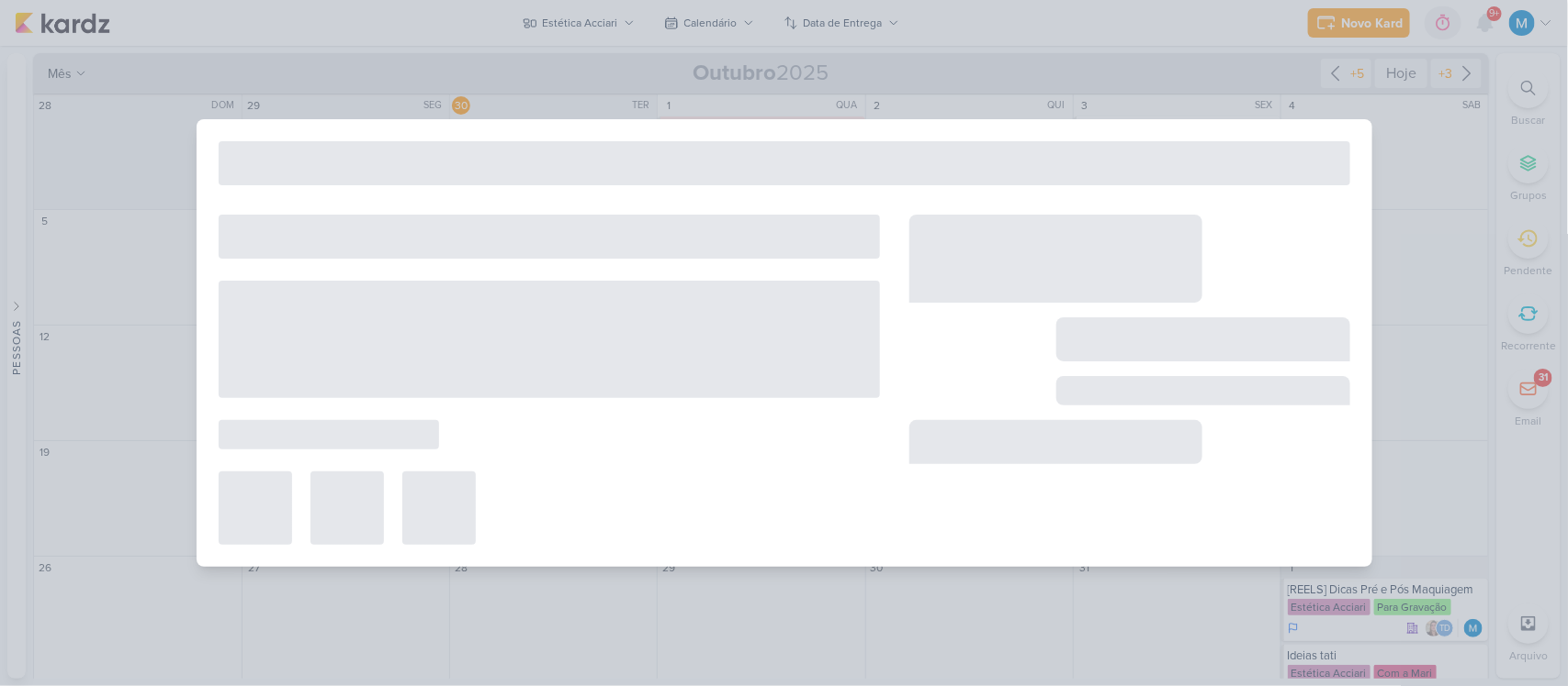
type input "[CARROSSEL] Manchas na Pele - [MEDICAL_DATA]"
type input "8 de outubro de 2025 às 23:59"
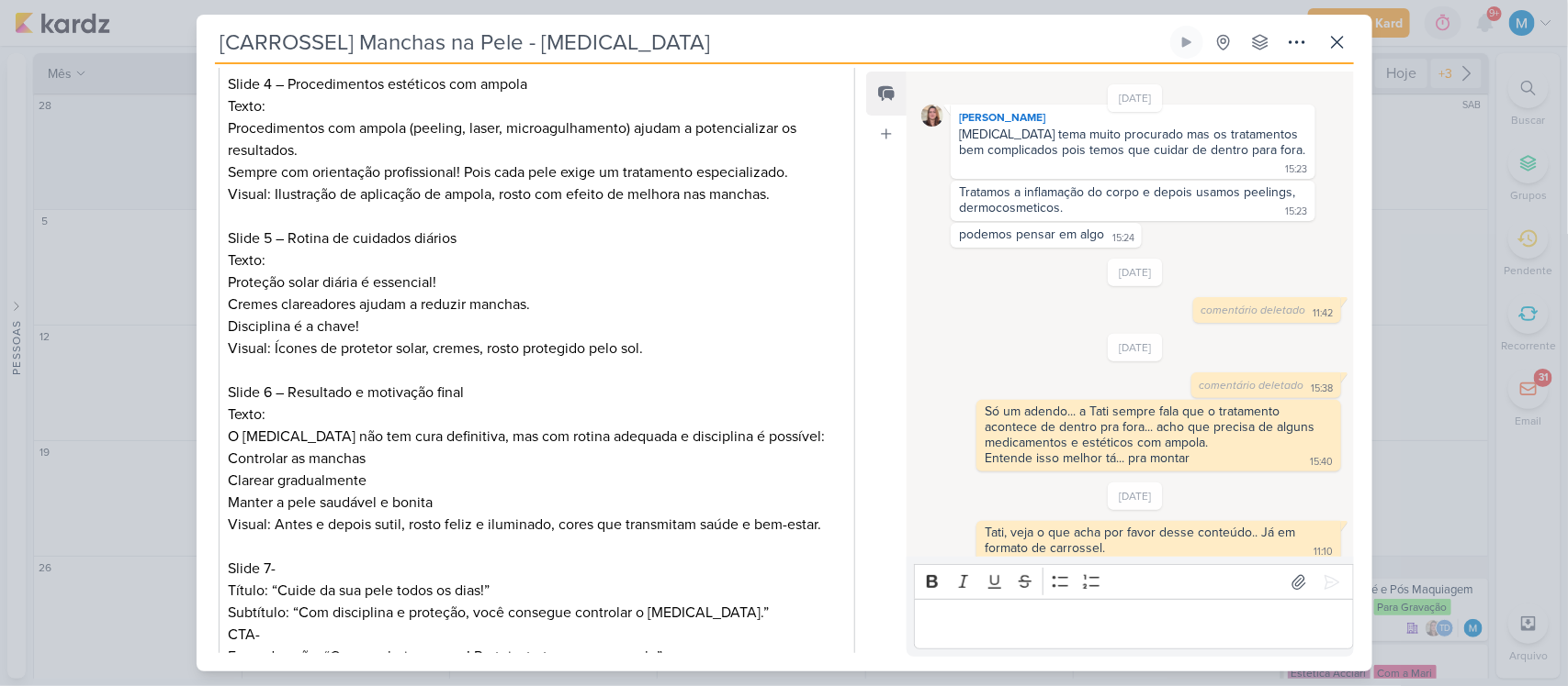
scroll to position [1361, 0]
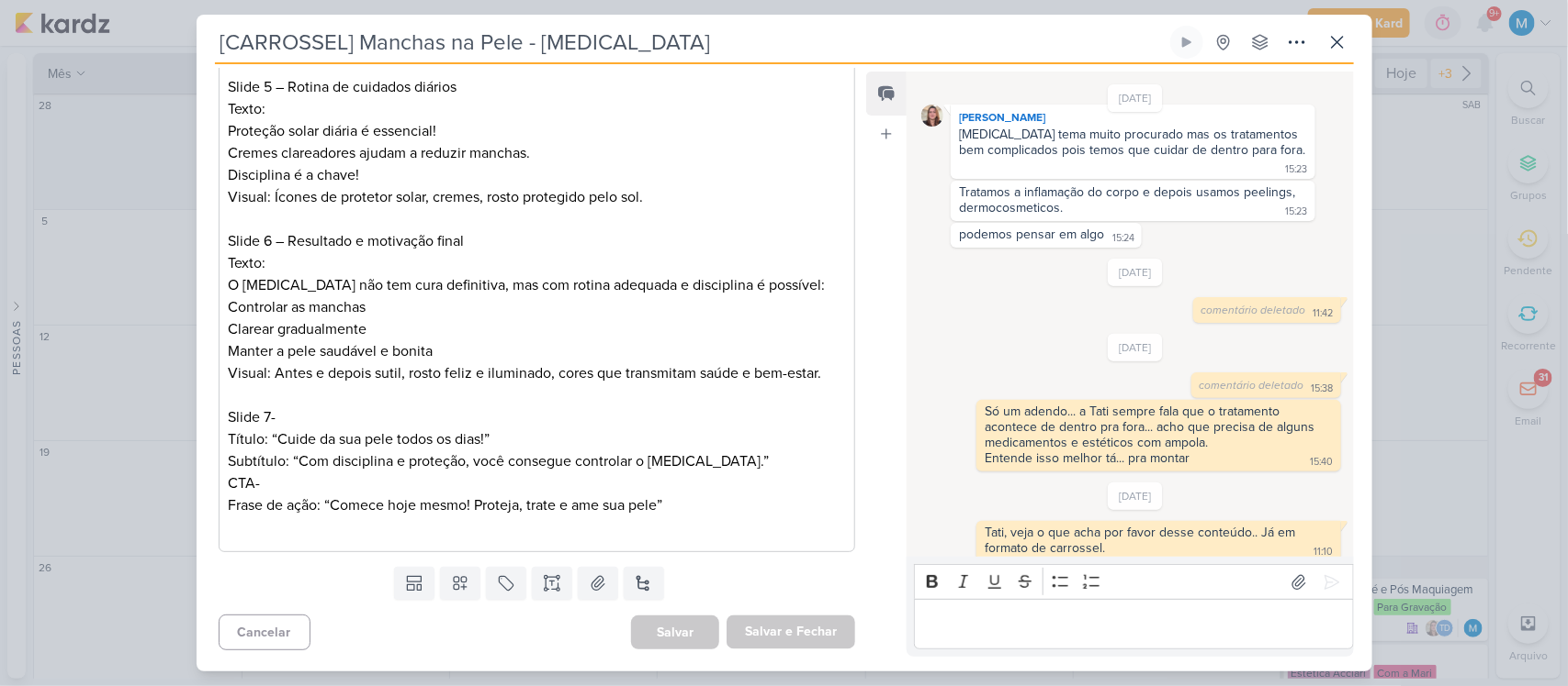
click at [1003, 615] on p "Editor editing area: main" at bounding box center [1133, 625] width 419 height 22
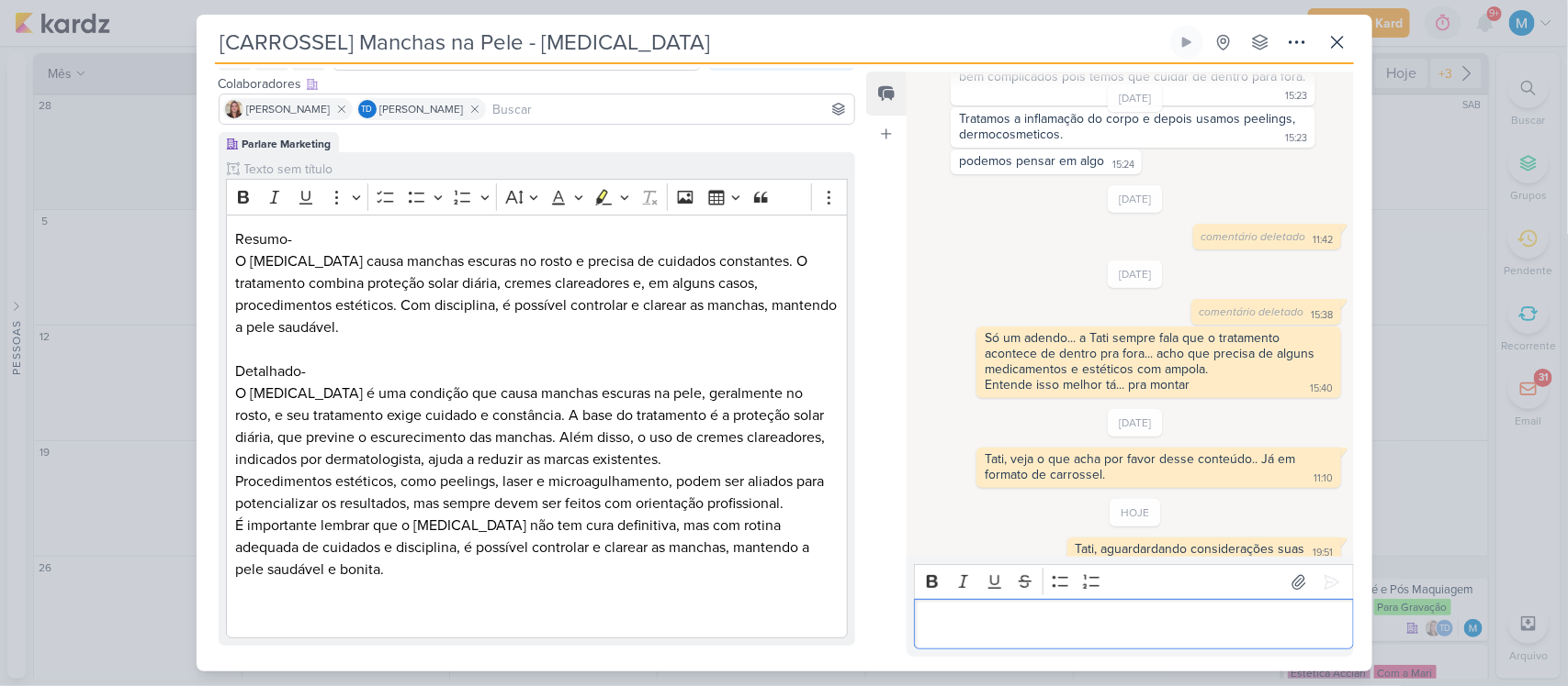
scroll to position [0, 0]
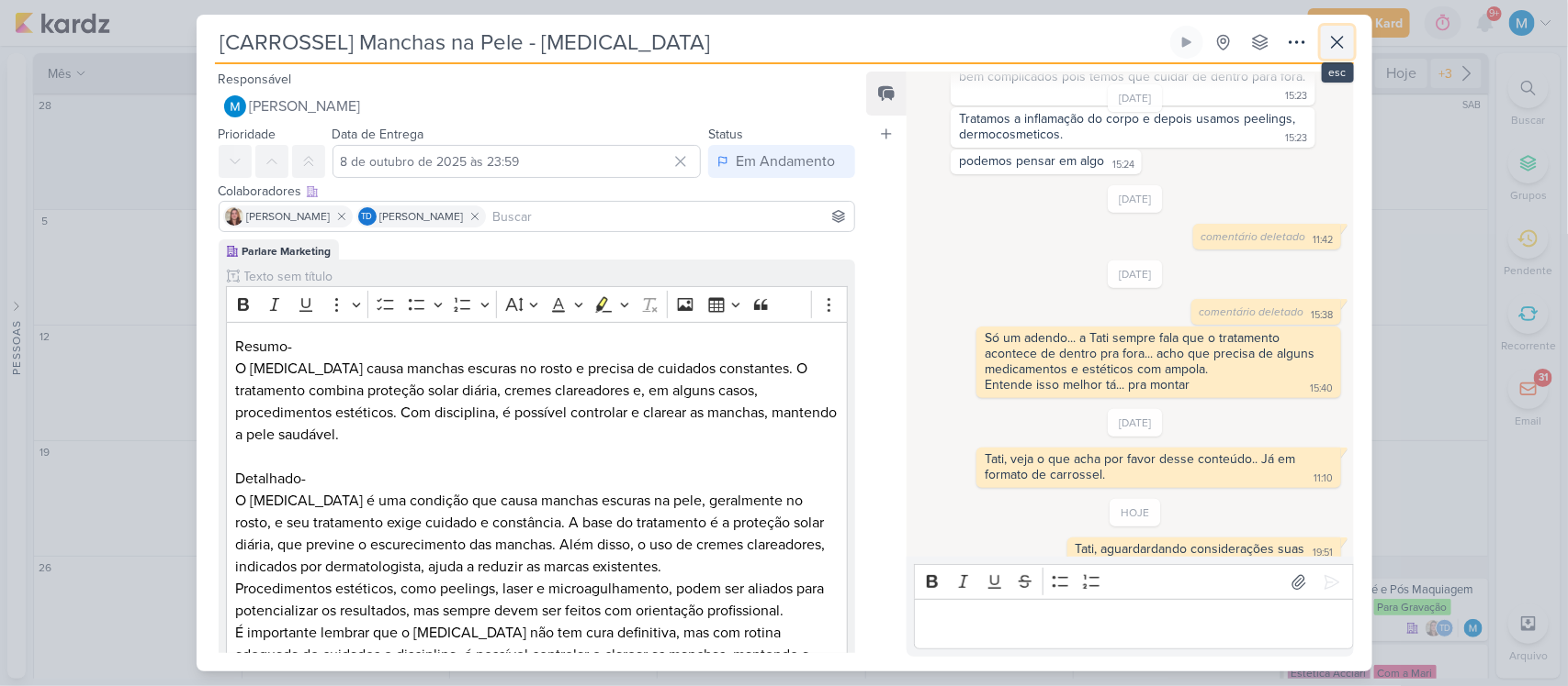
click at [1337, 48] on icon at bounding box center [1337, 42] width 22 height 22
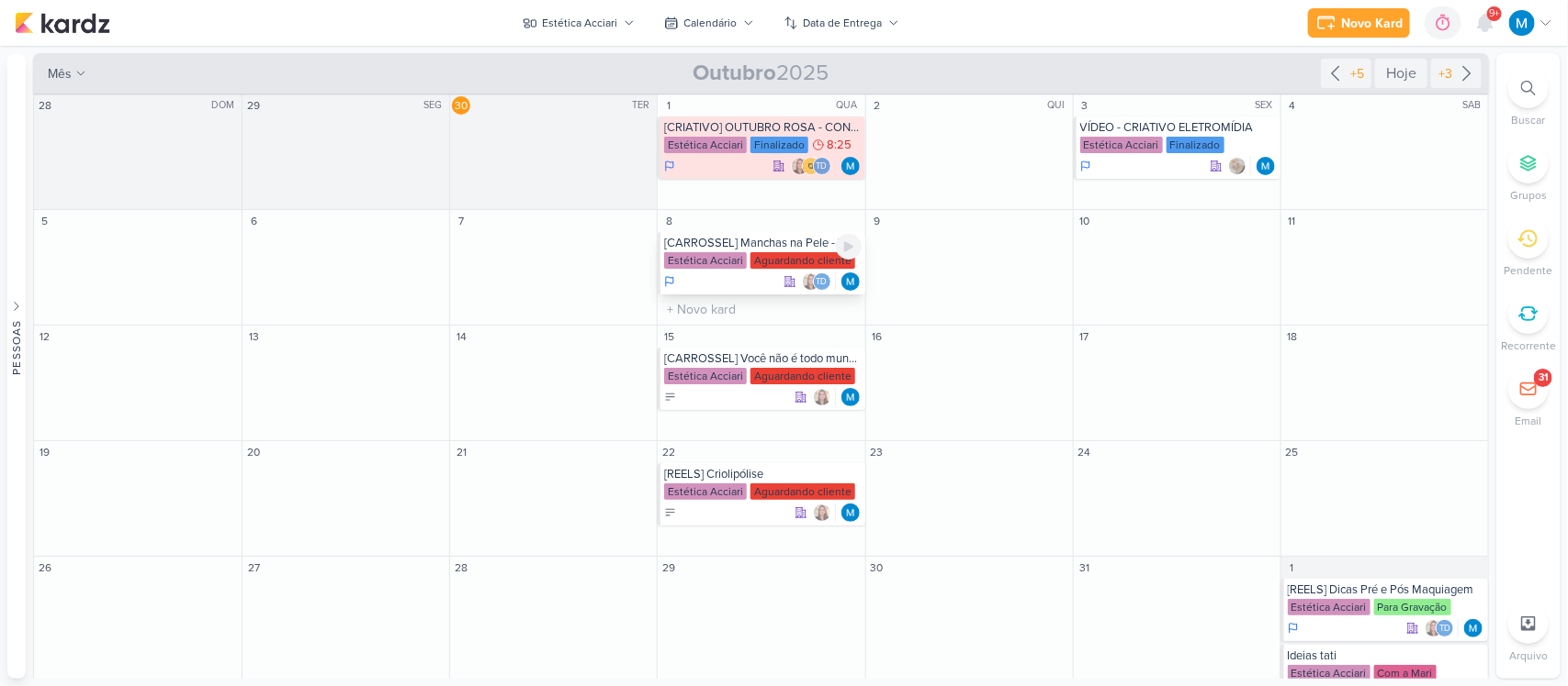
click at [753, 242] on div "[CARROSSEL] Manchas na Pele - [MEDICAL_DATA]" at bounding box center [763, 243] width 197 height 15
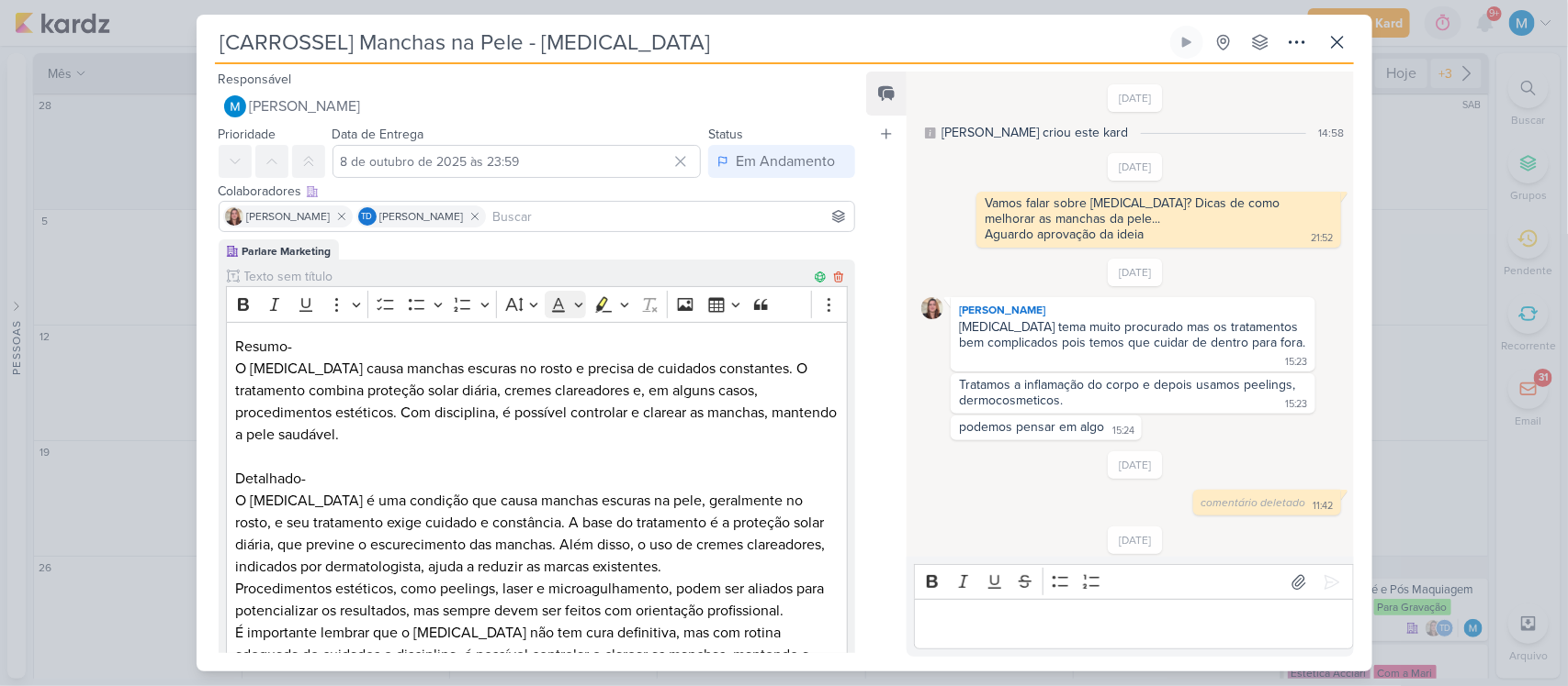
scroll to position [266, 0]
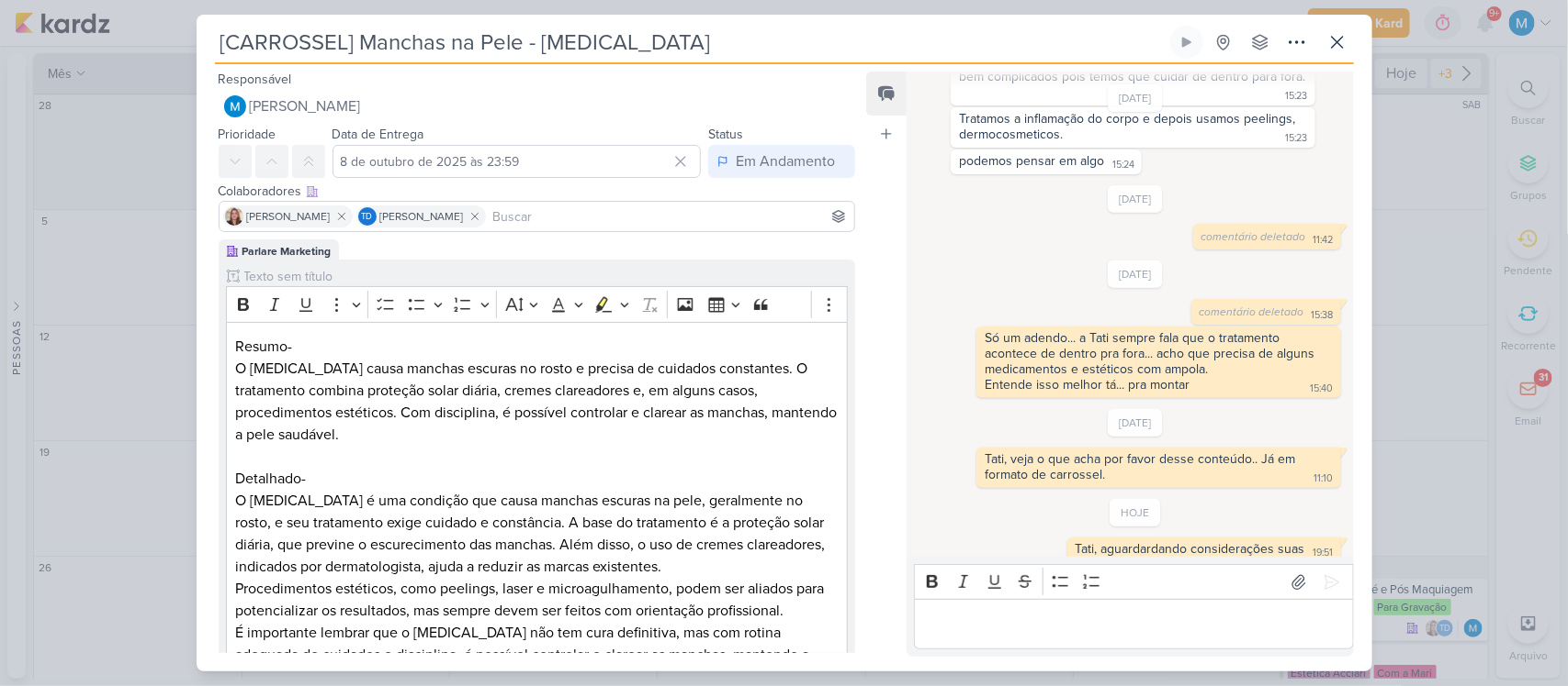
click at [547, 215] on input at bounding box center [670, 216] width 362 height 22
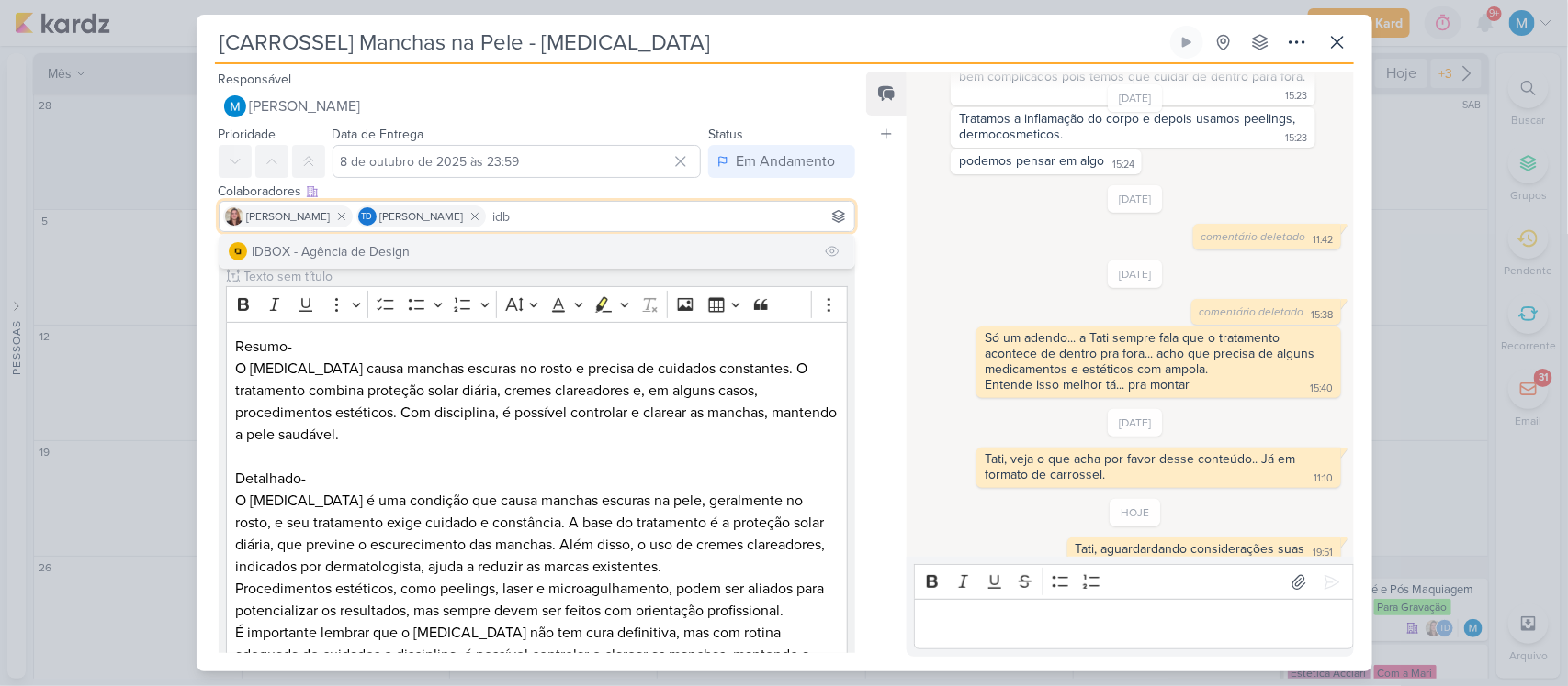
type input "idb"
click at [544, 253] on button "IDBOX - Agência de Design" at bounding box center [537, 251] width 636 height 33
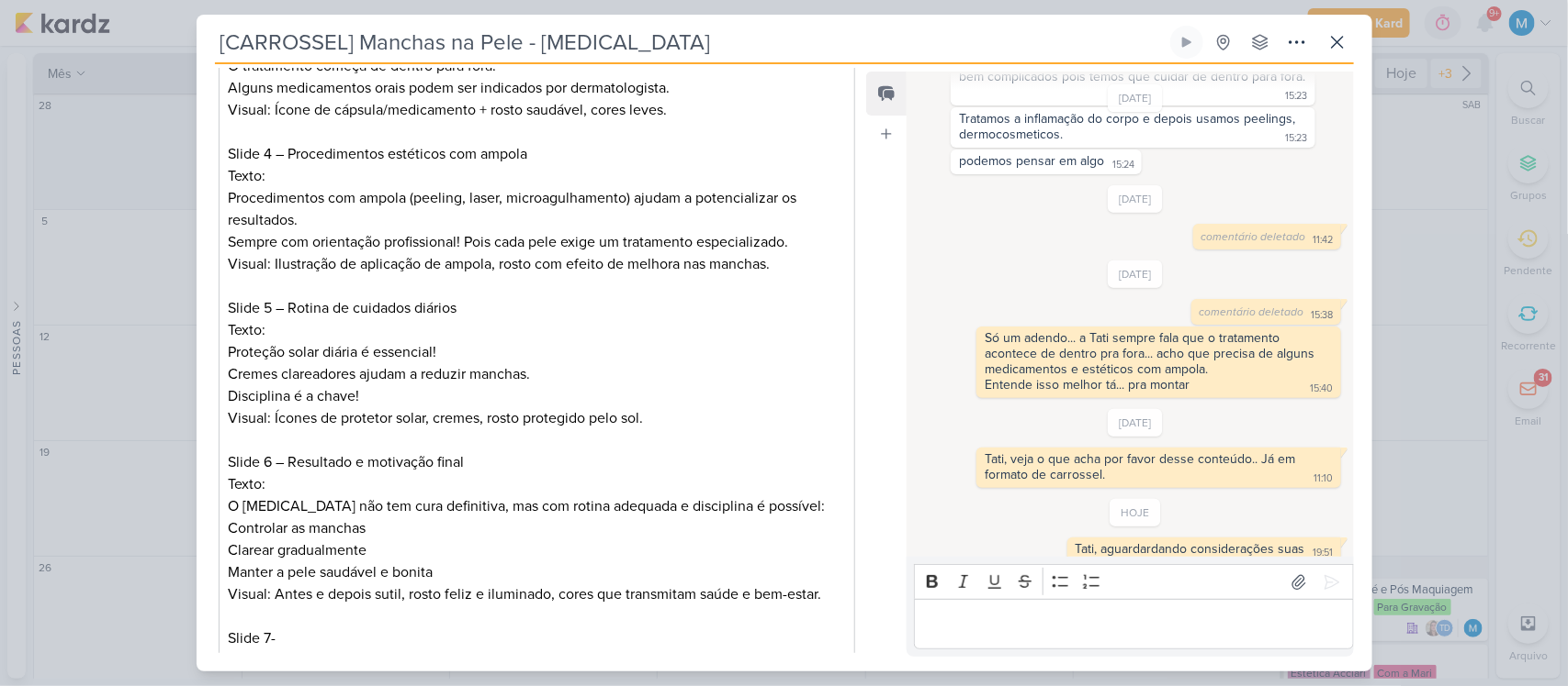
scroll to position [1361, 0]
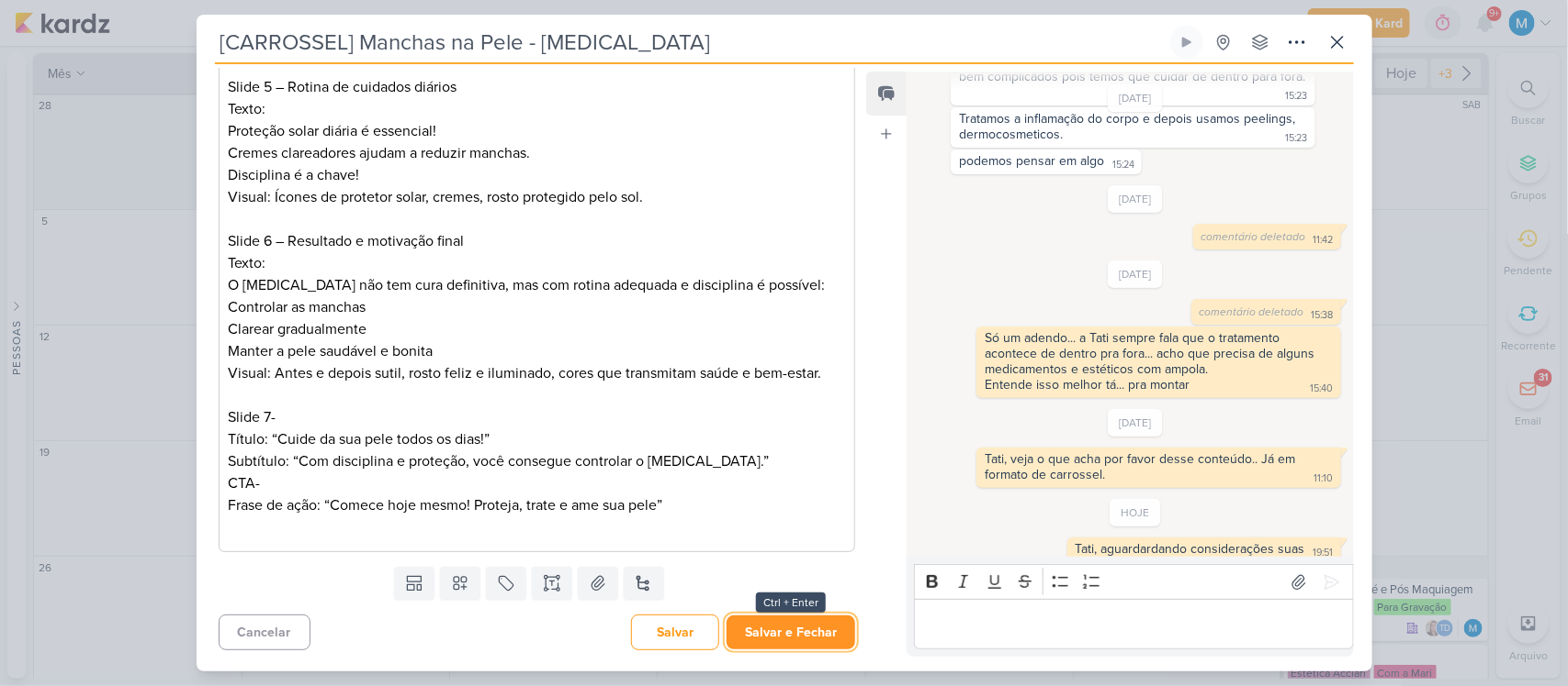
click at [802, 635] on button "Salvar e Fechar" at bounding box center [791, 632] width 129 height 34
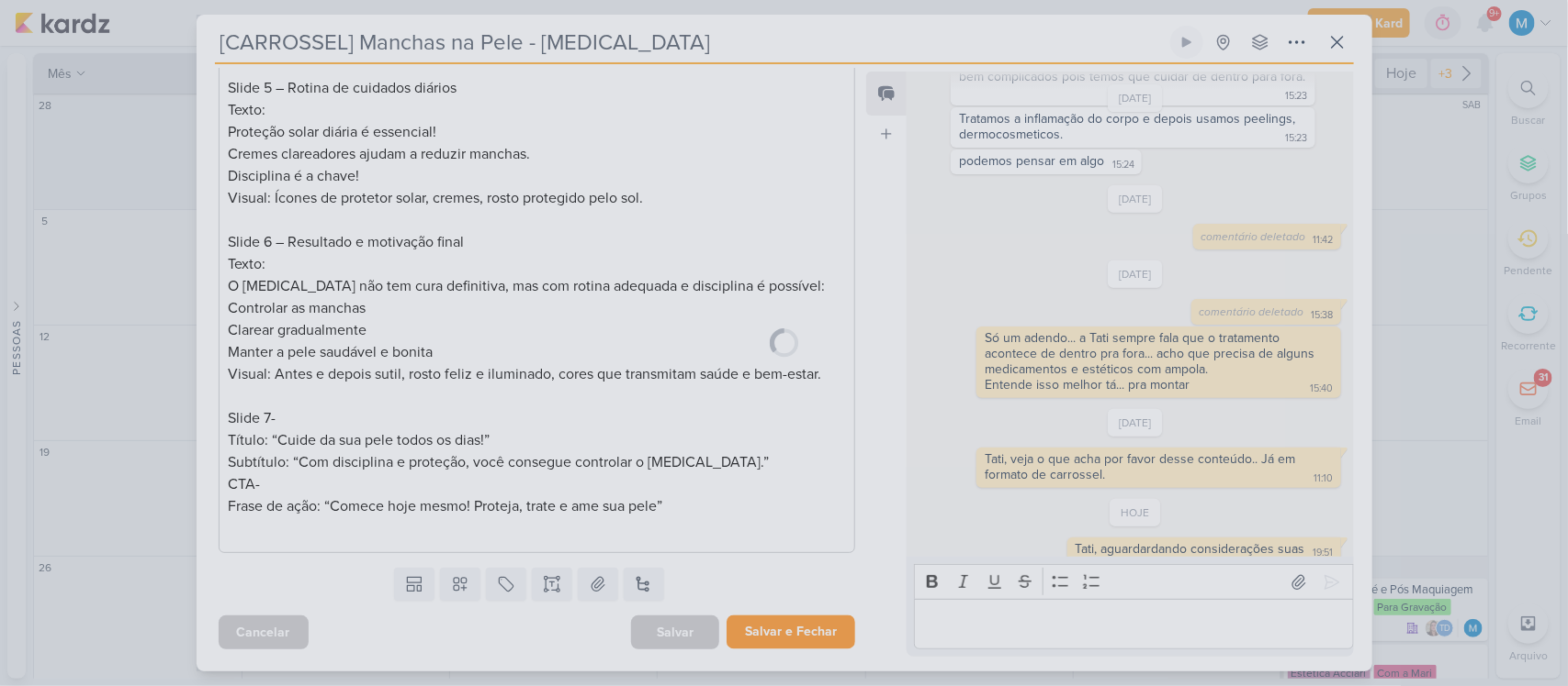
scroll to position [1359, 0]
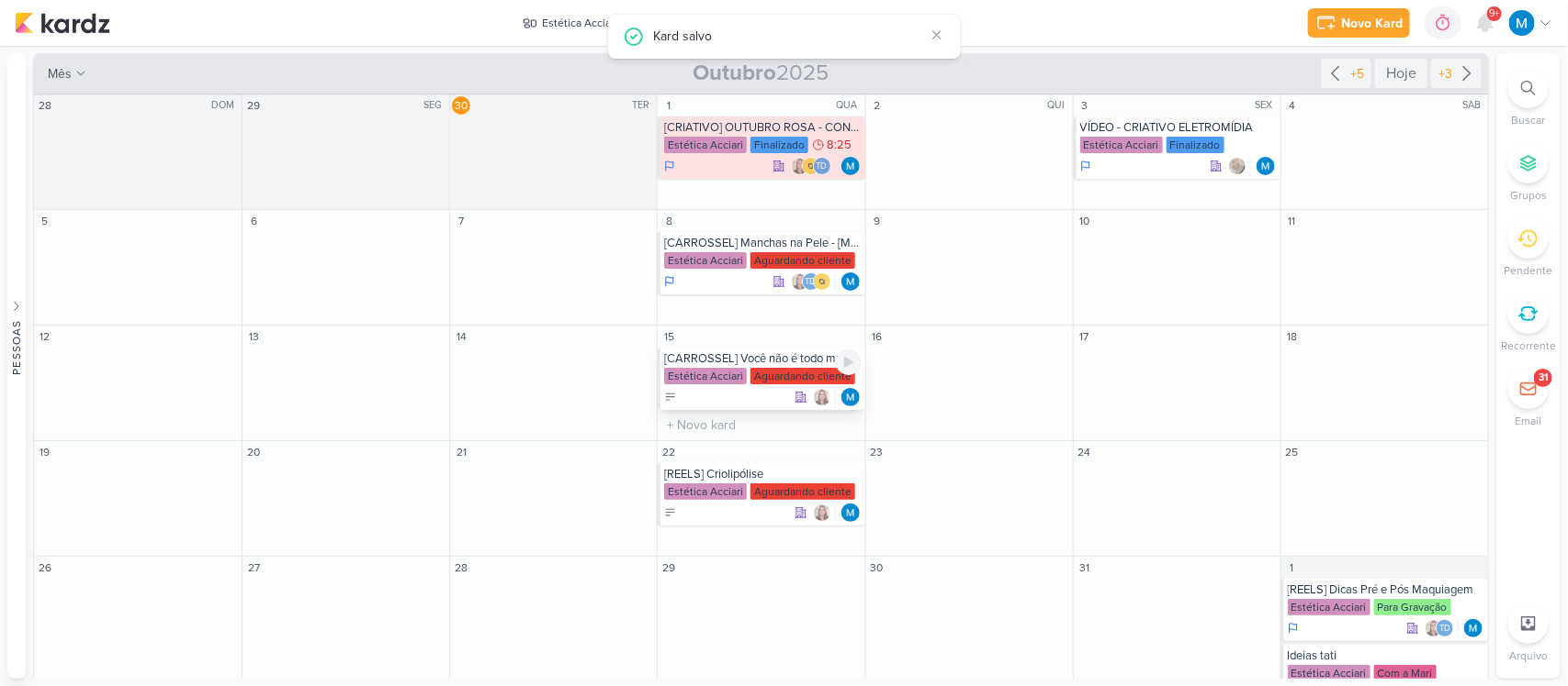
click at [772, 361] on div "[CARROSSEL] Você não é todo mundo" at bounding box center [763, 359] width 197 height 15
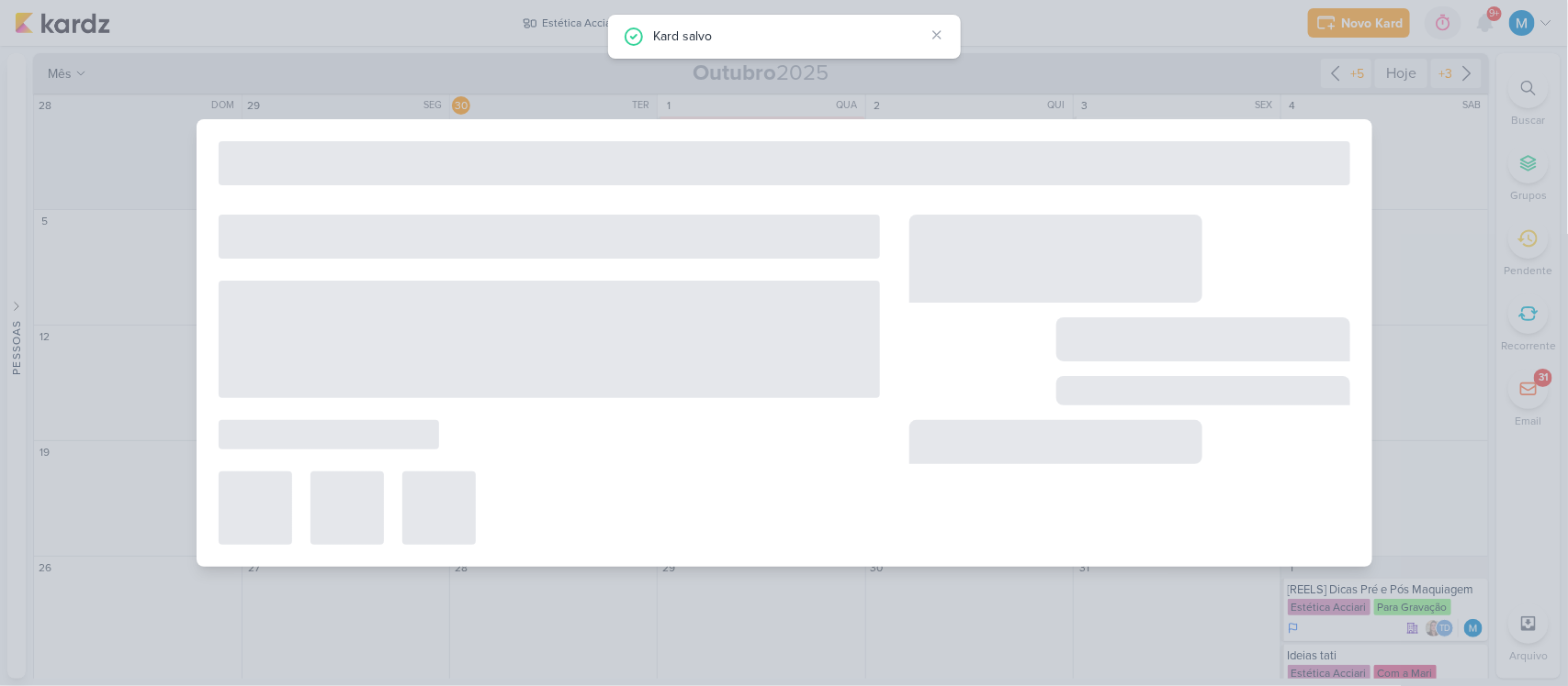
type input "[CARROSSEL] Você não é todo mundo"
type input "[DATE] 23:59"
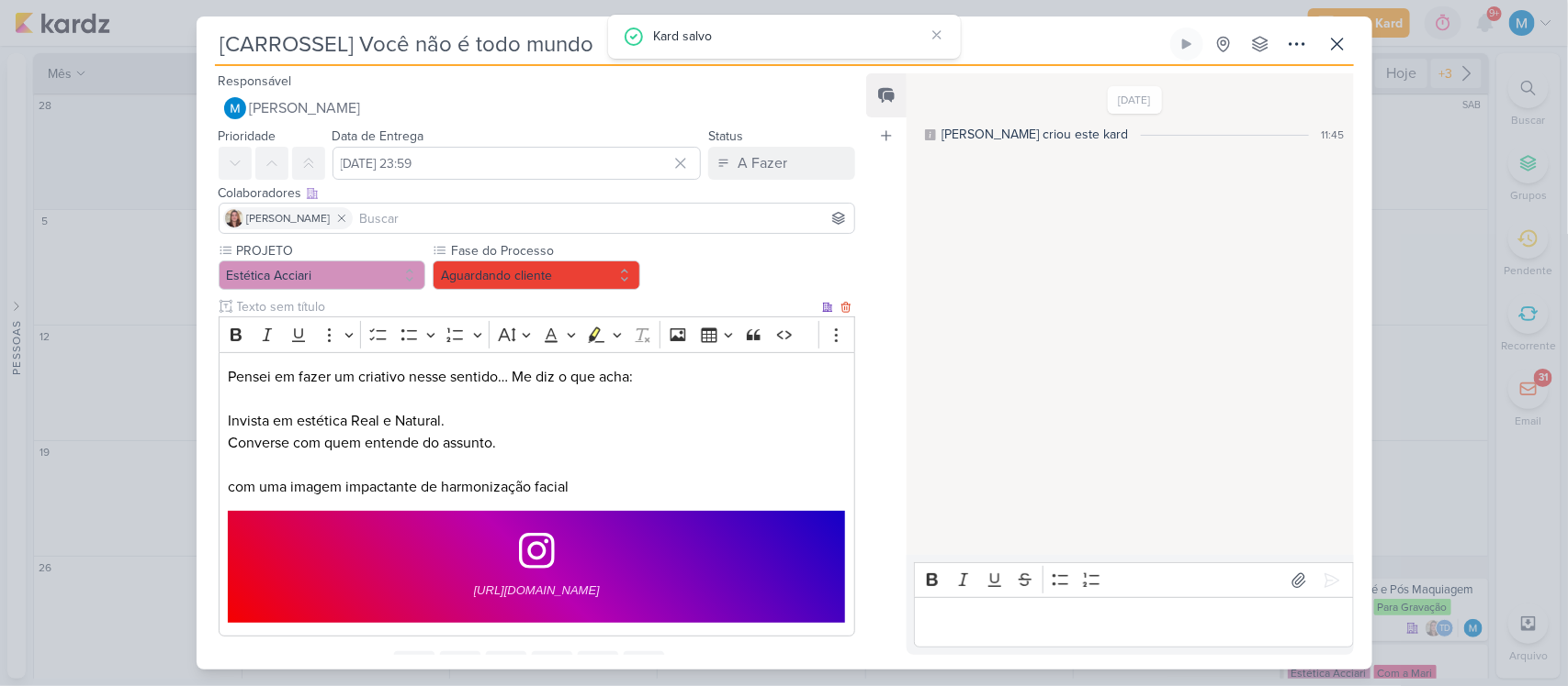
scroll to position [85, 0]
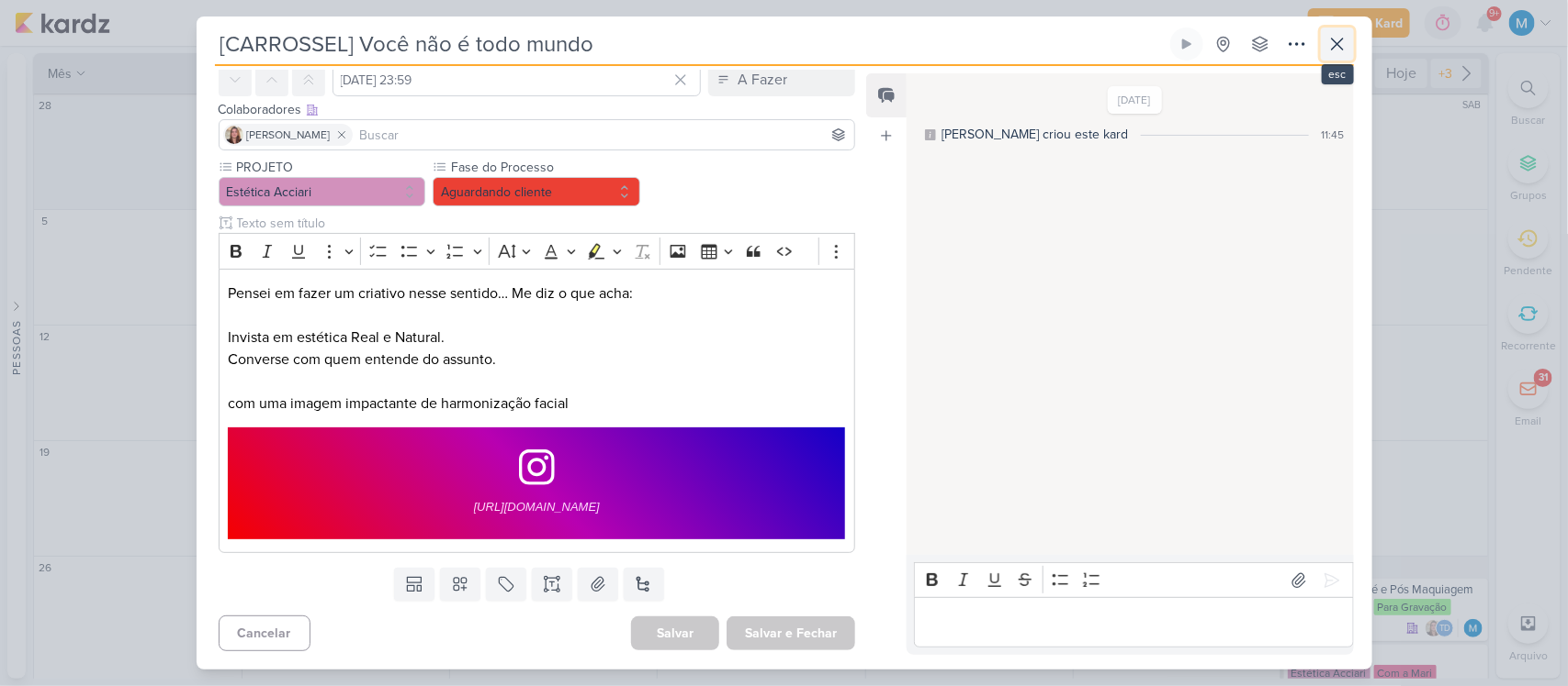
click at [1339, 46] on icon at bounding box center [1337, 44] width 22 height 22
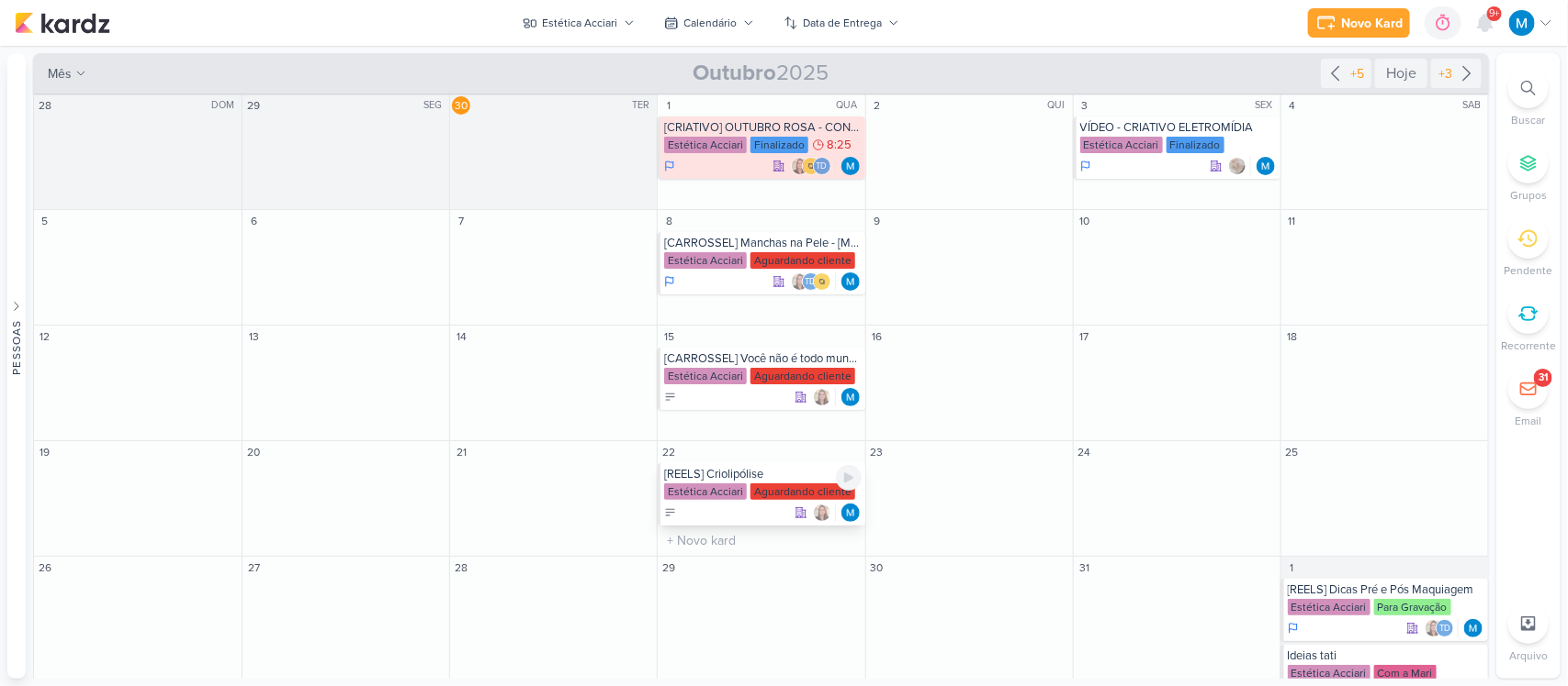
click at [750, 473] on div "[REELS] Criolipólise" at bounding box center [763, 474] width 197 height 15
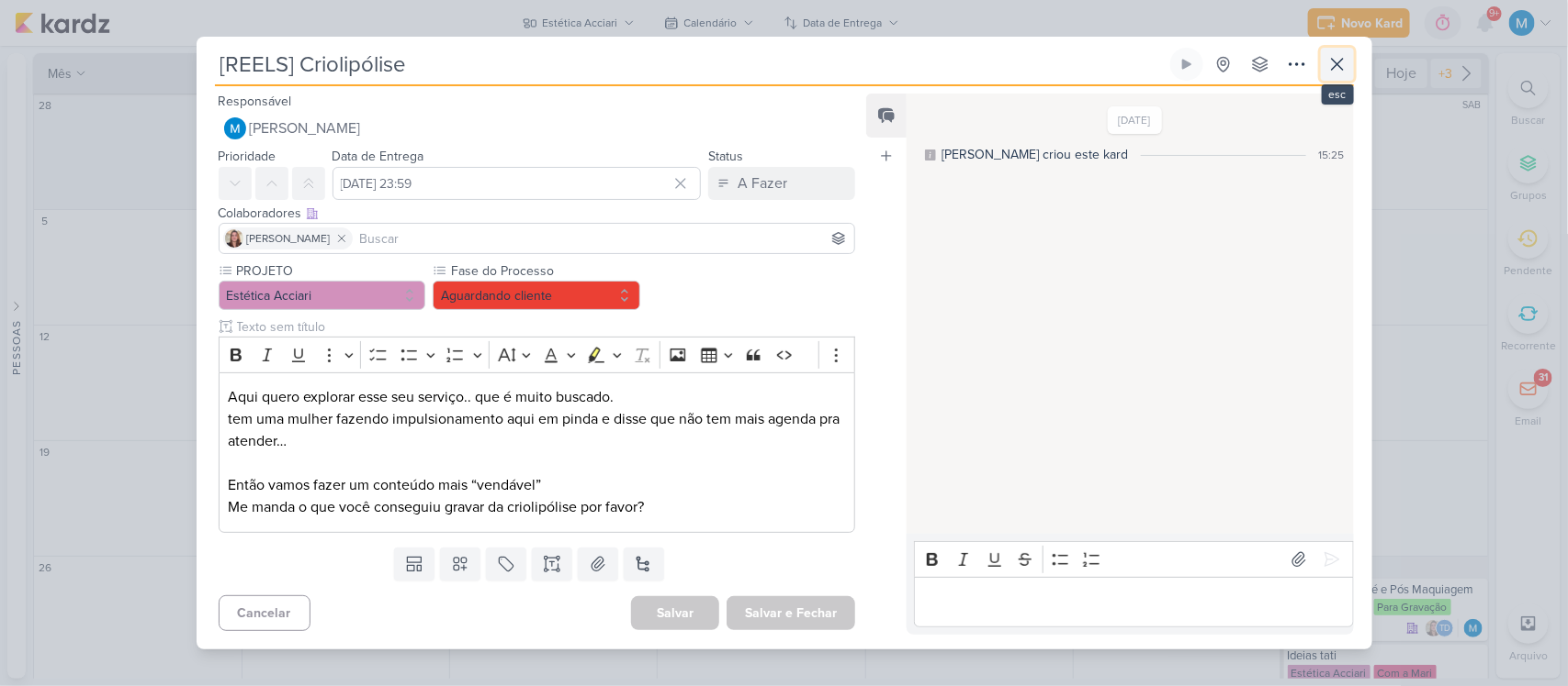
click at [1339, 66] on icon at bounding box center [1337, 63] width 11 height 11
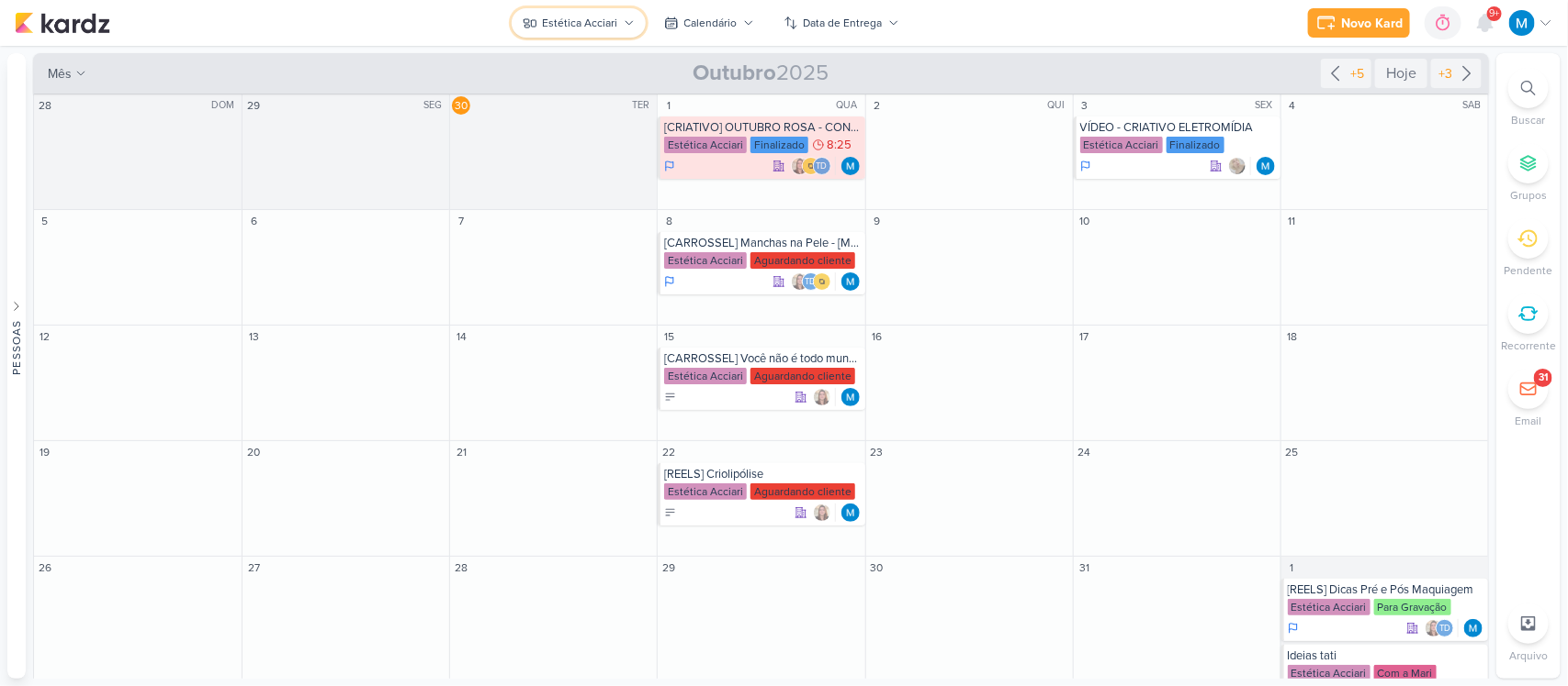
click at [622, 29] on button "Estética Acciari" at bounding box center [579, 22] width 135 height 29
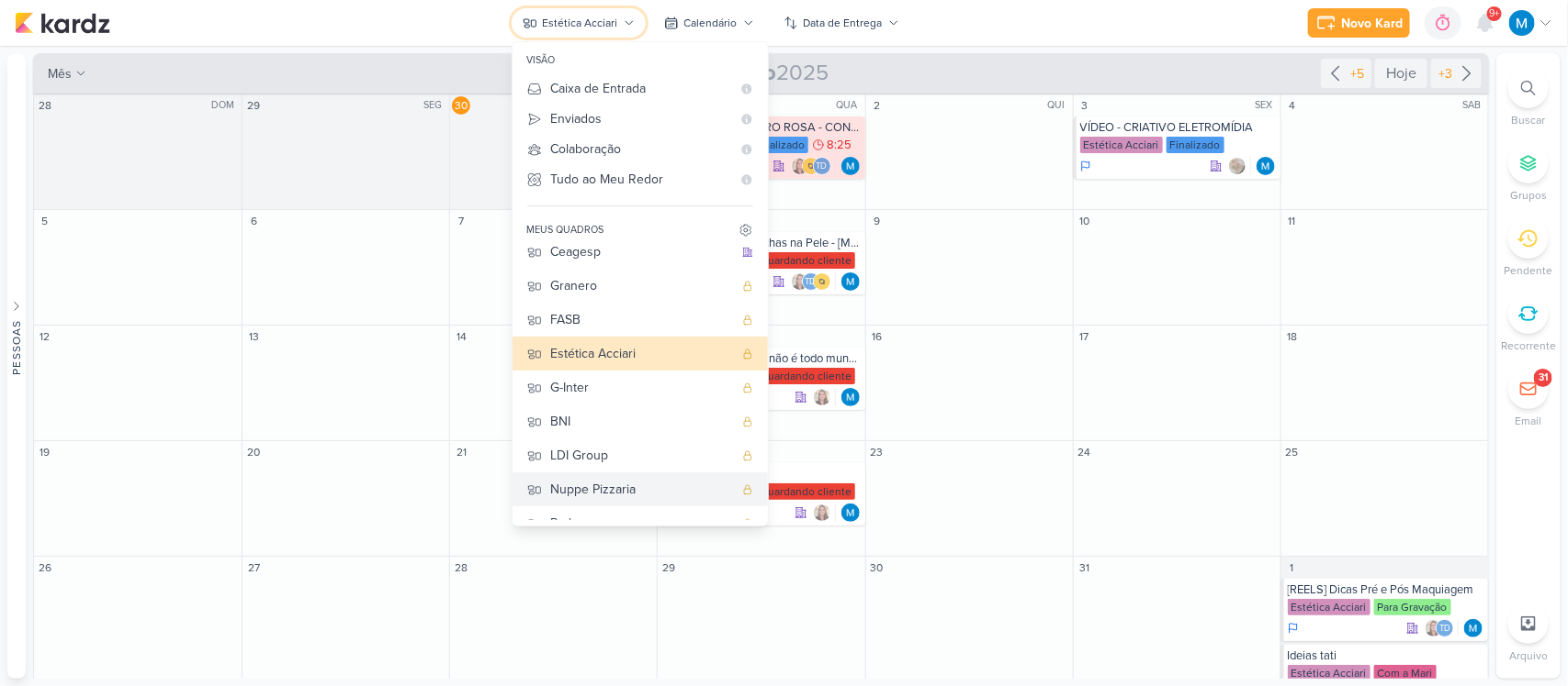
scroll to position [0, 0]
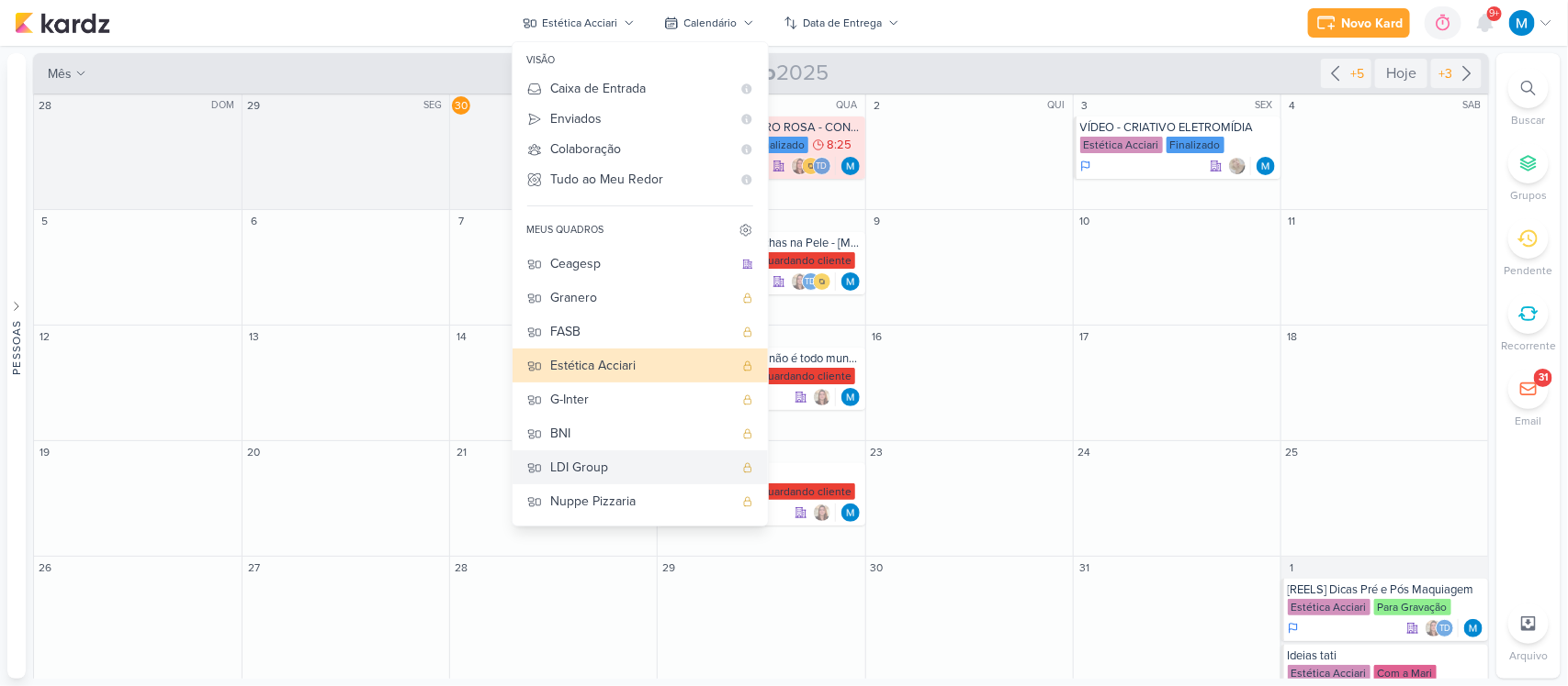
click at [623, 458] on div "LDI Group" at bounding box center [642, 468] width 181 height 19
